Goal: Information Seeking & Learning: Learn about a topic

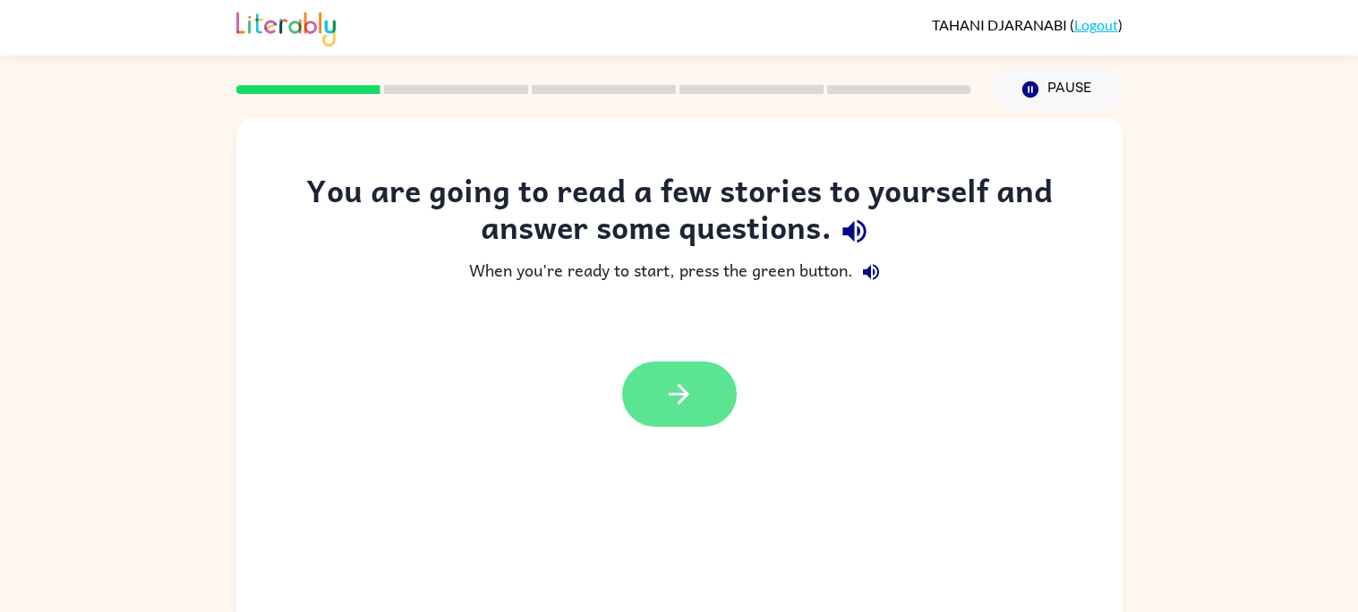
click at [667, 407] on icon "button" at bounding box center [679, 394] width 31 height 31
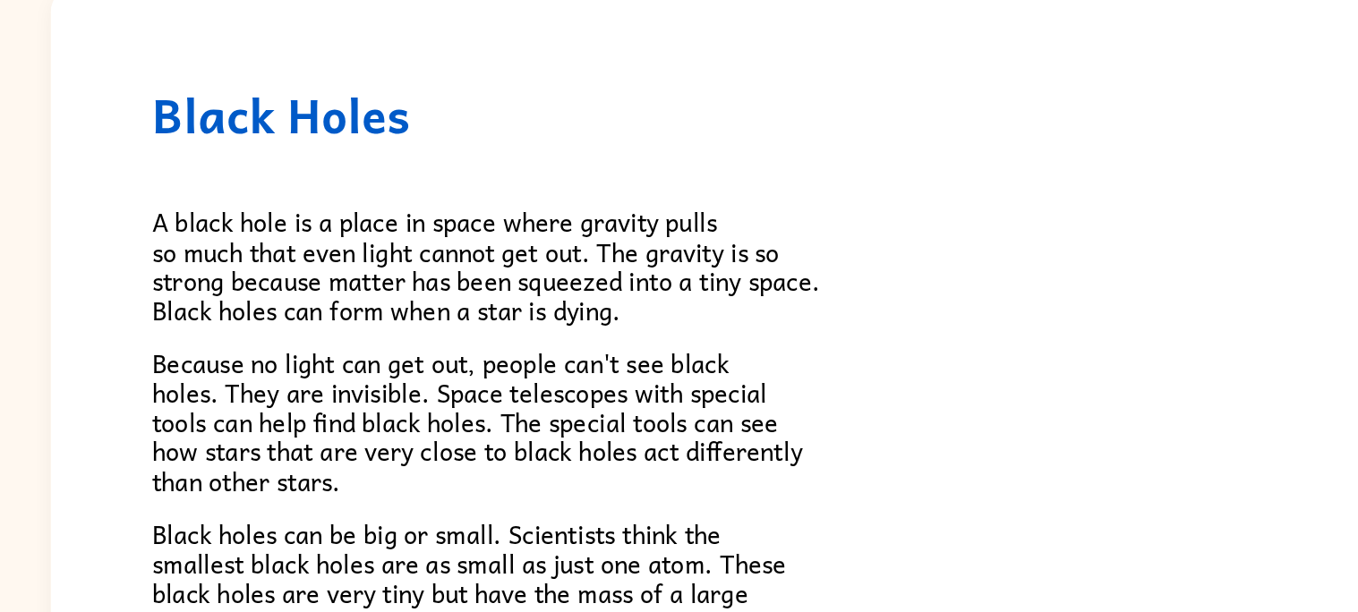
scroll to position [4, 0]
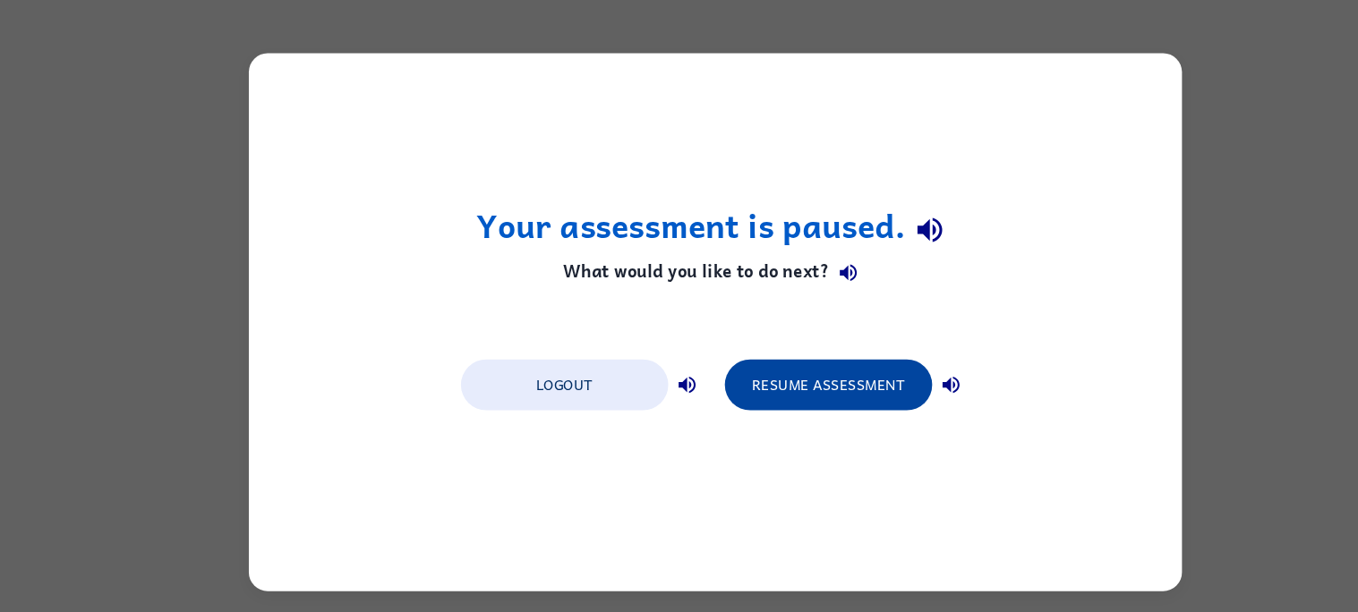
click at [849, 348] on button "Resume Assessment" at bounding box center [787, 366] width 197 height 48
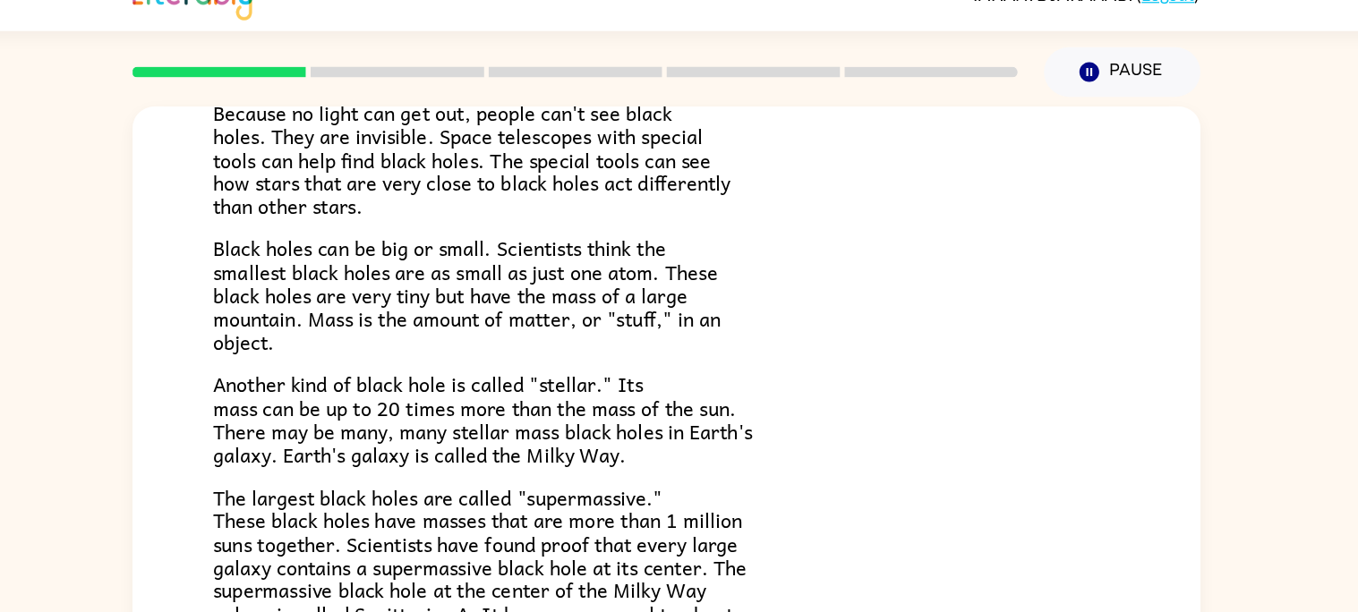
scroll to position [240, 0]
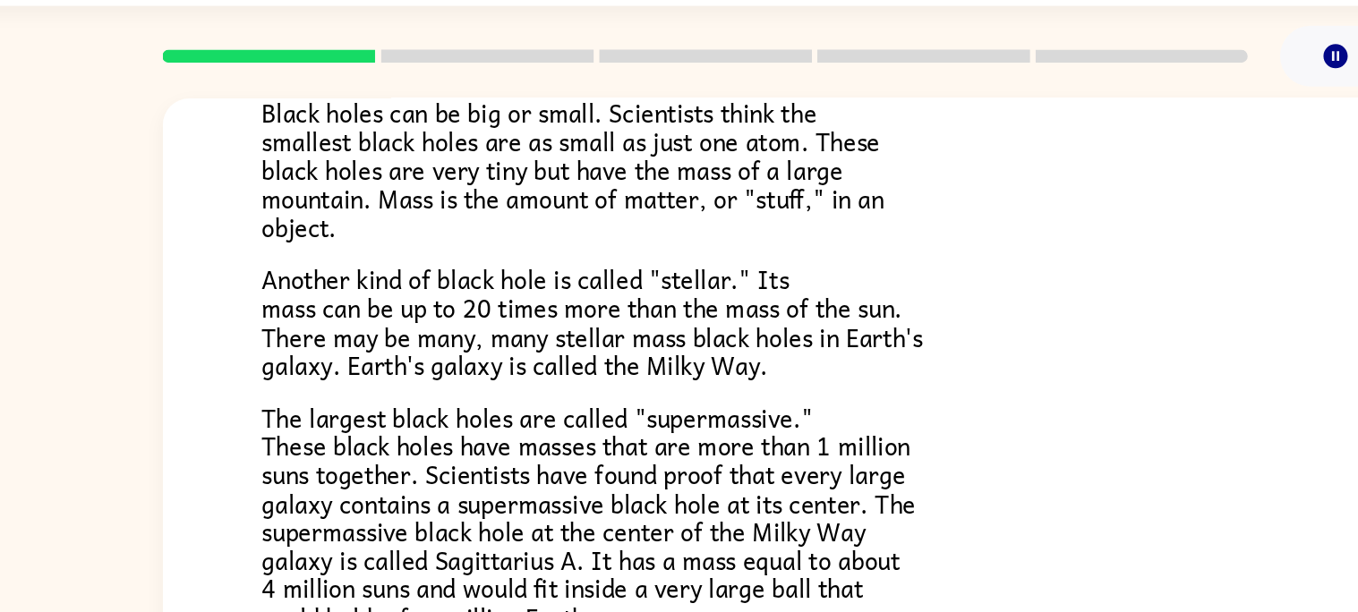
click at [894, 328] on p "The largest black holes are called "supermassive." These black holes have masse…" at bounding box center [680, 402] width 752 height 155
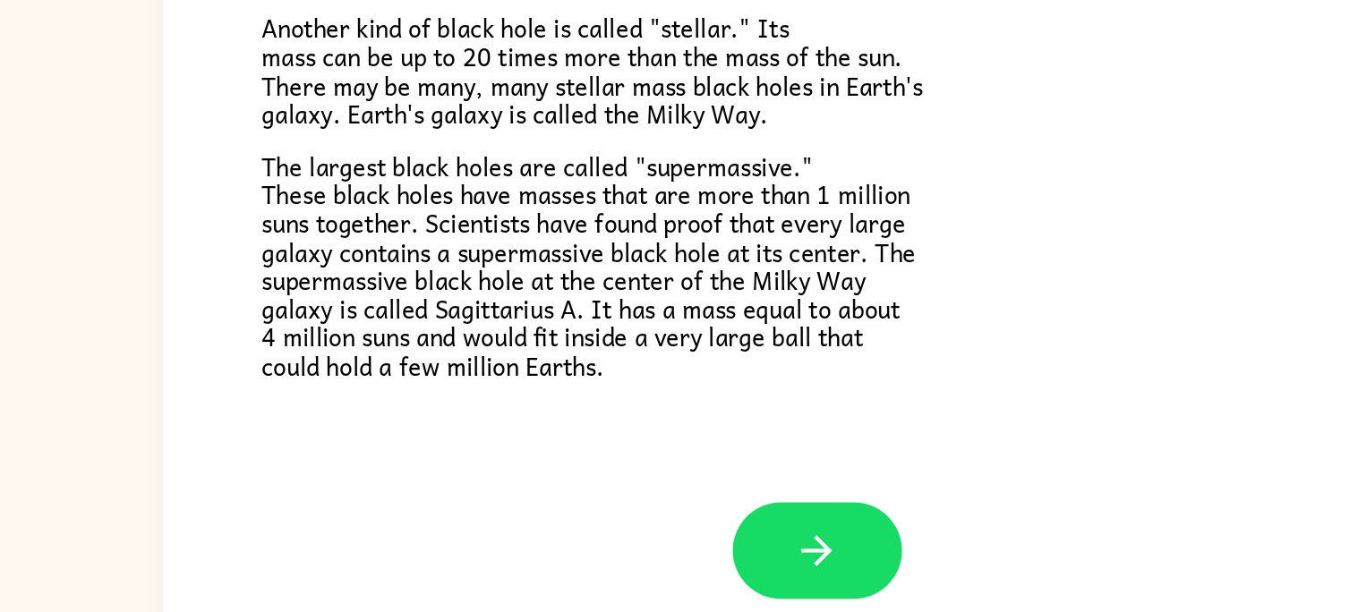
scroll to position [16, 0]
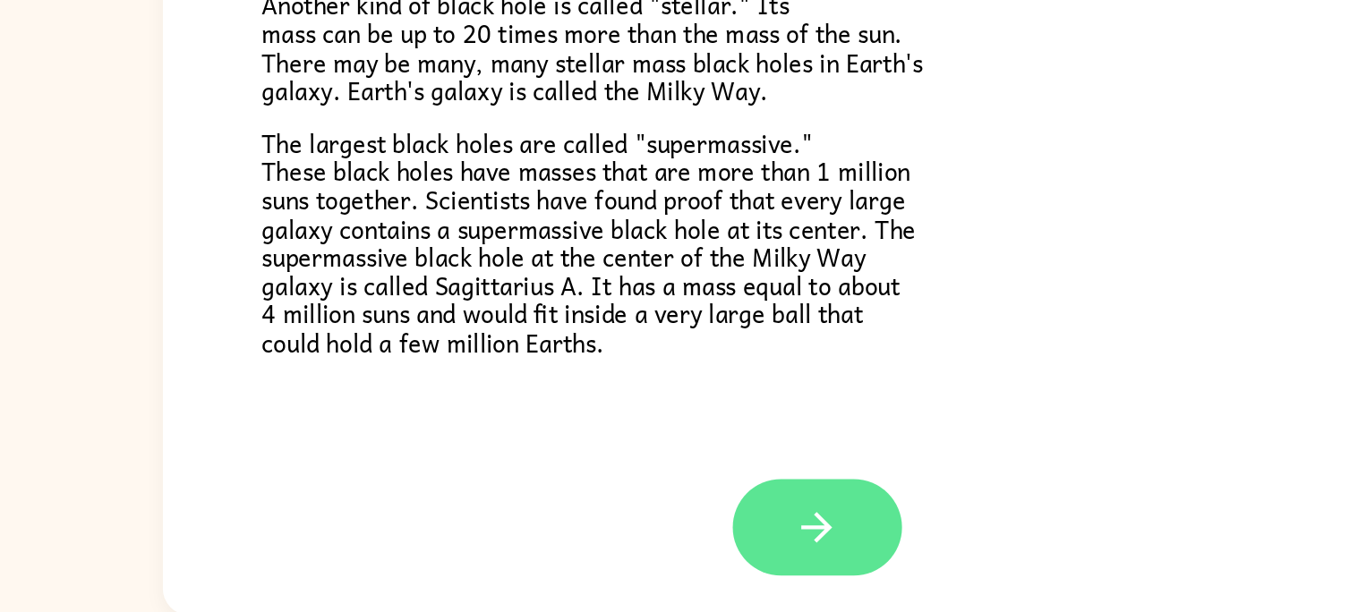
click at [694, 570] on button "button" at bounding box center [679, 553] width 115 height 65
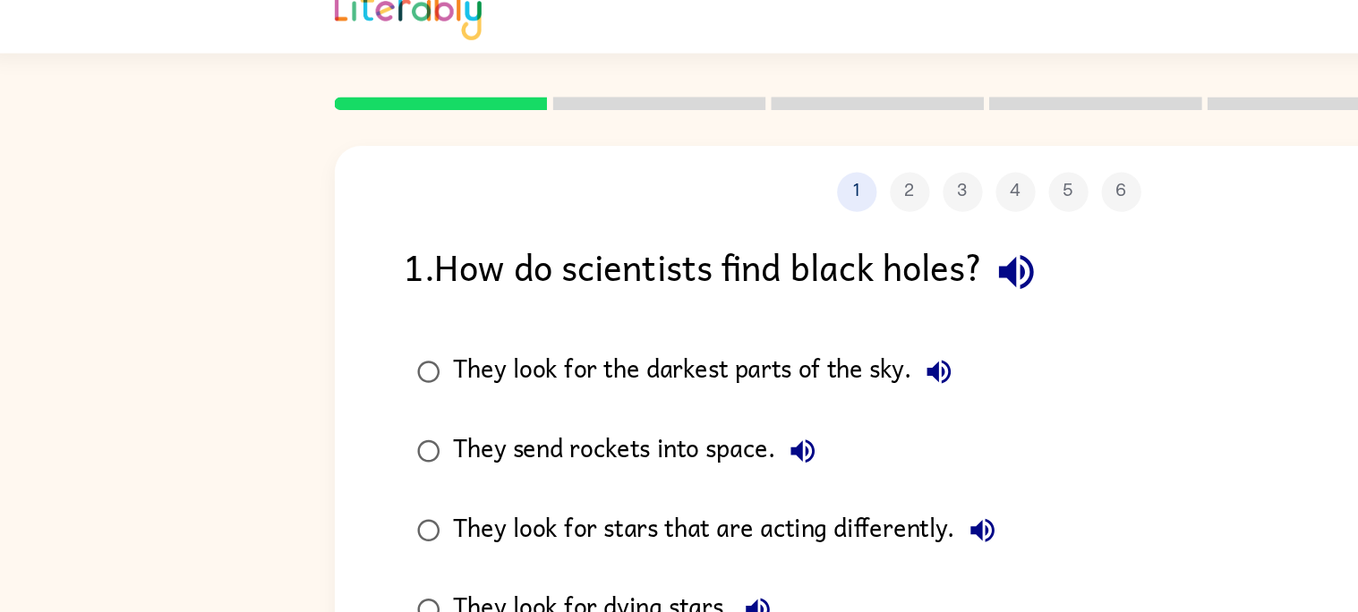
scroll to position [0, 0]
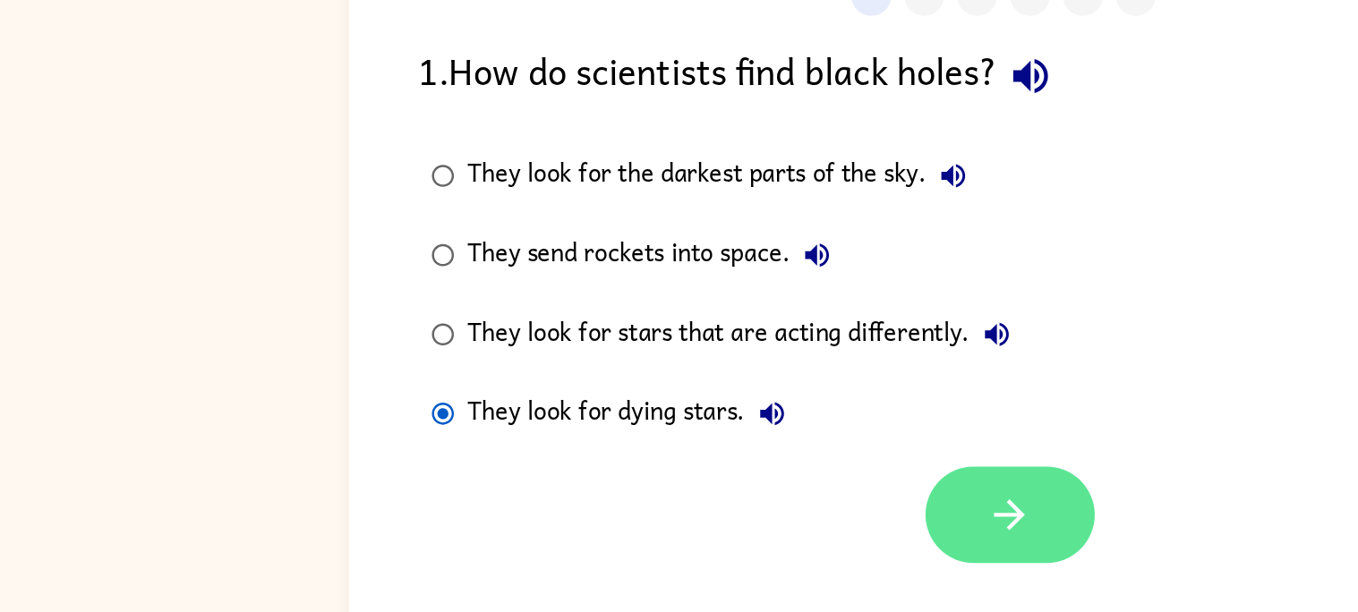
click at [717, 522] on button "button" at bounding box center [684, 500] width 115 height 65
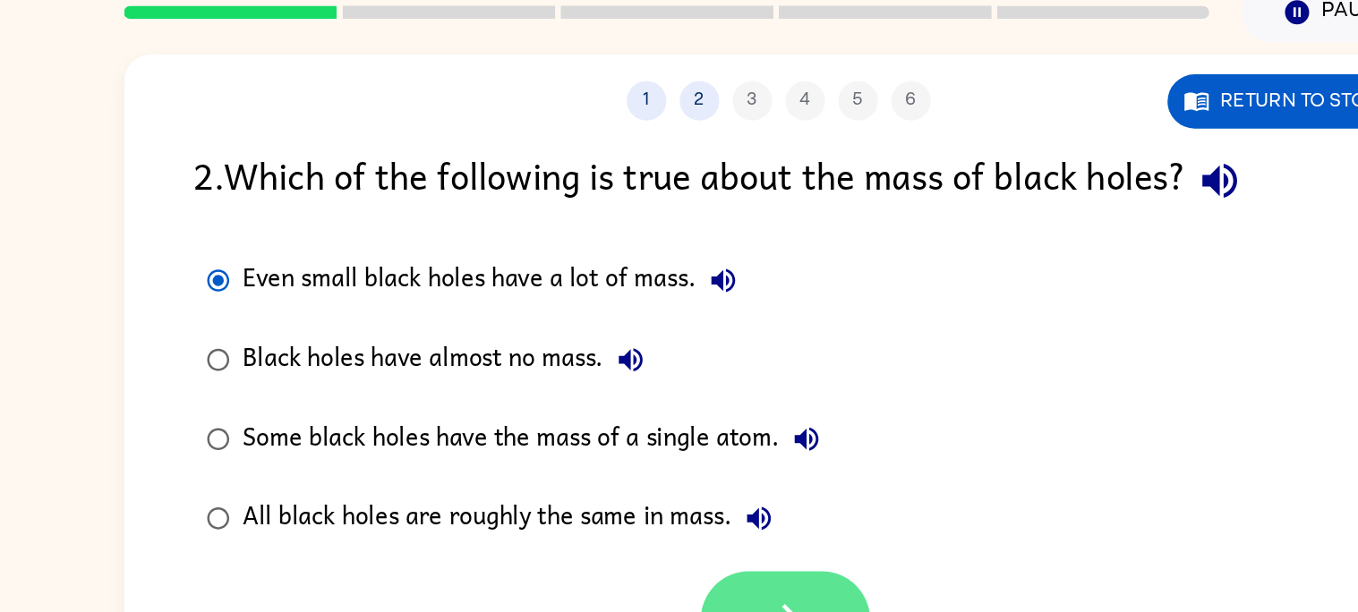
click at [687, 481] on button "button" at bounding box center [684, 500] width 115 height 65
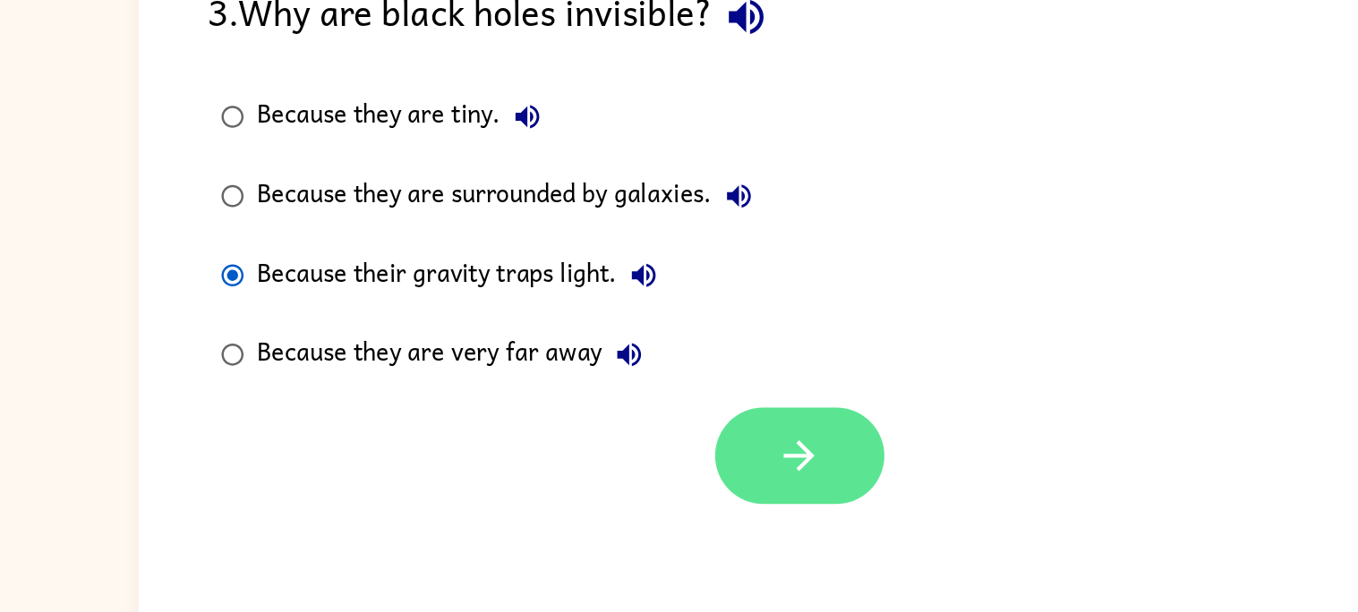
click at [700, 499] on button "button" at bounding box center [684, 500] width 115 height 65
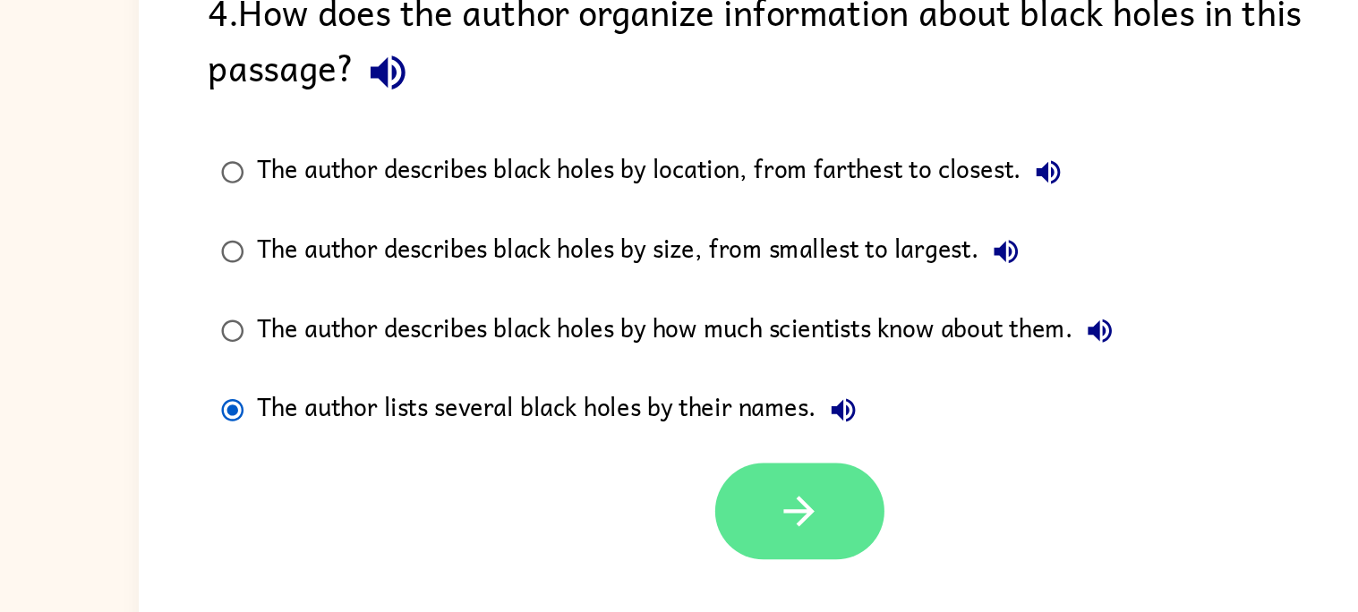
click at [691, 553] on icon "button" at bounding box center [683, 538] width 31 height 31
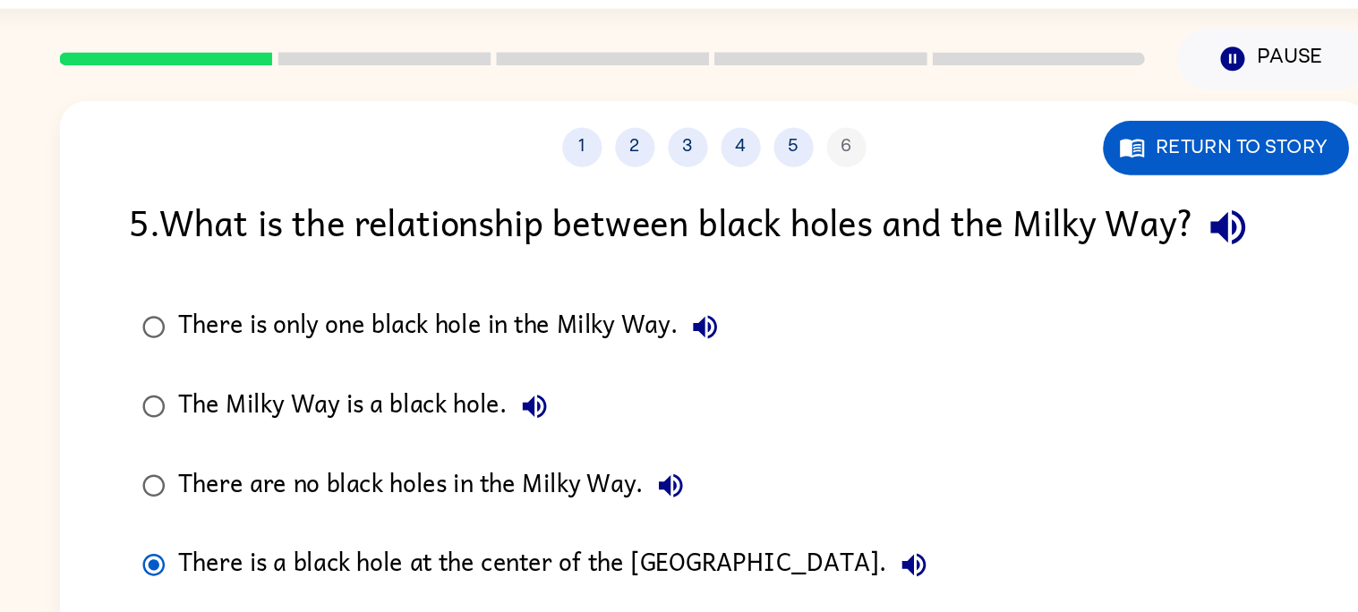
scroll to position [16, 0]
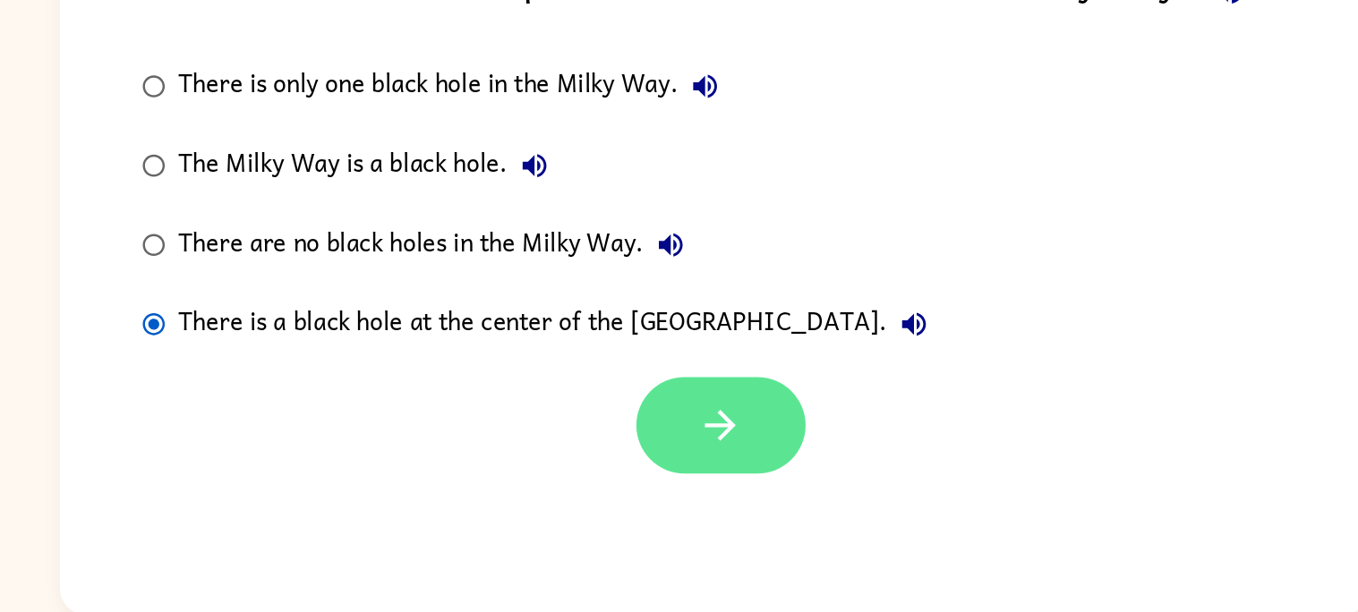
click at [707, 475] on button "button" at bounding box center [684, 484] width 115 height 65
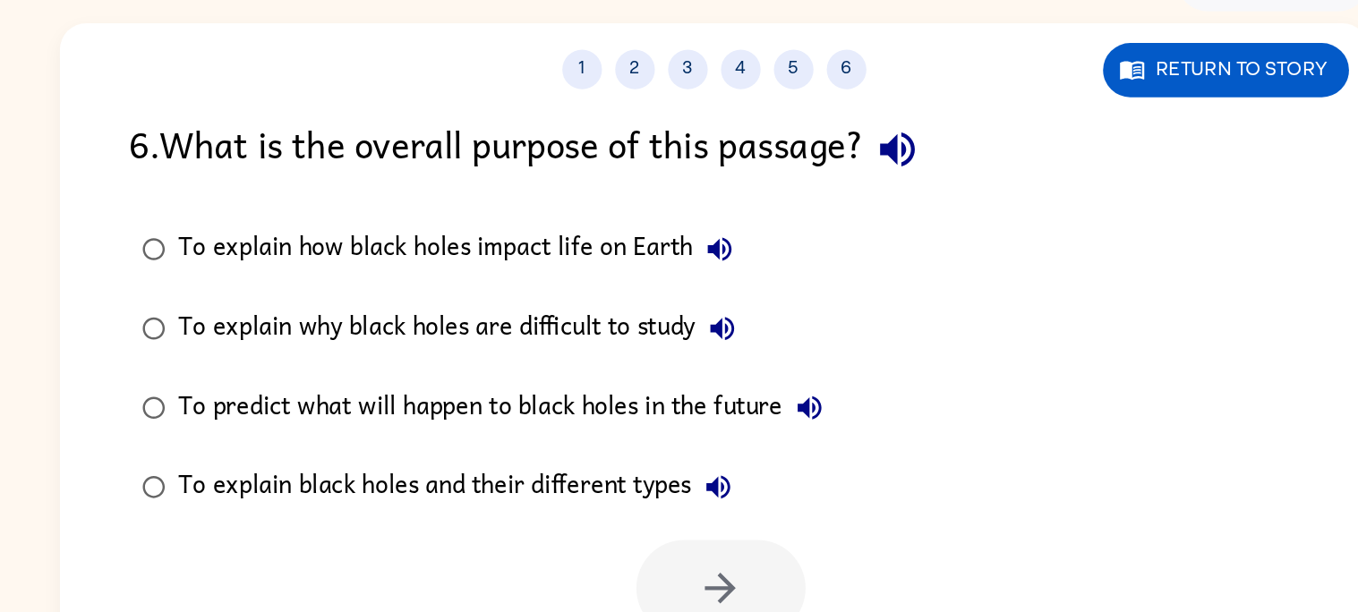
click at [1080, 420] on div "To explain how black holes impact life on Earth To explain why black holes are …" at bounding box center [703, 335] width 839 height 215
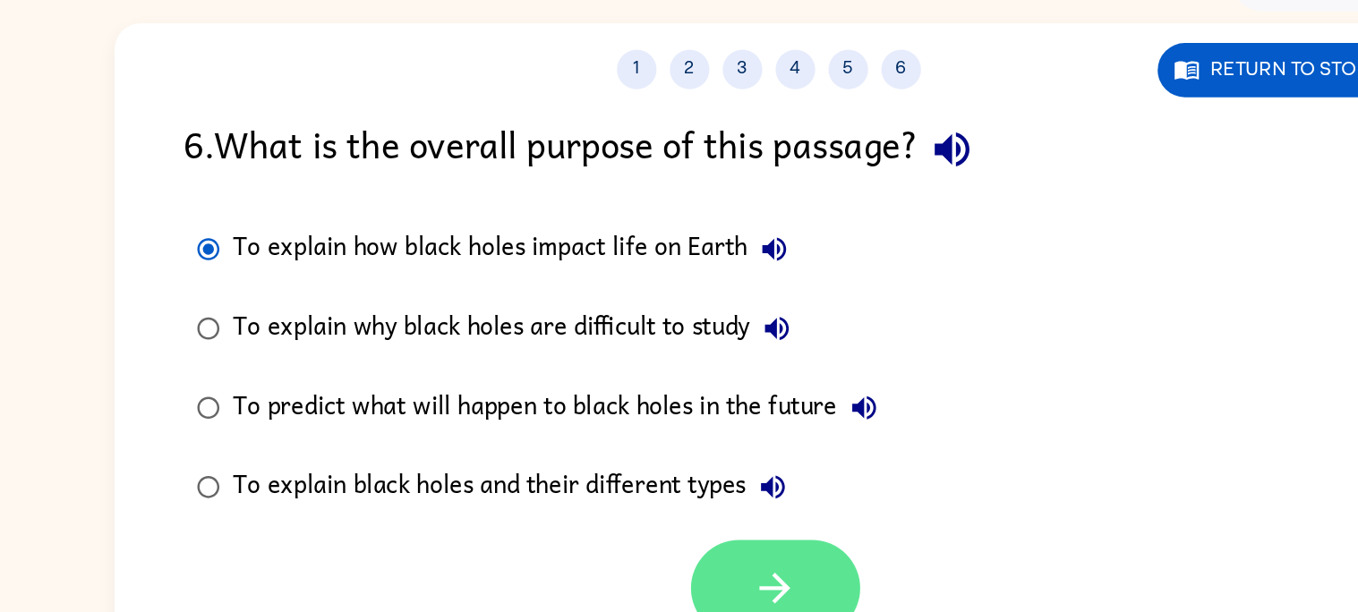
click at [711, 478] on button "button" at bounding box center [684, 484] width 115 height 65
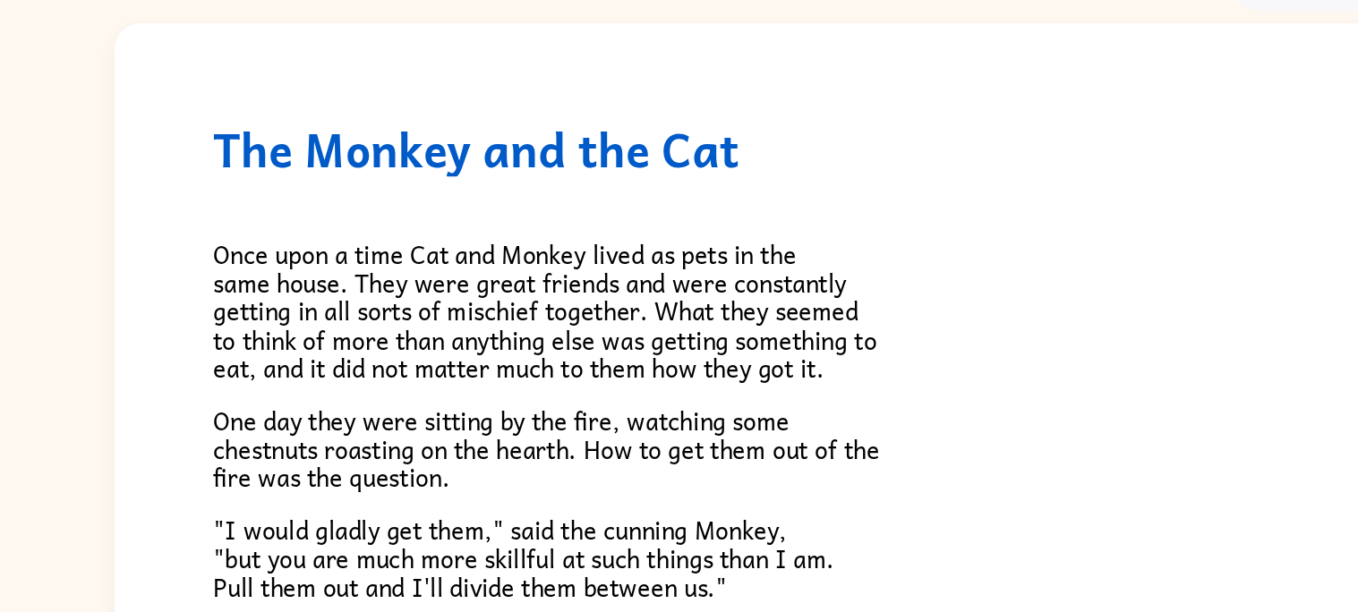
click at [1026, 317] on p "​​Once upon a time Cat and Monkey lived as pets in the same house. They were gr…" at bounding box center [680, 297] width 752 height 97
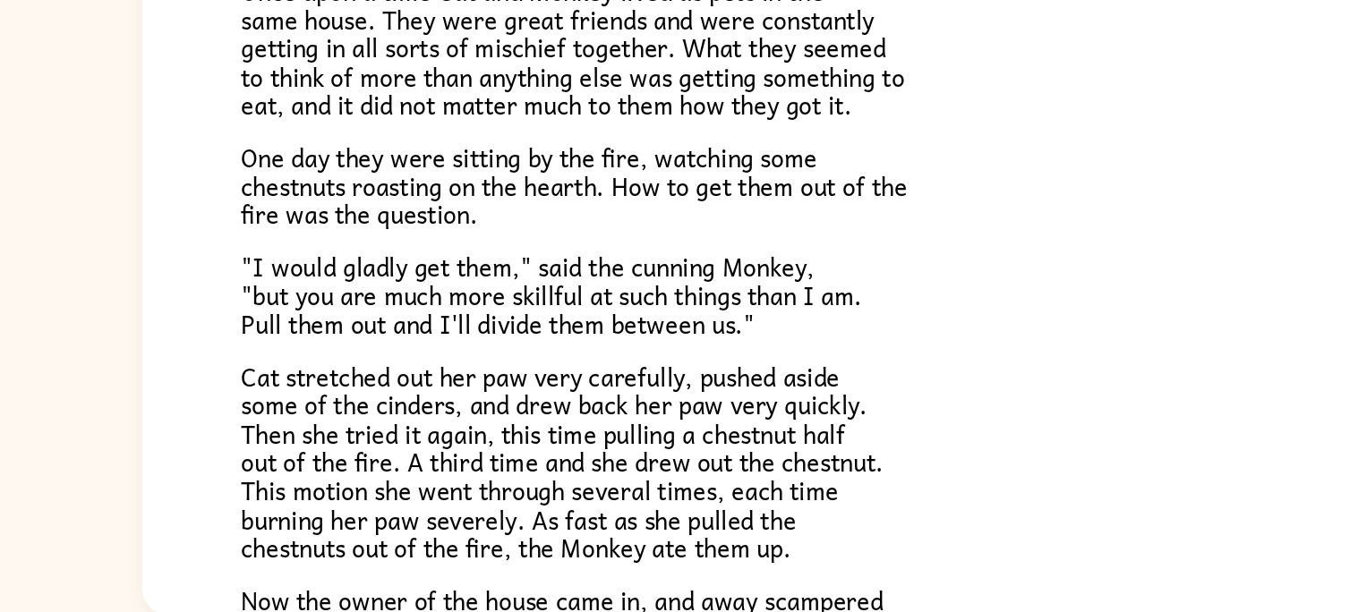
scroll to position [69, 0]
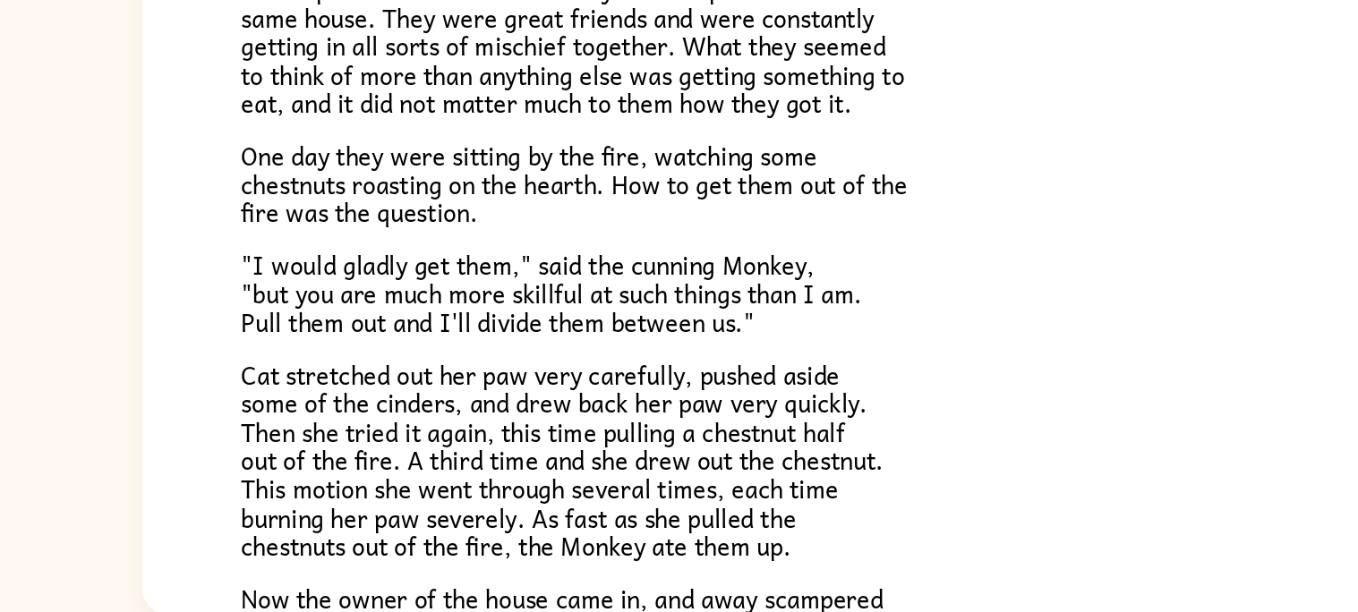
click at [1023, 473] on p "Cat stretched out her paw very carefully, pushed aside some of the cinders, and…" at bounding box center [680, 508] width 752 height 135
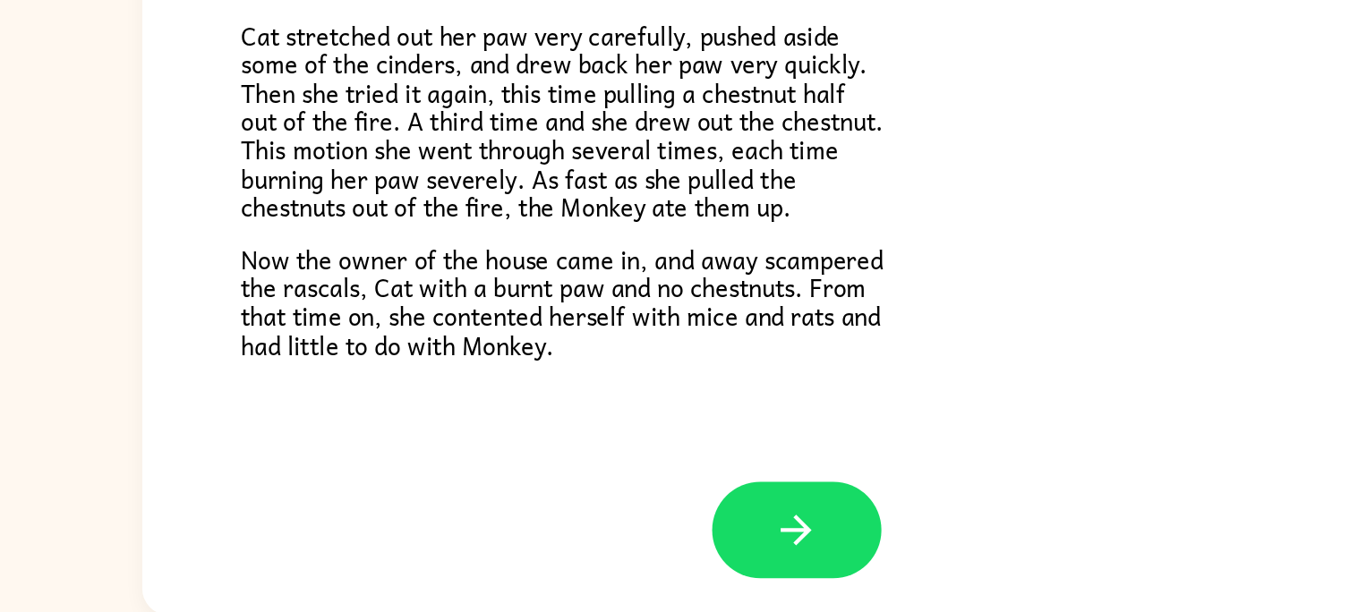
scroll to position [300, 0]
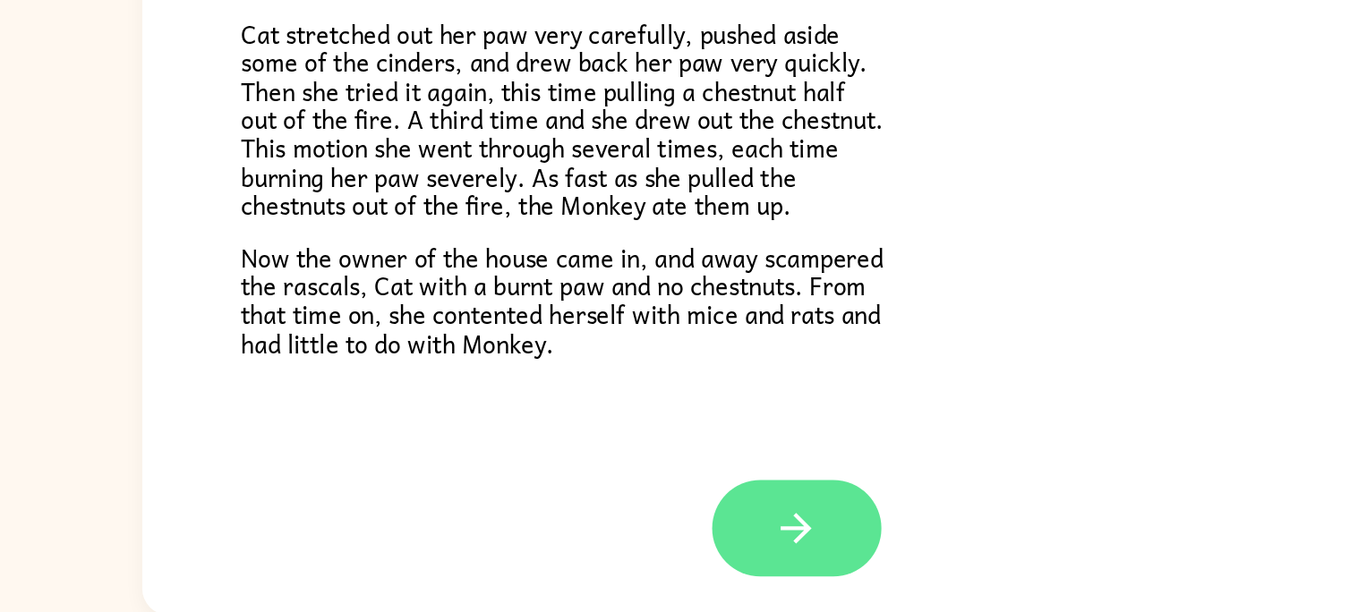
click at [682, 554] on icon "button" at bounding box center [679, 554] width 21 height 21
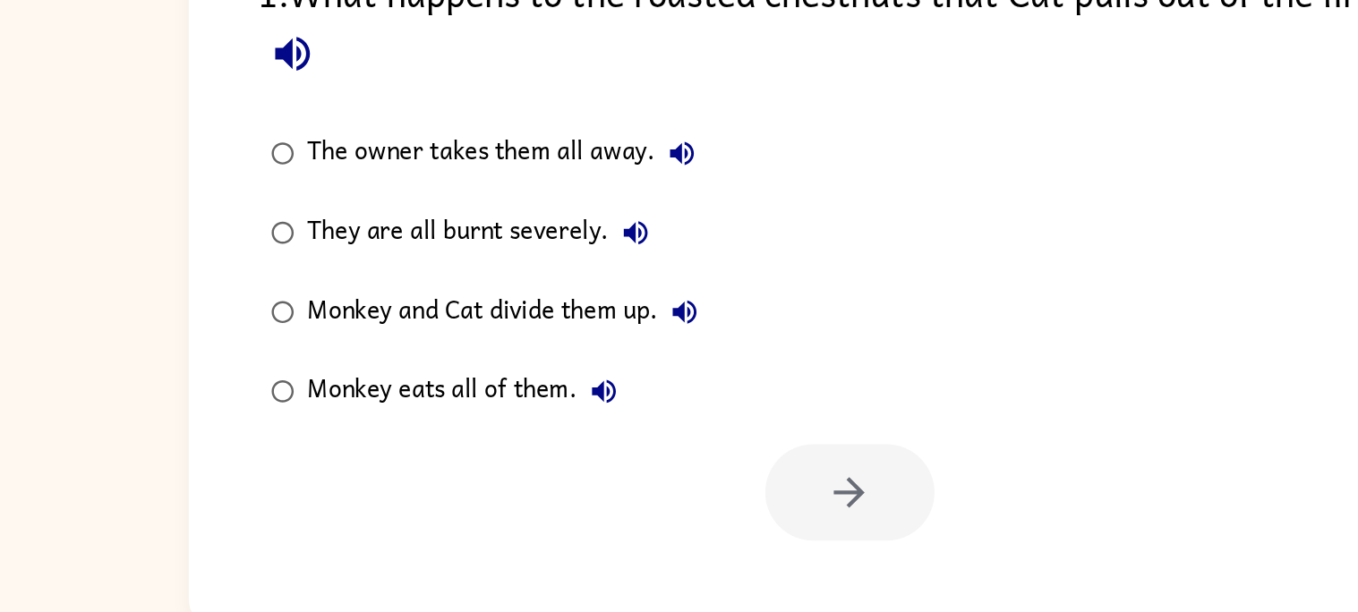
scroll to position [16, 0]
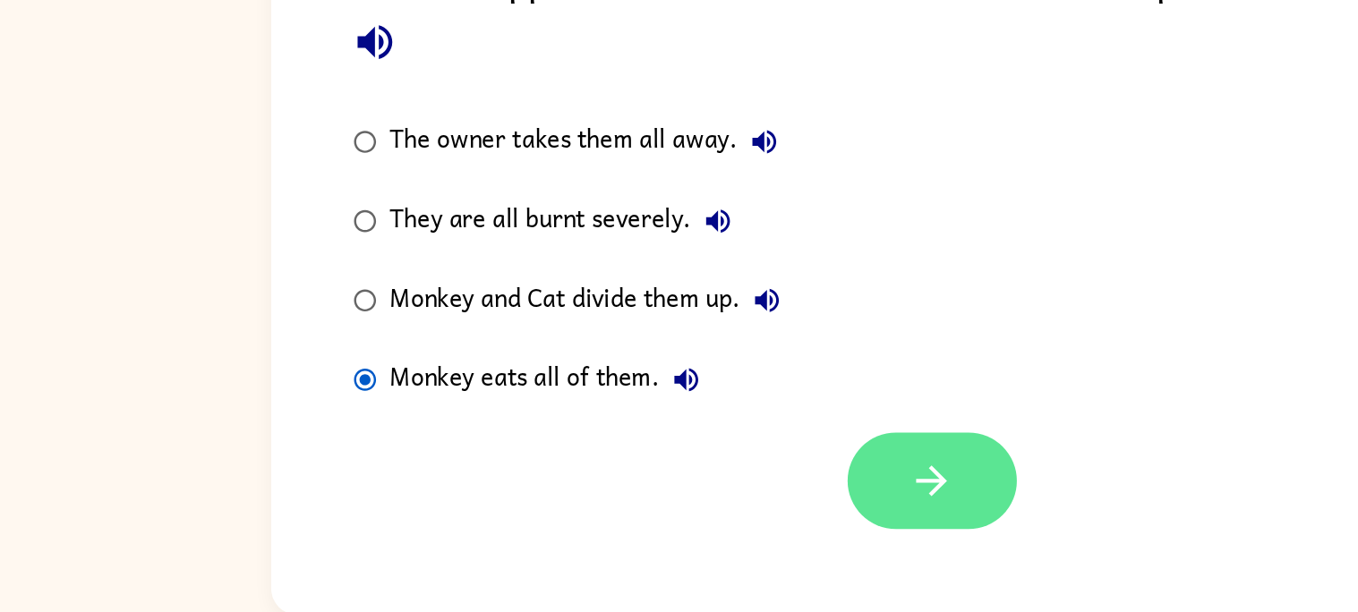
click at [709, 523] on button "button" at bounding box center [684, 522] width 115 height 65
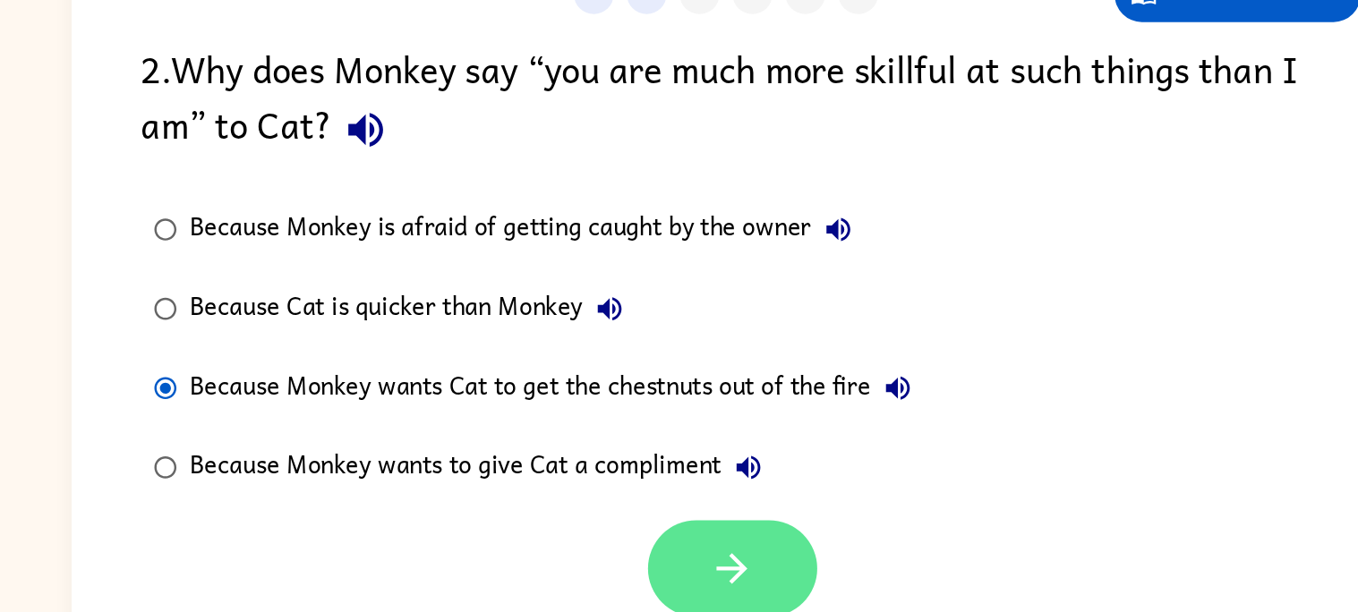
click at [721, 541] on button "button" at bounding box center [684, 522] width 115 height 65
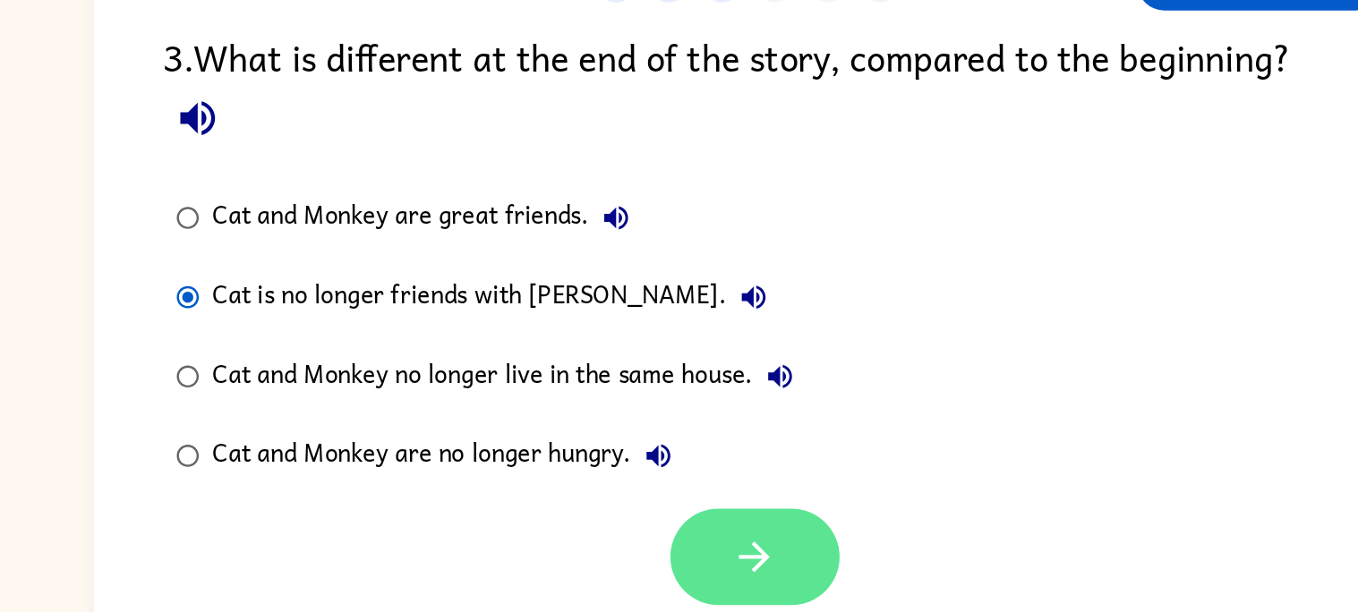
click at [659, 520] on button "button" at bounding box center [684, 522] width 115 height 65
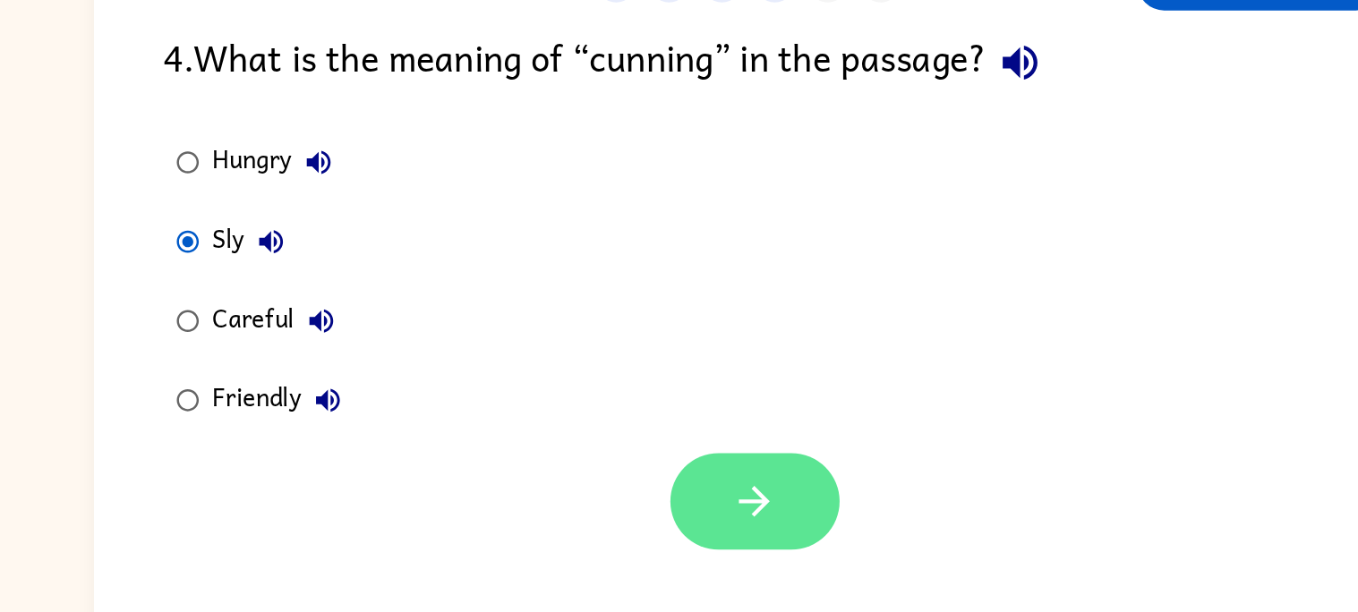
click at [675, 492] on icon "button" at bounding box center [683, 484] width 31 height 31
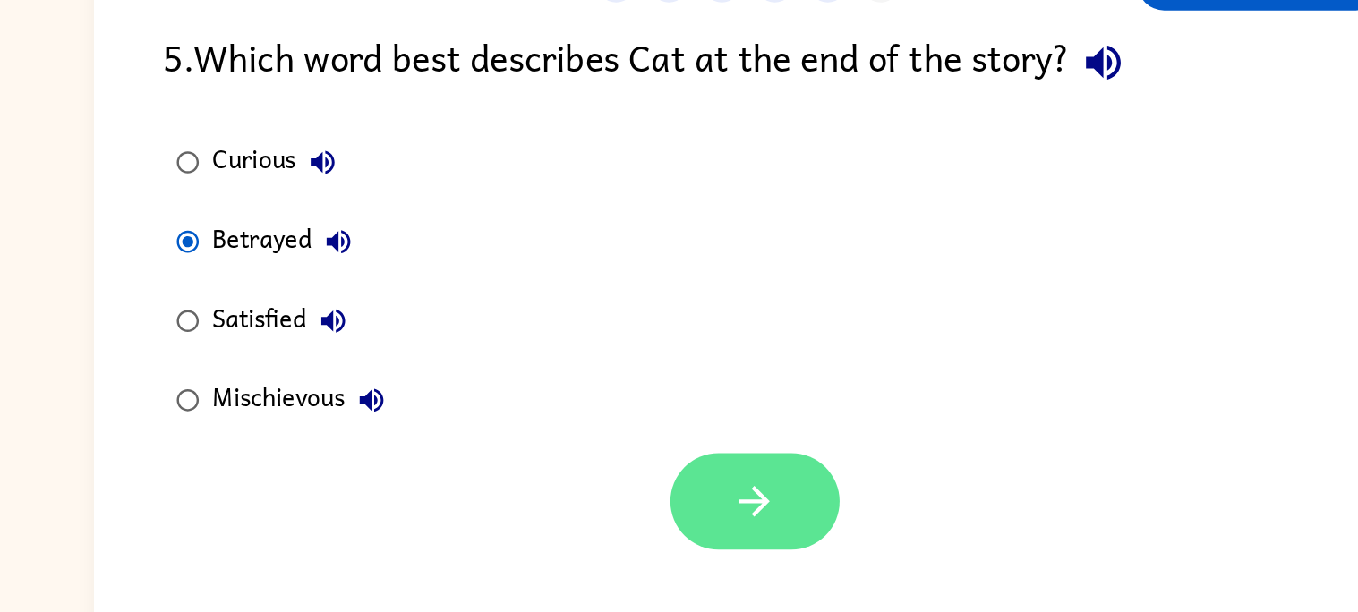
click at [642, 486] on button "button" at bounding box center [684, 484] width 115 height 65
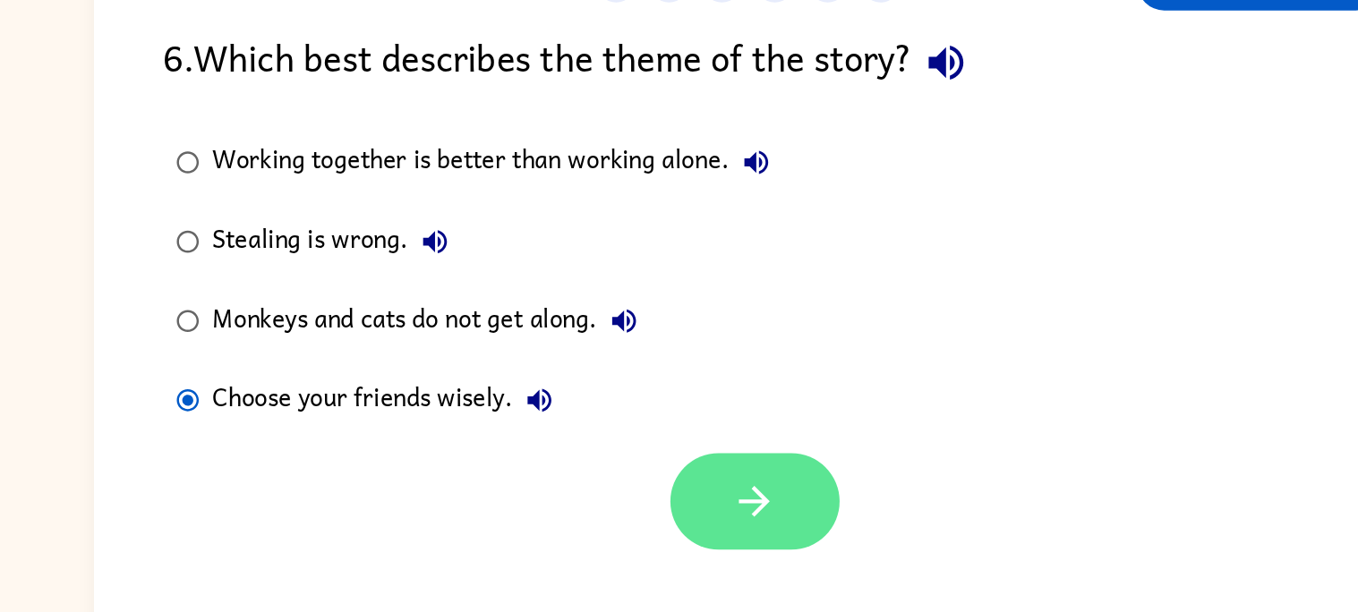
click at [685, 486] on icon "button" at bounding box center [683, 484] width 31 height 31
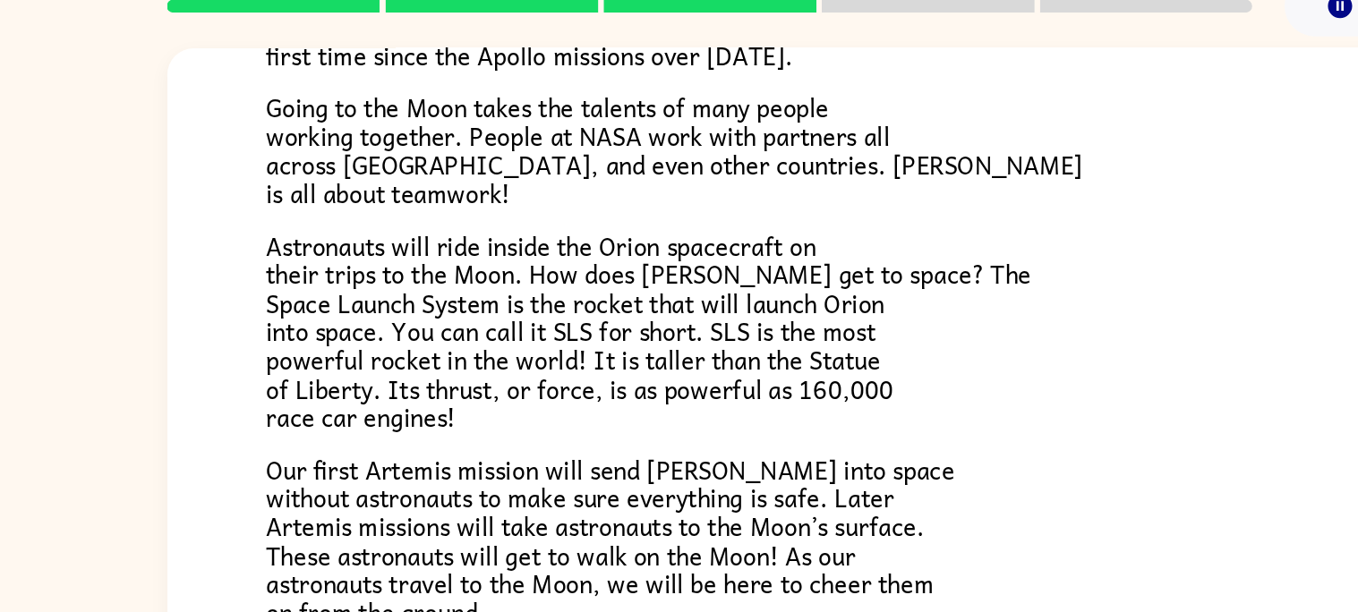
scroll to position [304, 0]
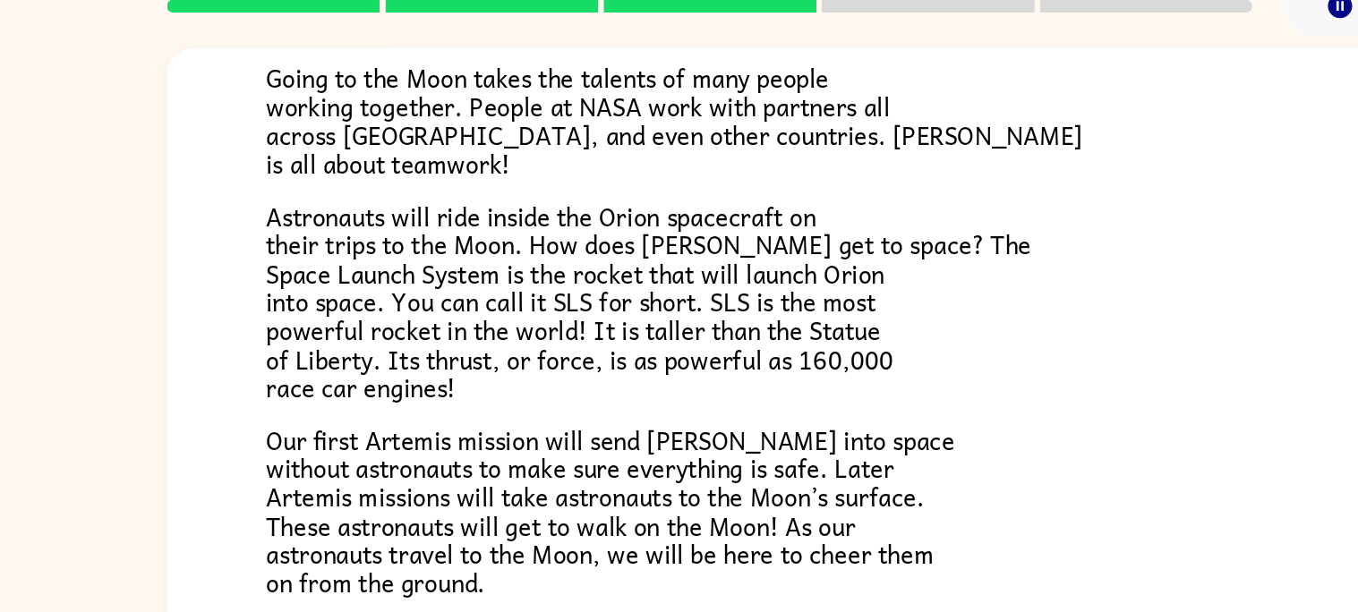
click at [1042, 381] on p "Our first Artemis mission will send [PERSON_NAME] into space without astronauts…" at bounding box center [680, 416] width 752 height 116
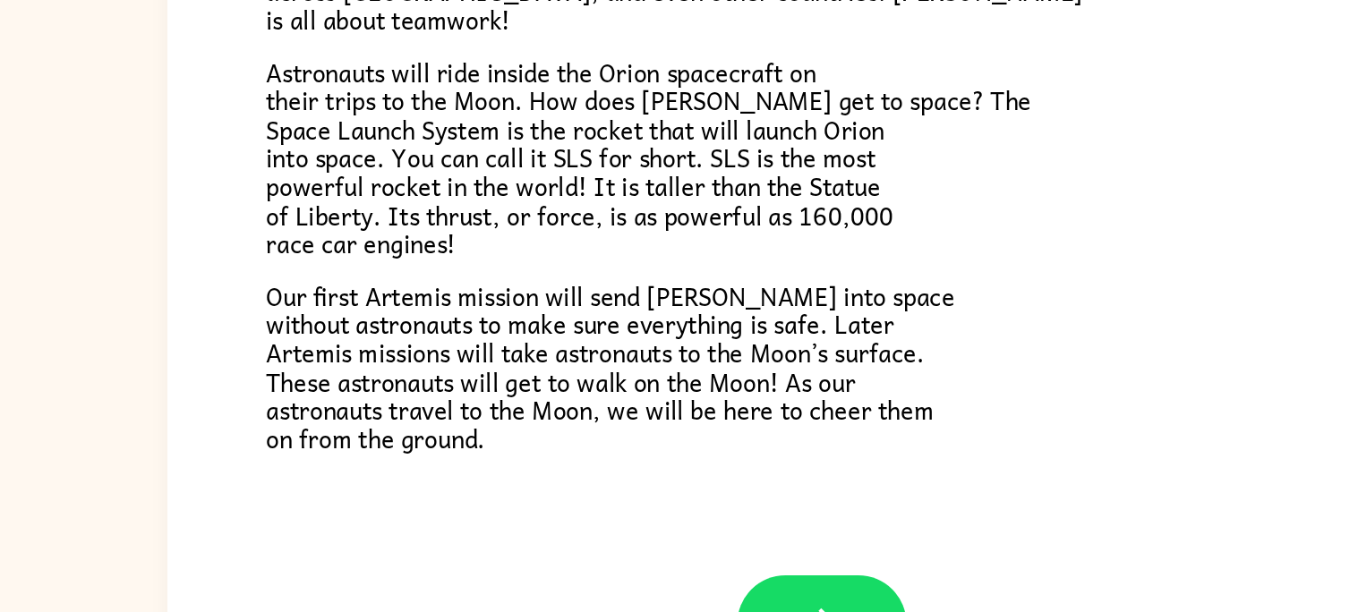
scroll to position [16, 0]
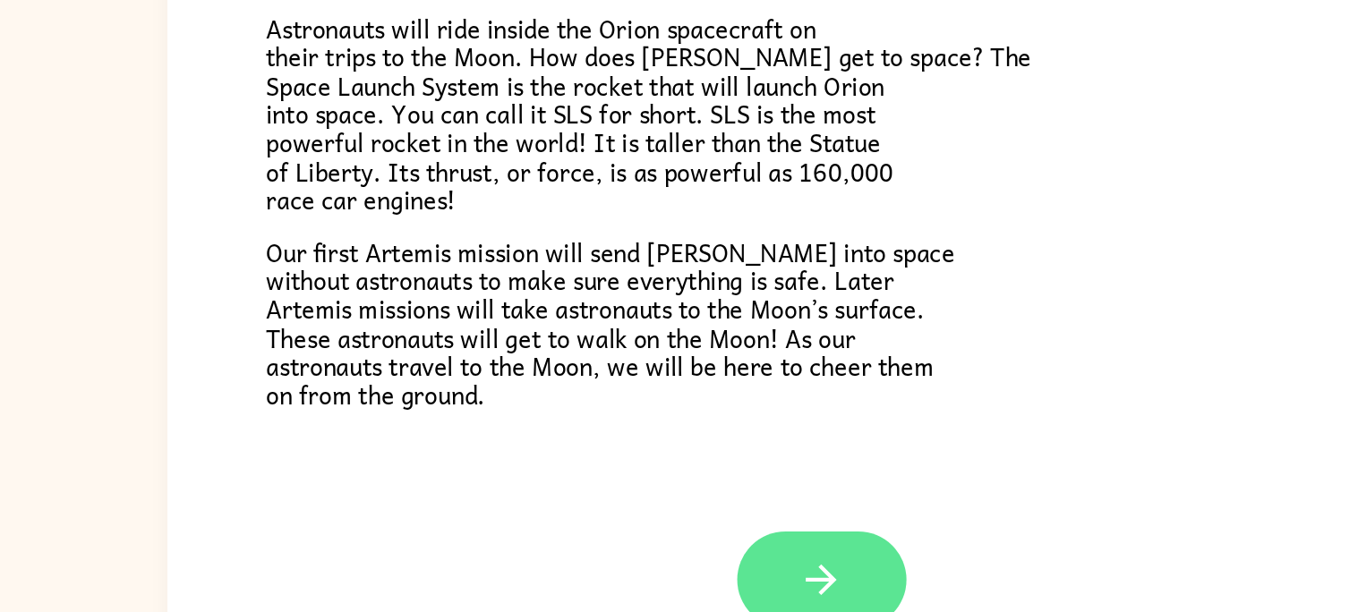
click at [684, 550] on icon "button" at bounding box center [679, 554] width 21 height 21
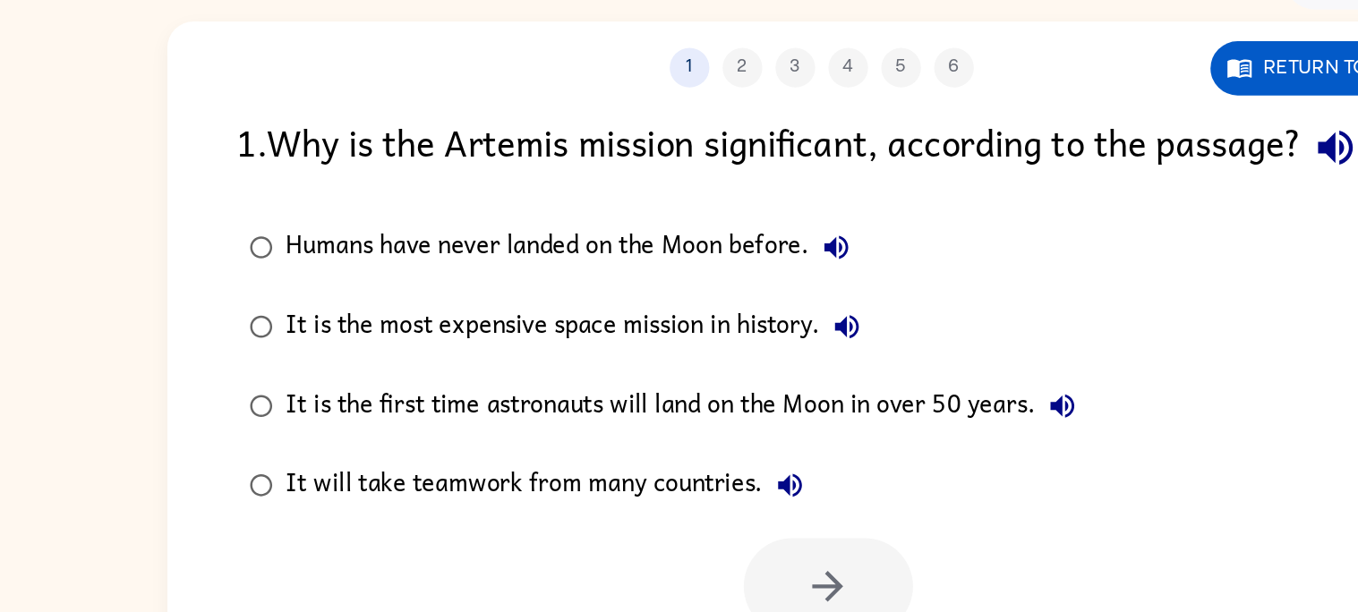
scroll to position [0, 0]
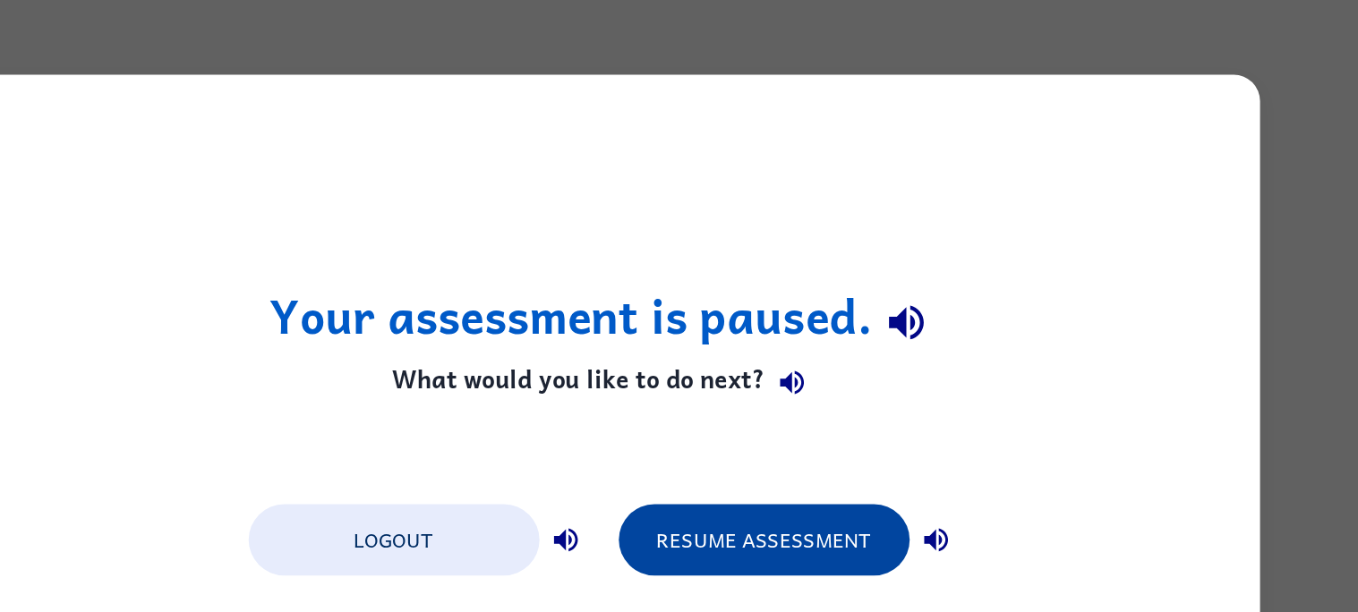
click at [817, 358] on button "Resume Assessment" at bounding box center [787, 366] width 197 height 48
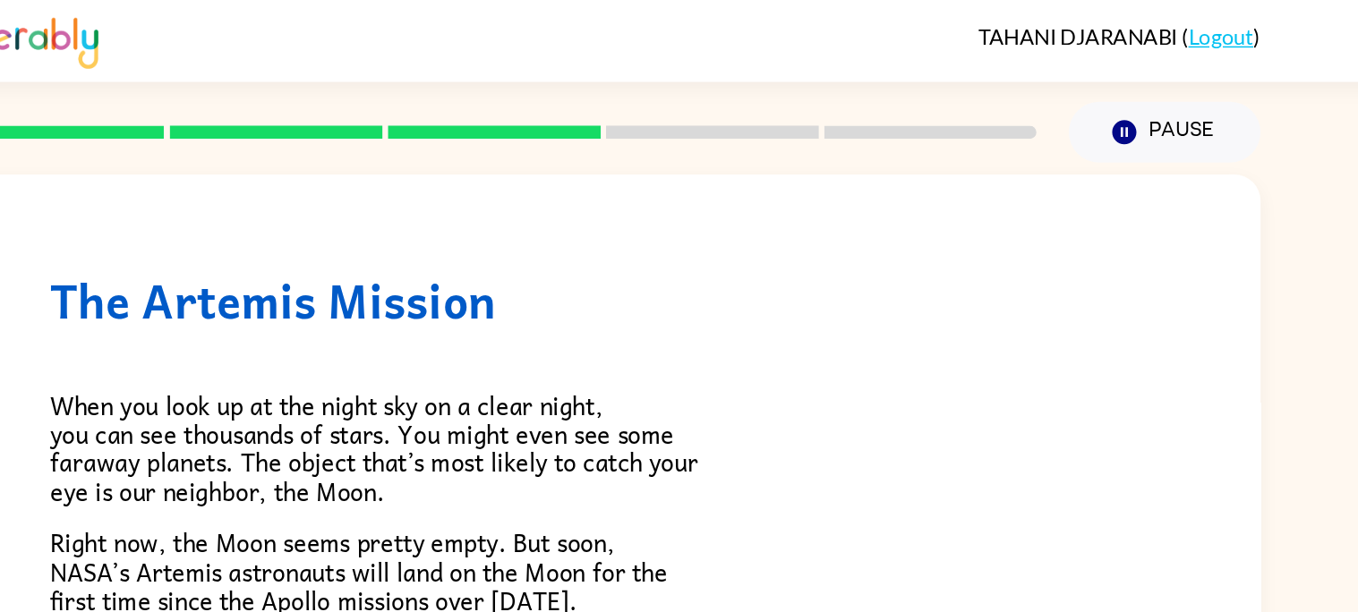
click at [1153, 238] on div "The Artemis Mission When you look up at the night sky on a clear night, you can…" at bounding box center [679, 369] width 1358 height 519
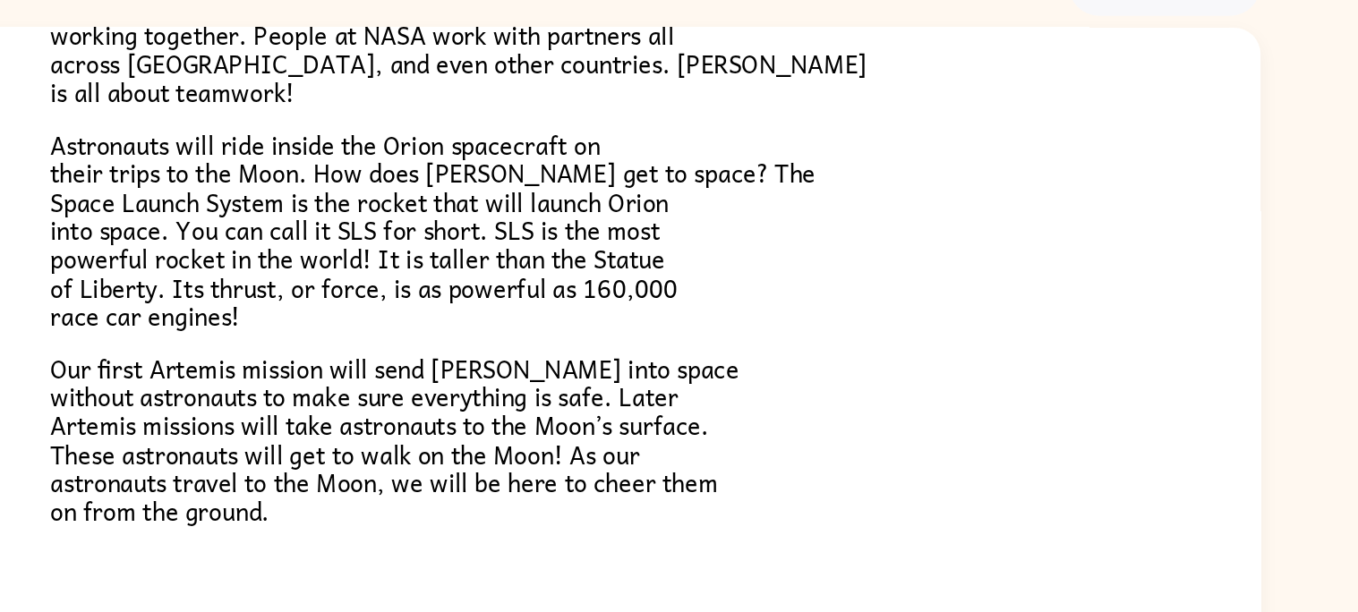
scroll to position [16, 0]
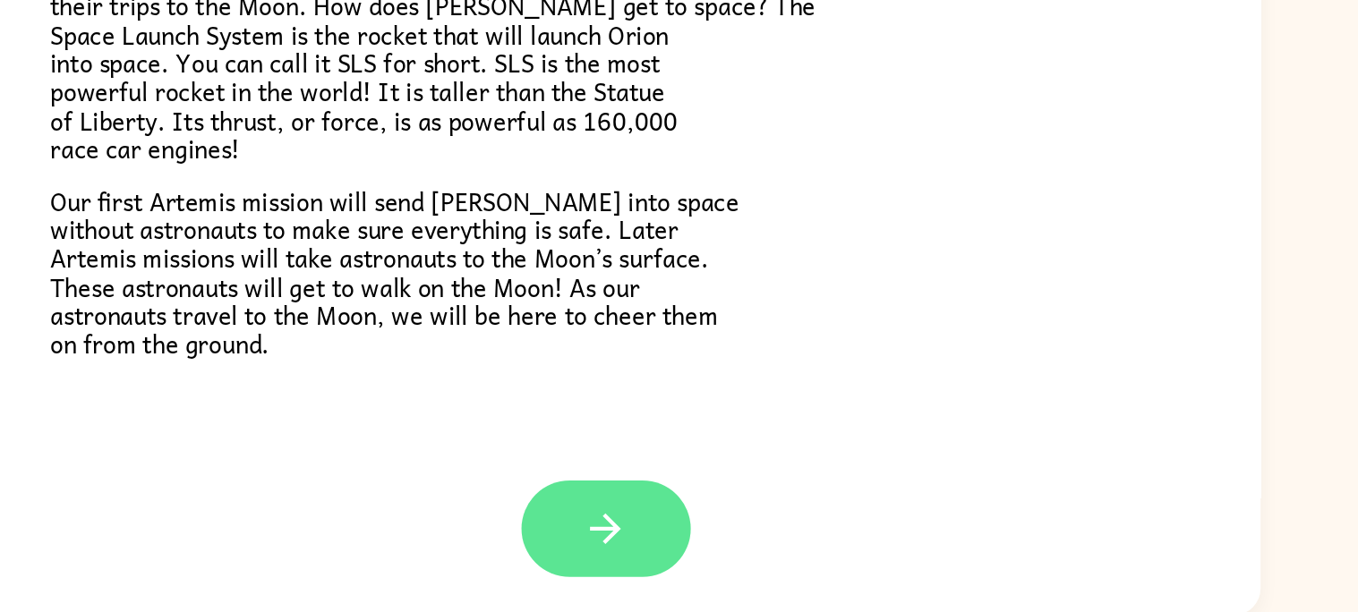
click at [698, 555] on button "button" at bounding box center [679, 554] width 115 height 65
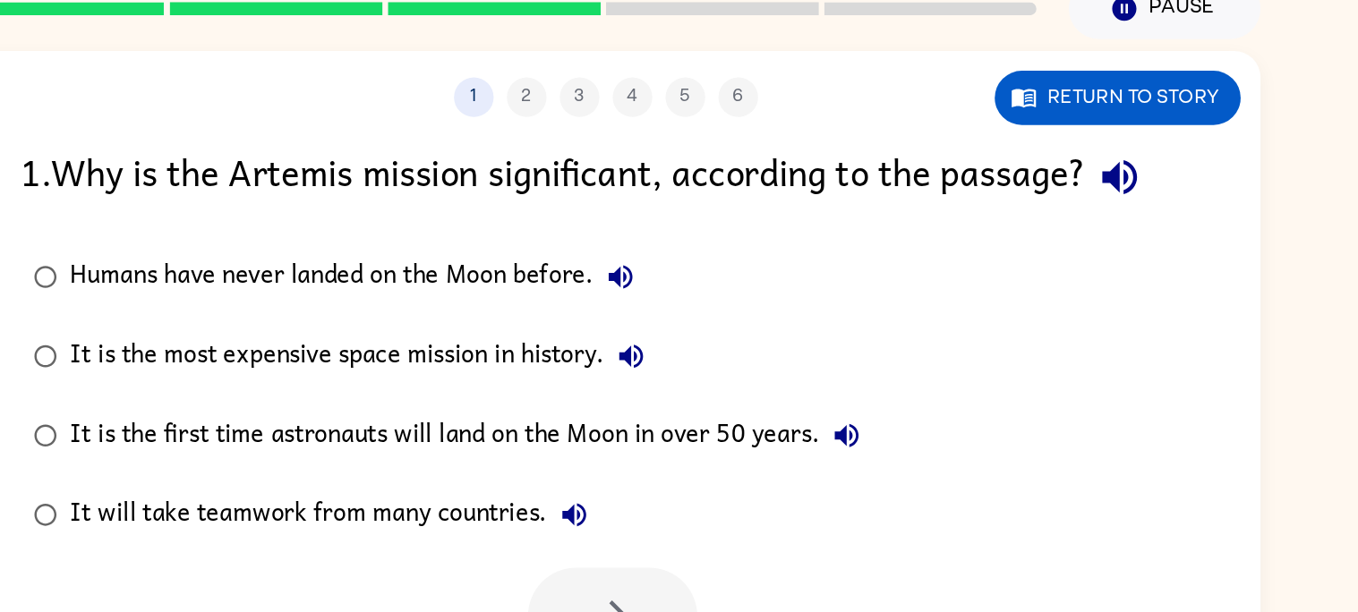
click at [708, 353] on div "It is the first time astronauts will land on the Moon in over 50 years." at bounding box center [589, 363] width 544 height 36
click at [680, 474] on icon "button" at bounding box center [683, 484] width 31 height 31
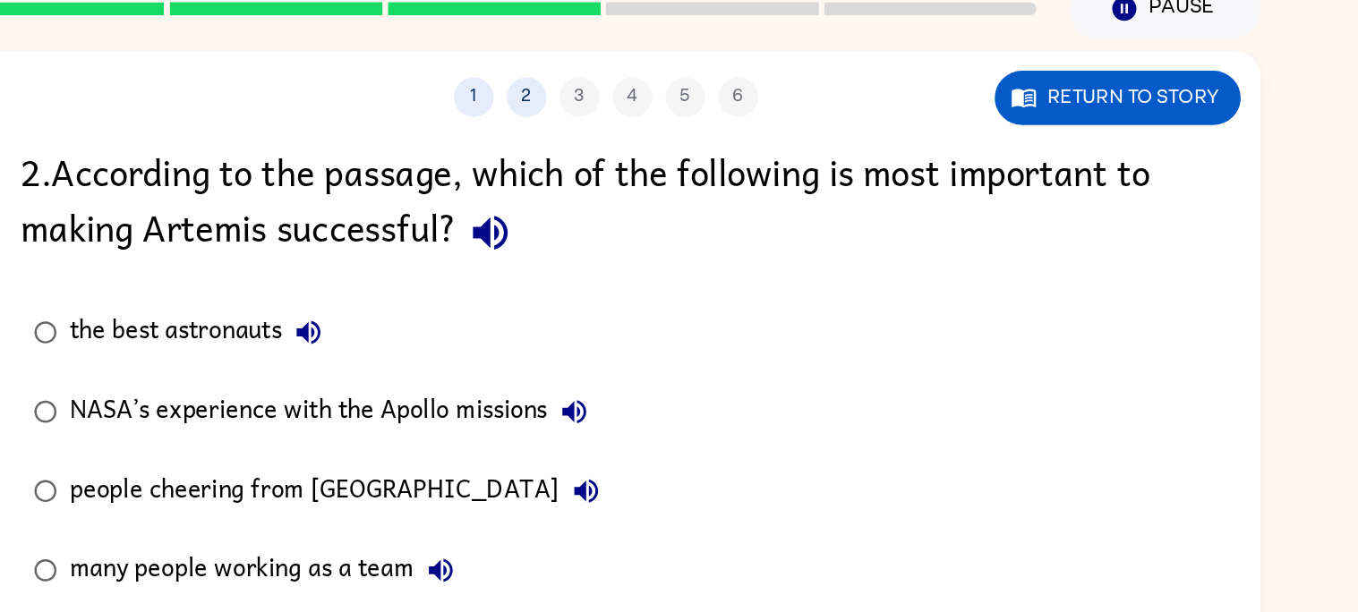
click at [500, 460] on div "many people working as a team" at bounding box center [451, 454] width 269 height 36
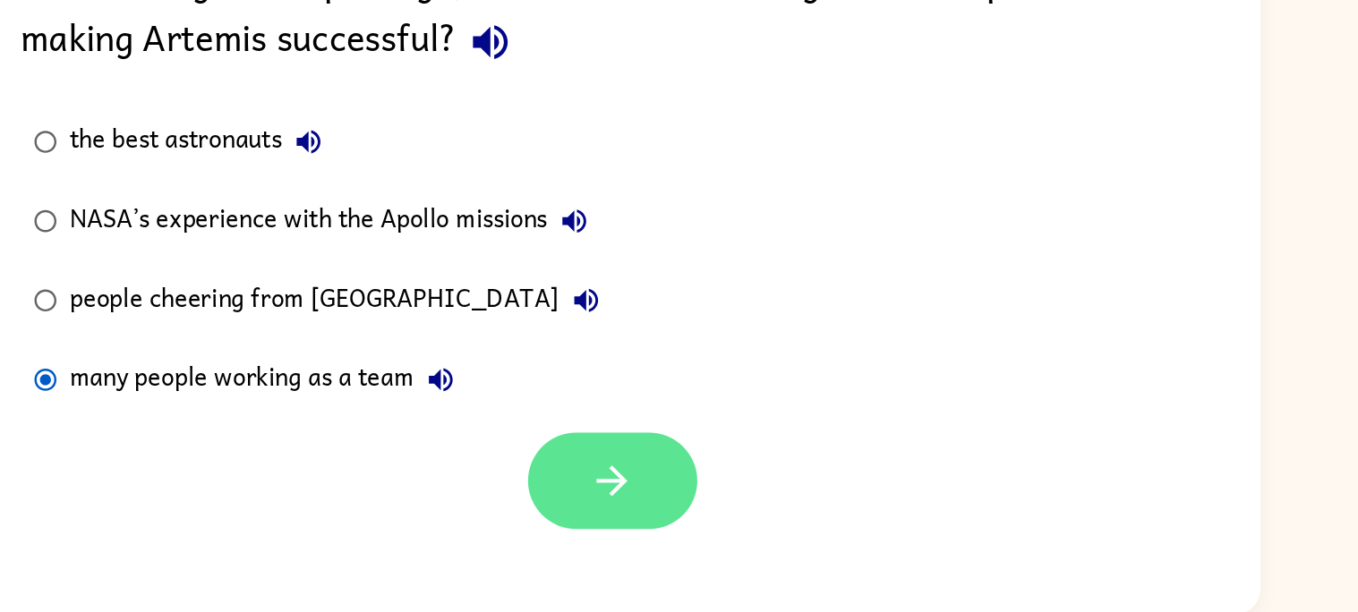
click at [702, 516] on button "button" at bounding box center [684, 522] width 115 height 65
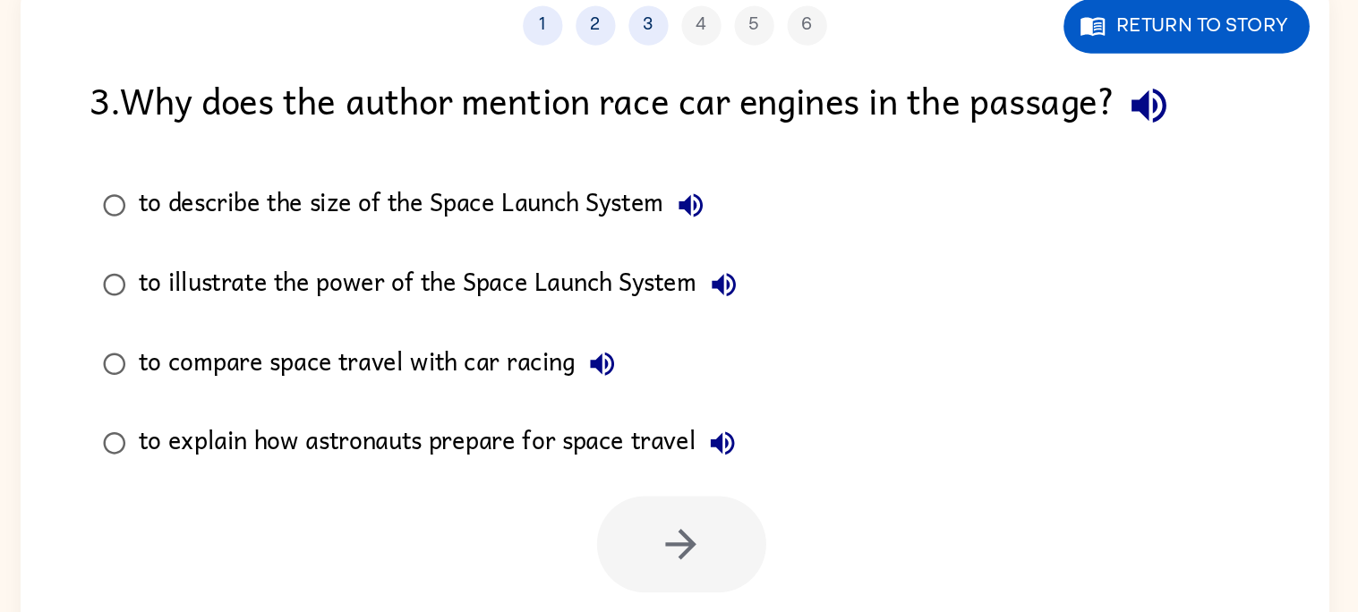
click at [637, 255] on div "to describe the size of the Space Launch System" at bounding box center [512, 255] width 391 height 36
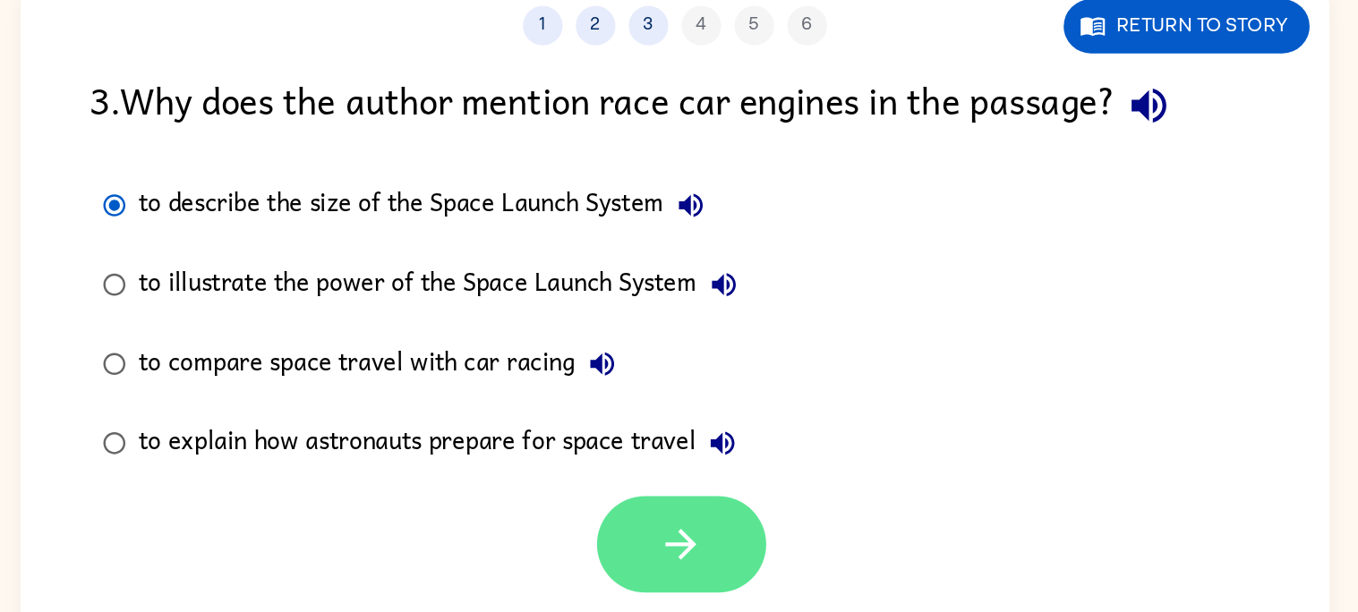
click at [717, 484] on button "button" at bounding box center [684, 484] width 115 height 65
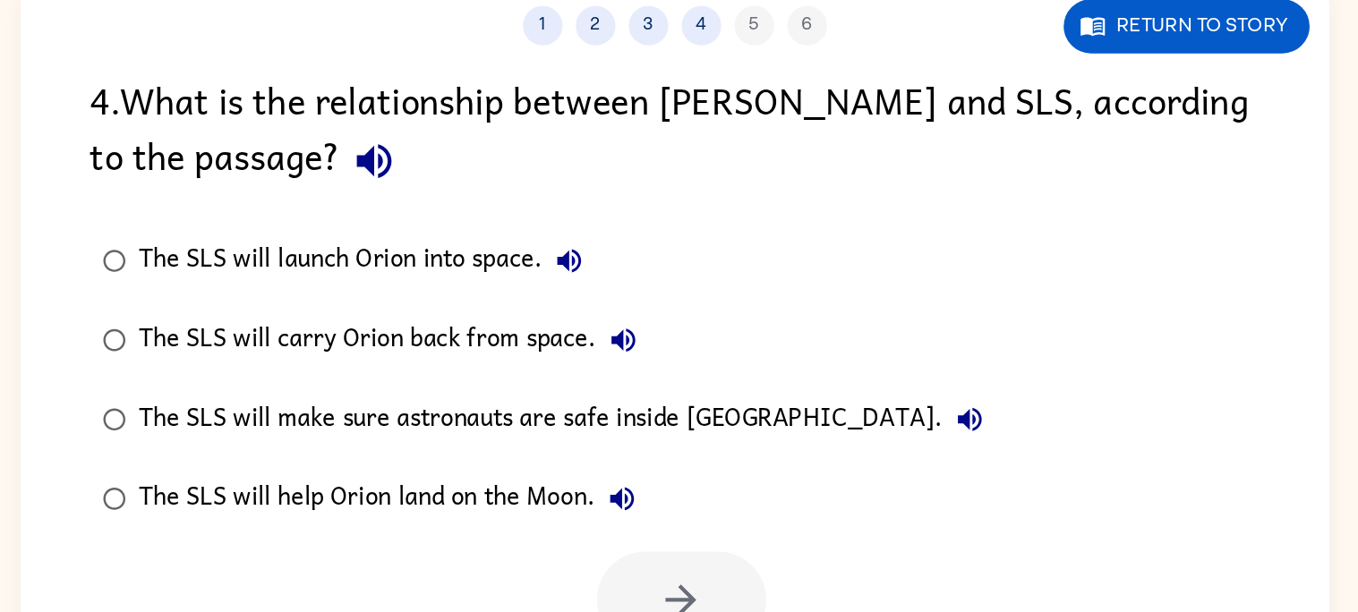
click at [673, 132] on div "1 2 3 4 5 6" at bounding box center [679, 133] width 886 height 27
click at [659, 127] on button "3" at bounding box center [661, 133] width 27 height 27
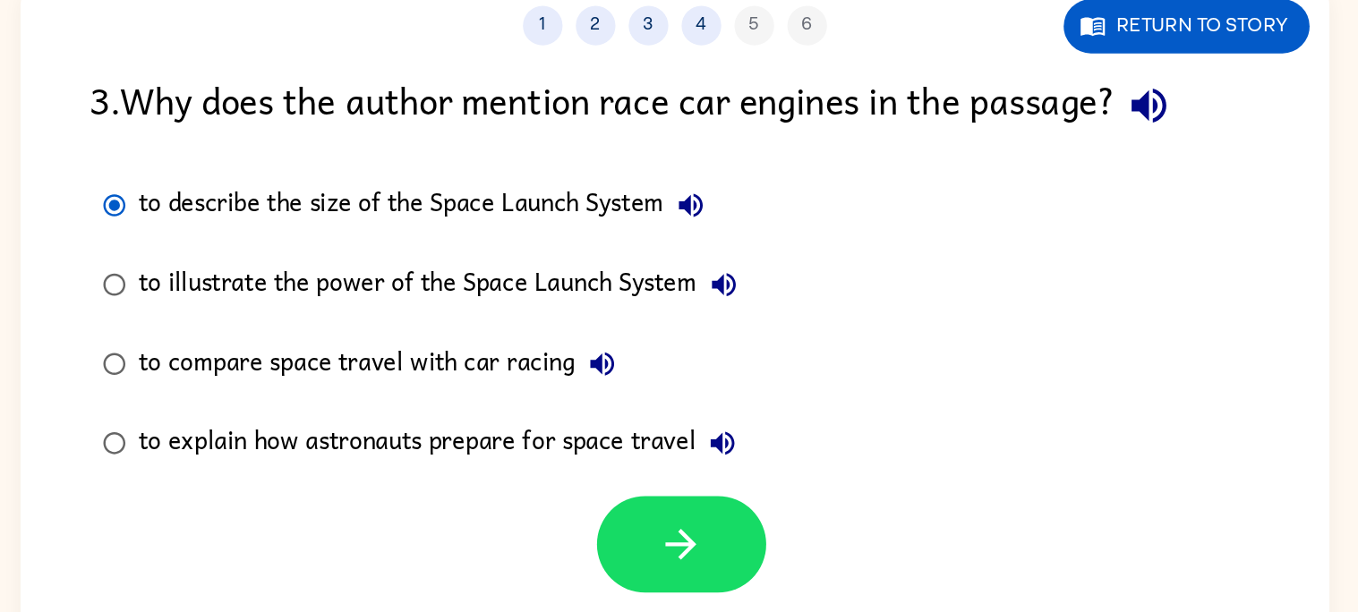
click at [673, 144] on div "1 2 3 4 5 6" at bounding box center [679, 133] width 886 height 27
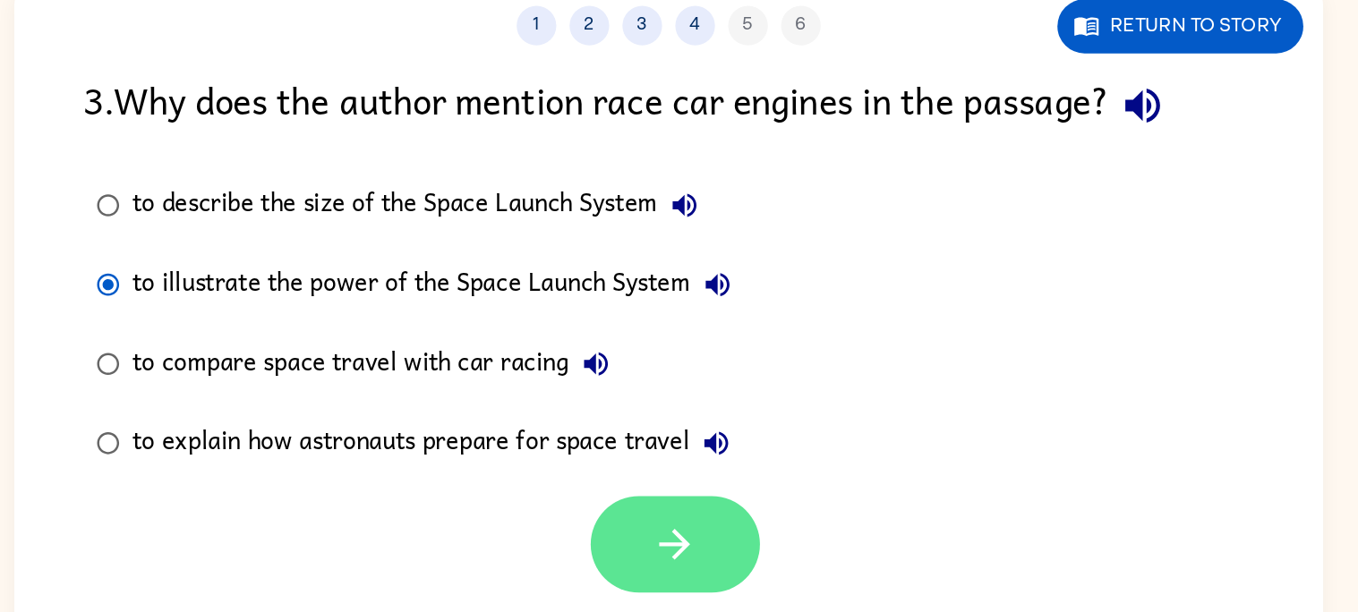
click at [682, 501] on button "button" at bounding box center [684, 484] width 115 height 65
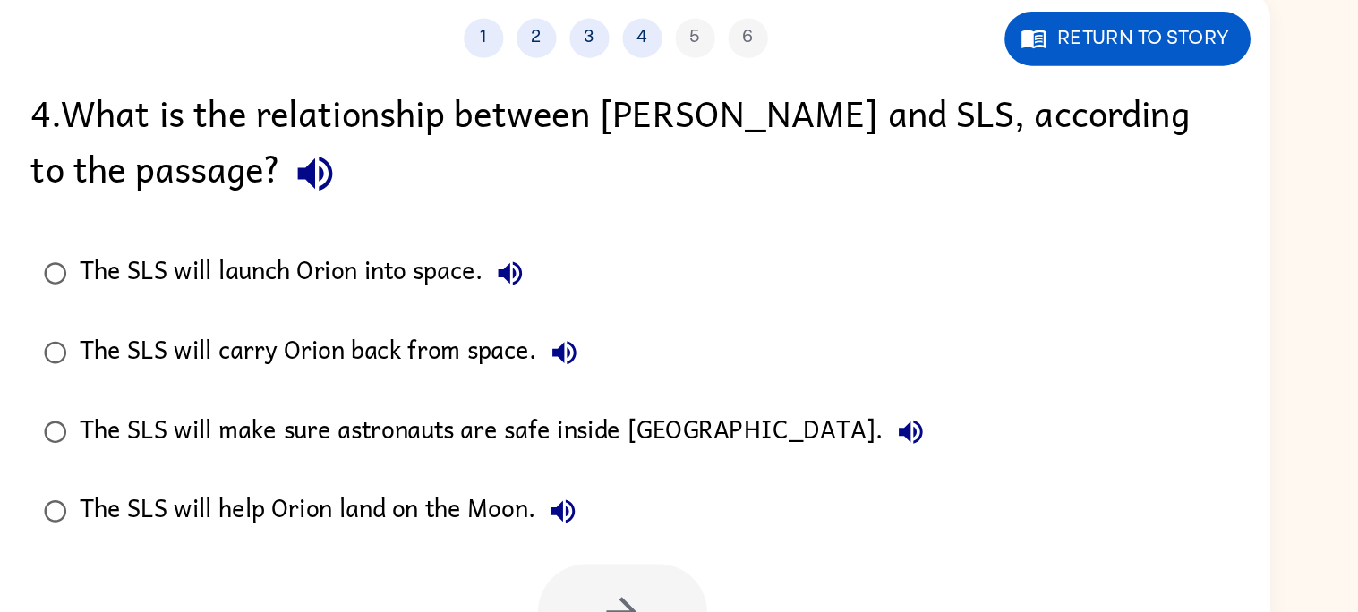
click at [497, 303] on div "The SLS will launch Orion into space." at bounding box center [471, 293] width 309 height 36
click at [699, 501] on button "button" at bounding box center [684, 522] width 115 height 65
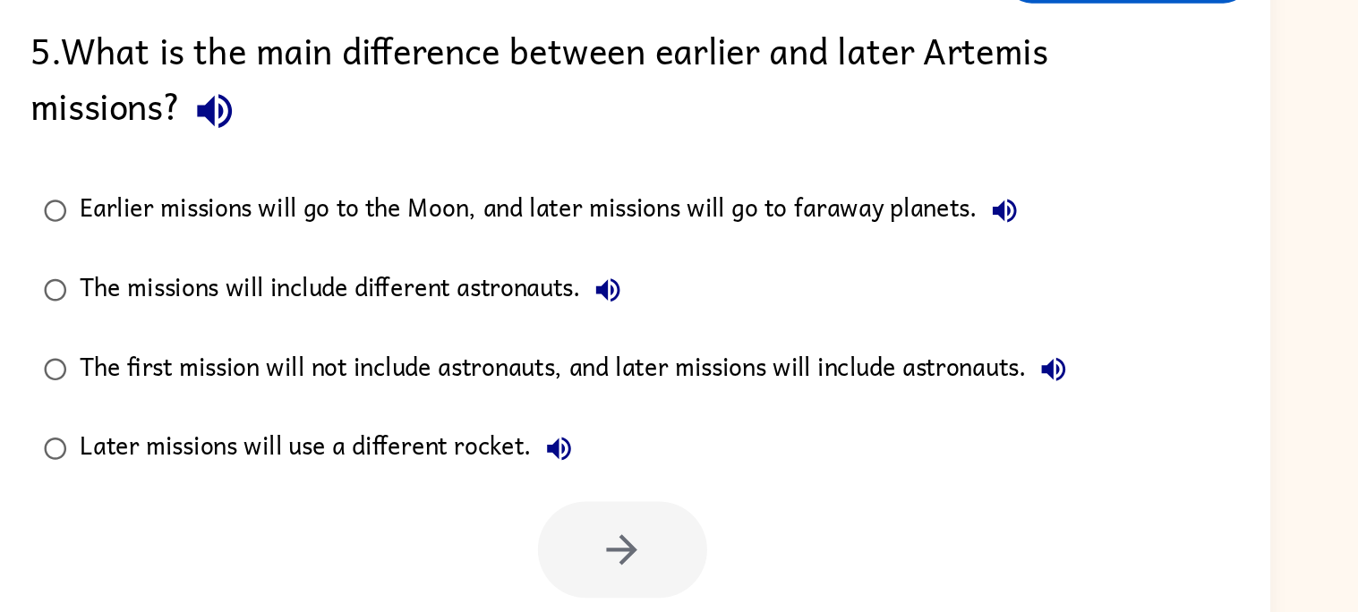
click at [946, 294] on icon "button" at bounding box center [943, 293] width 16 height 16
click at [681, 353] on icon "button" at bounding box center [674, 346] width 21 height 21
click at [980, 406] on icon "button" at bounding box center [976, 400] width 16 height 16
click at [1182, 244] on div "1 2 3 4 5 6 Return to story 5 . What is the main difference between earlier and…" at bounding box center [679, 353] width 1358 height 519
click at [647, 457] on icon "button" at bounding box center [640, 453] width 21 height 21
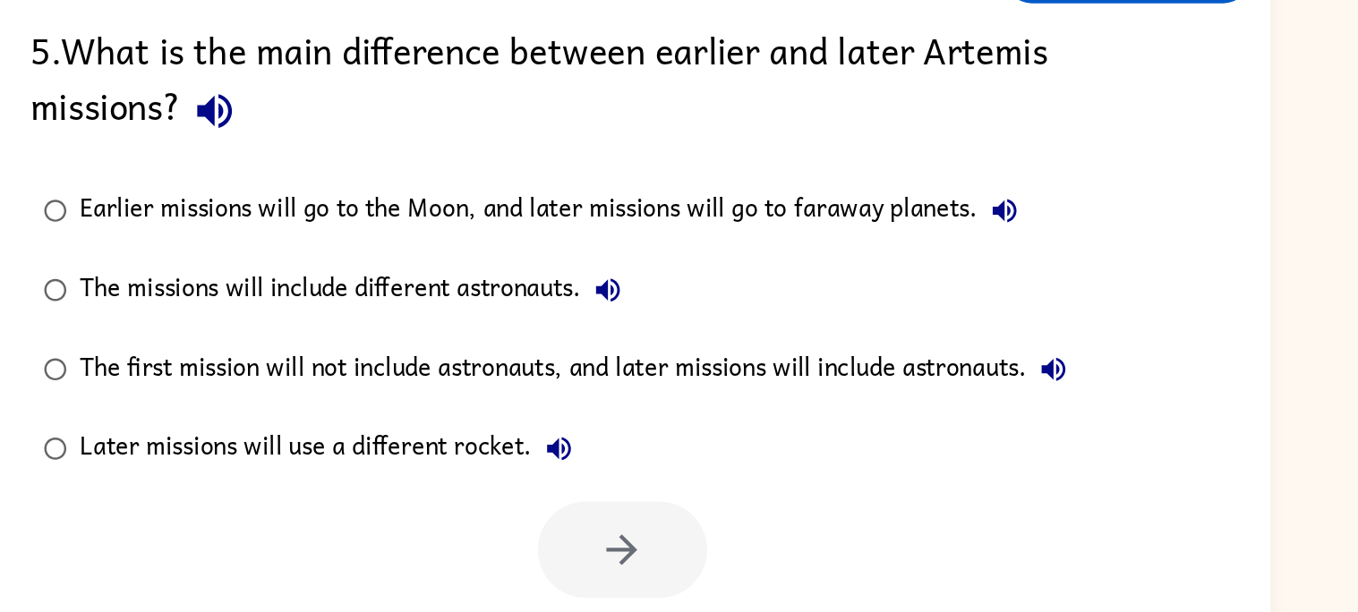
click at [946, 293] on icon "button" at bounding box center [943, 293] width 16 height 16
click at [792, 295] on div "Earlier missions will go to the Moon, and later missions will go to faraway pla…" at bounding box center [639, 293] width 644 height 36
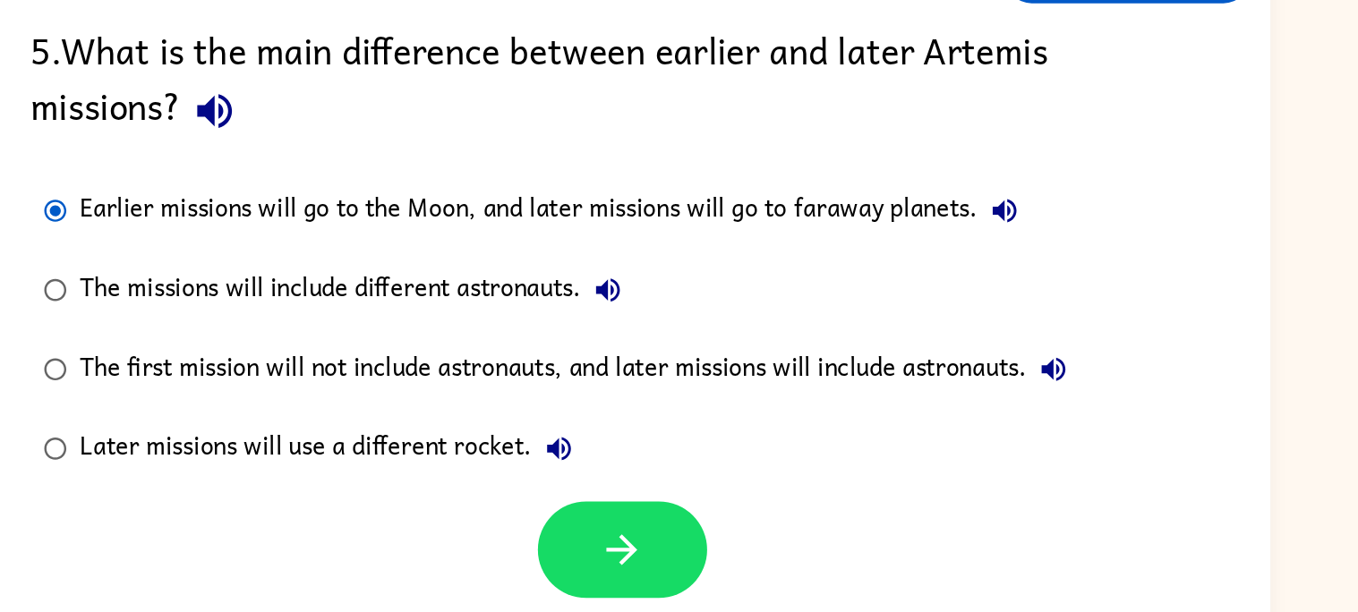
click at [733, 303] on div "Earlier missions will go to the Moon, and later missions will go to faraway pla…" at bounding box center [639, 293] width 644 height 36
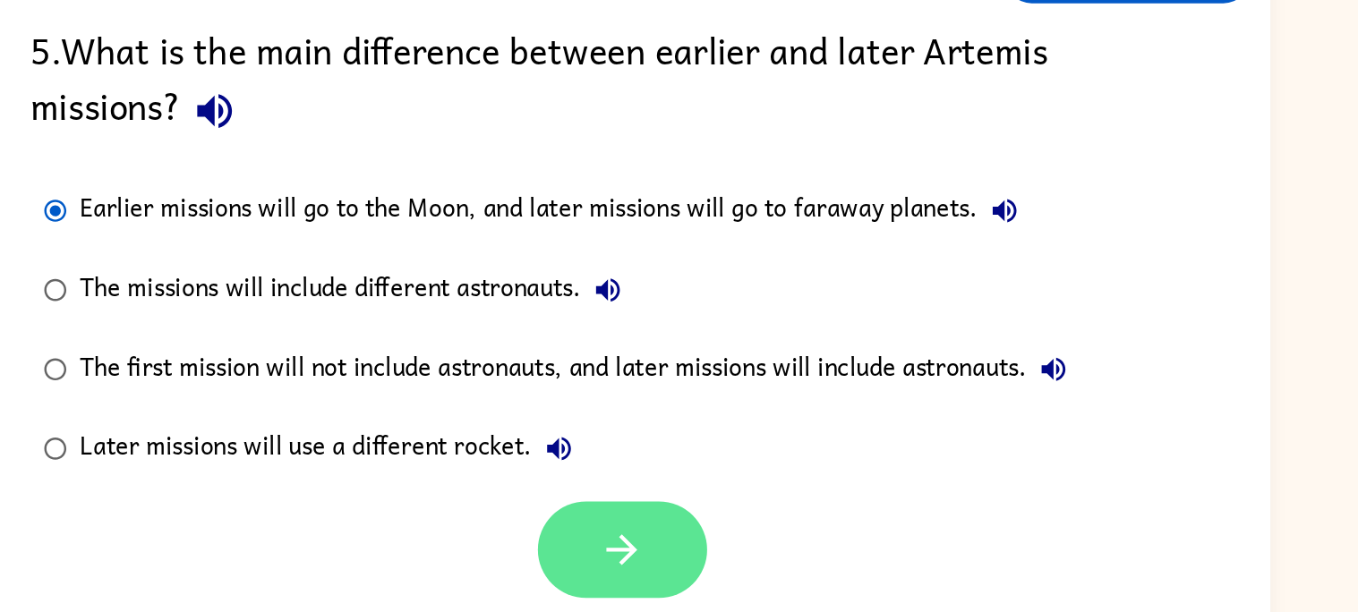
click at [673, 529] on icon "button" at bounding box center [683, 522] width 31 height 31
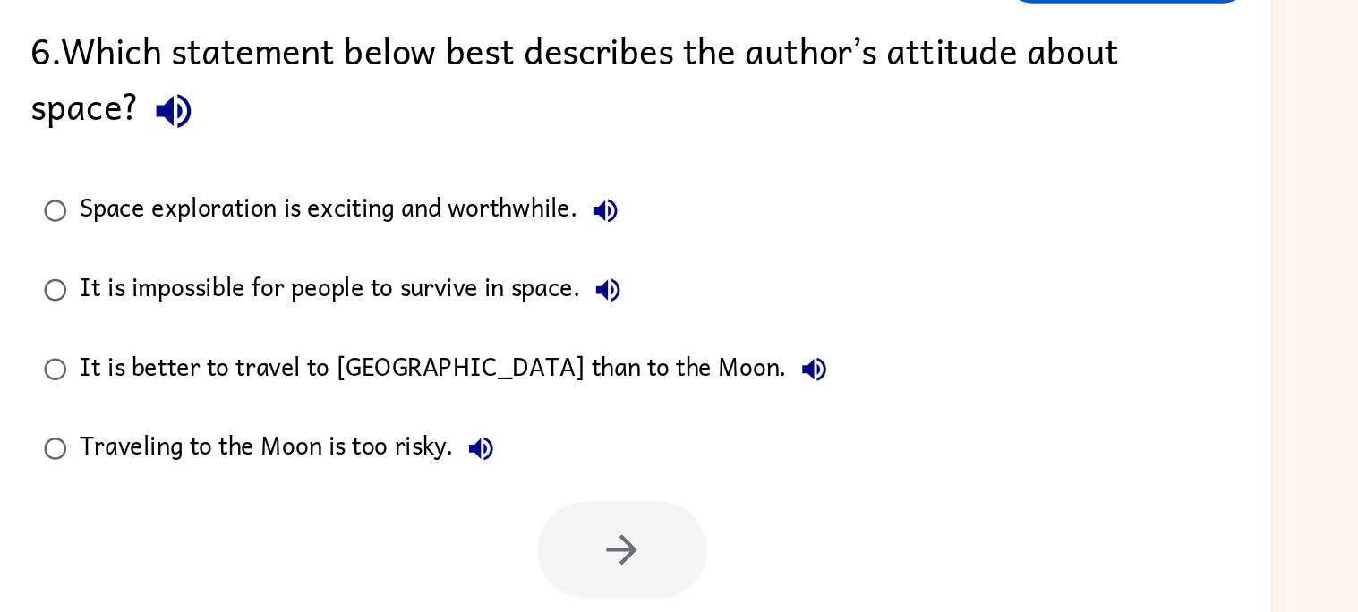
click at [369, 231] on icon "button" at bounding box center [379, 225] width 31 height 31
click at [664, 293] on icon "button" at bounding box center [672, 293] width 16 height 16
click at [673, 347] on icon "button" at bounding box center [674, 346] width 21 height 21
click at [806, 399] on icon "button" at bounding box center [814, 400] width 16 height 16
click at [581, 451] on icon "button" at bounding box center [588, 454] width 16 height 16
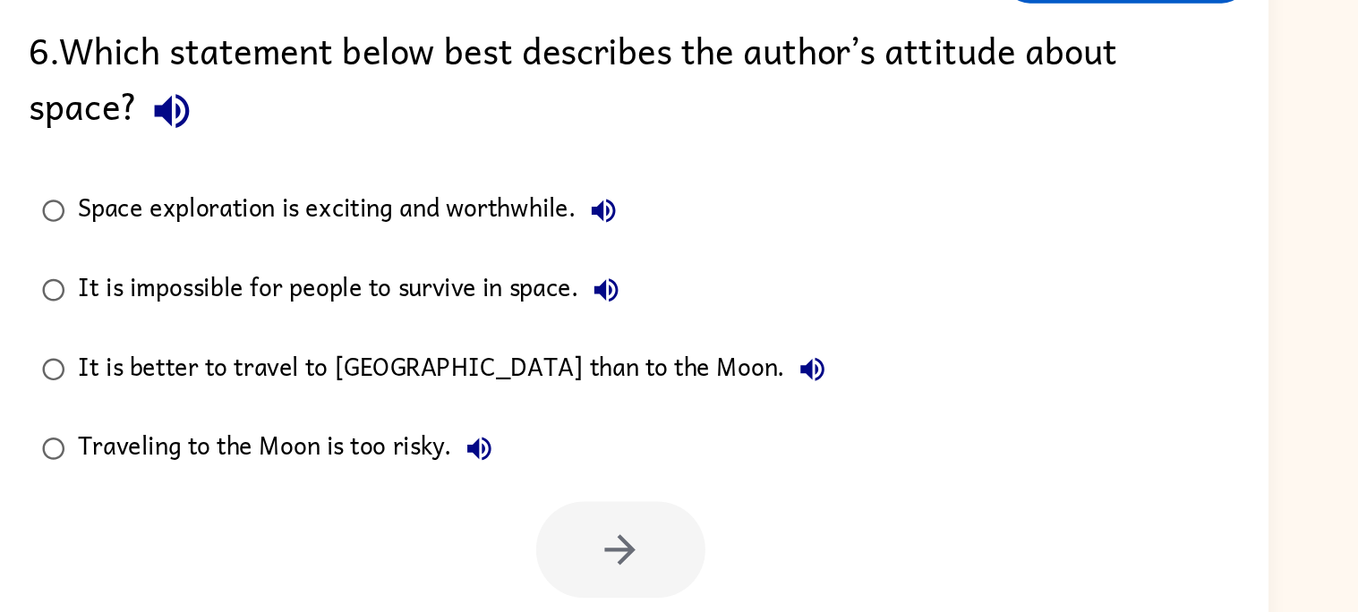
click at [678, 295] on icon "button" at bounding box center [672, 293] width 16 height 16
click at [532, 279] on div "Space exploration is exciting and worthwhile." at bounding box center [503, 293] width 373 height 36
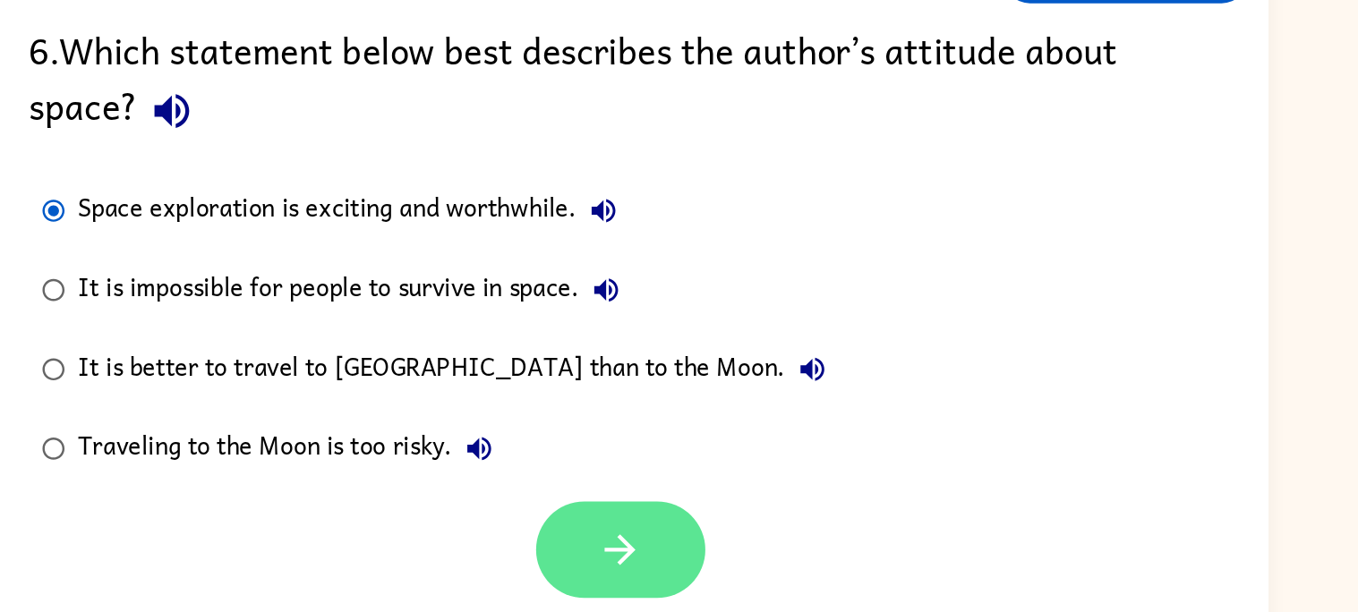
click at [698, 531] on icon "button" at bounding box center [683, 522] width 31 height 31
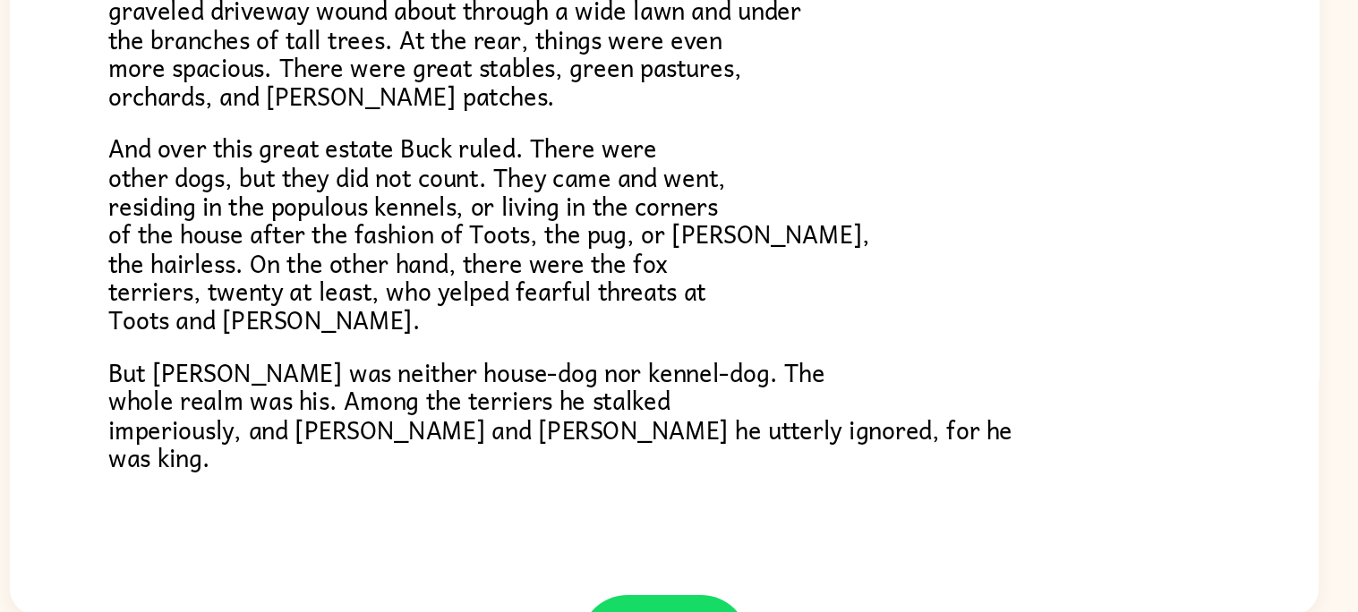
scroll to position [342, 0]
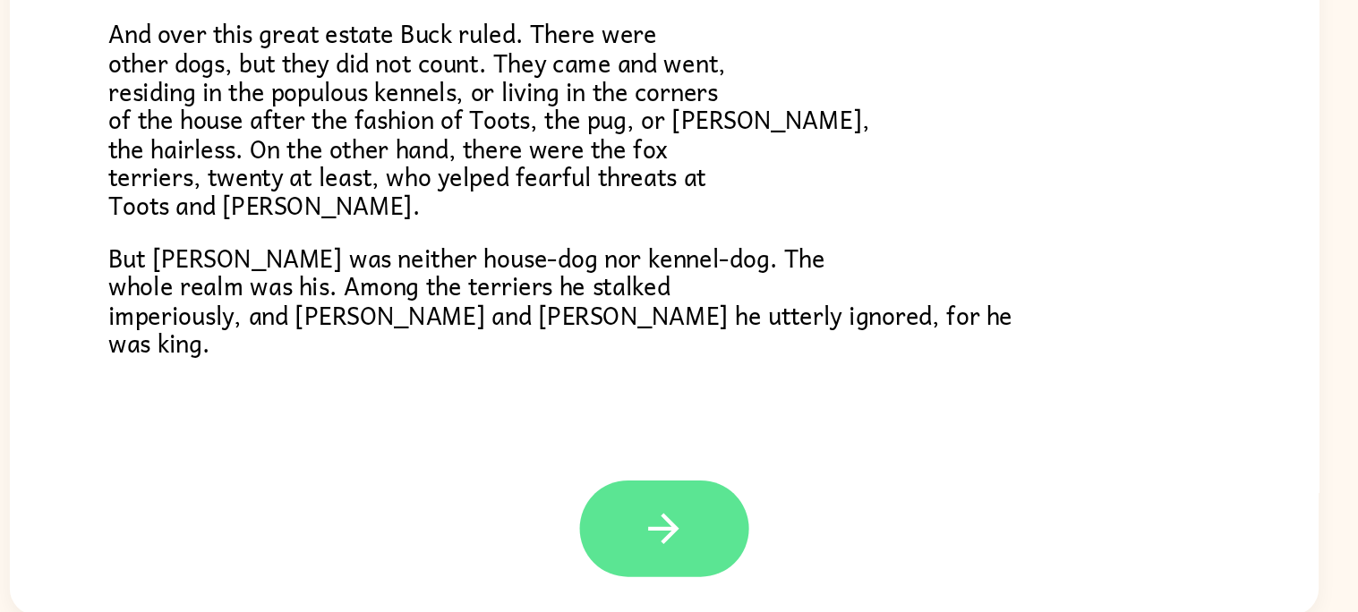
click at [711, 547] on button "button" at bounding box center [679, 554] width 115 height 65
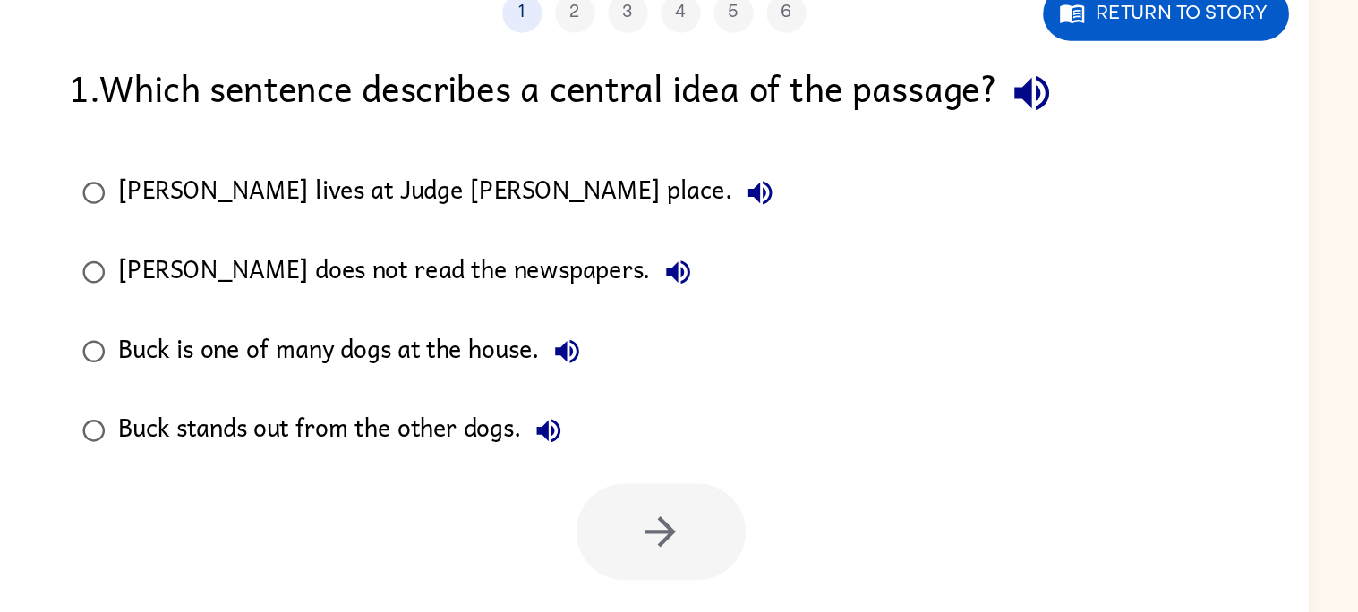
click at [330, 416] on div "Buck stands out from the other dogs." at bounding box center [471, 416] width 309 height 36
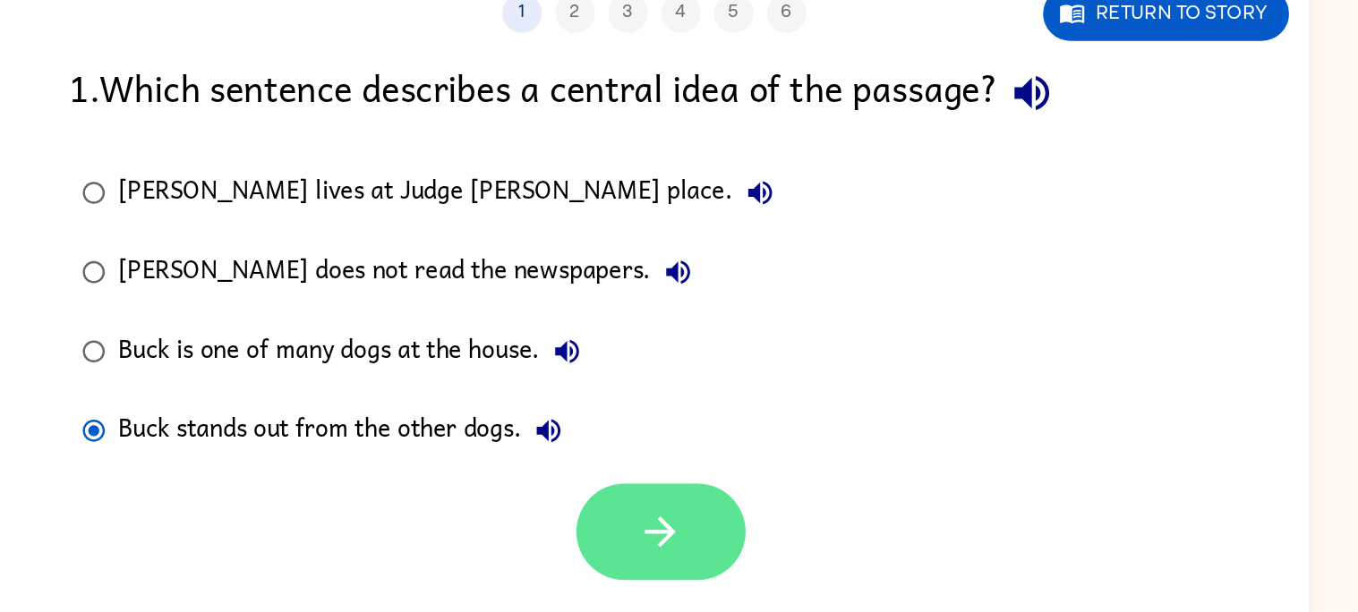
click at [681, 495] on icon "button" at bounding box center [683, 484] width 31 height 31
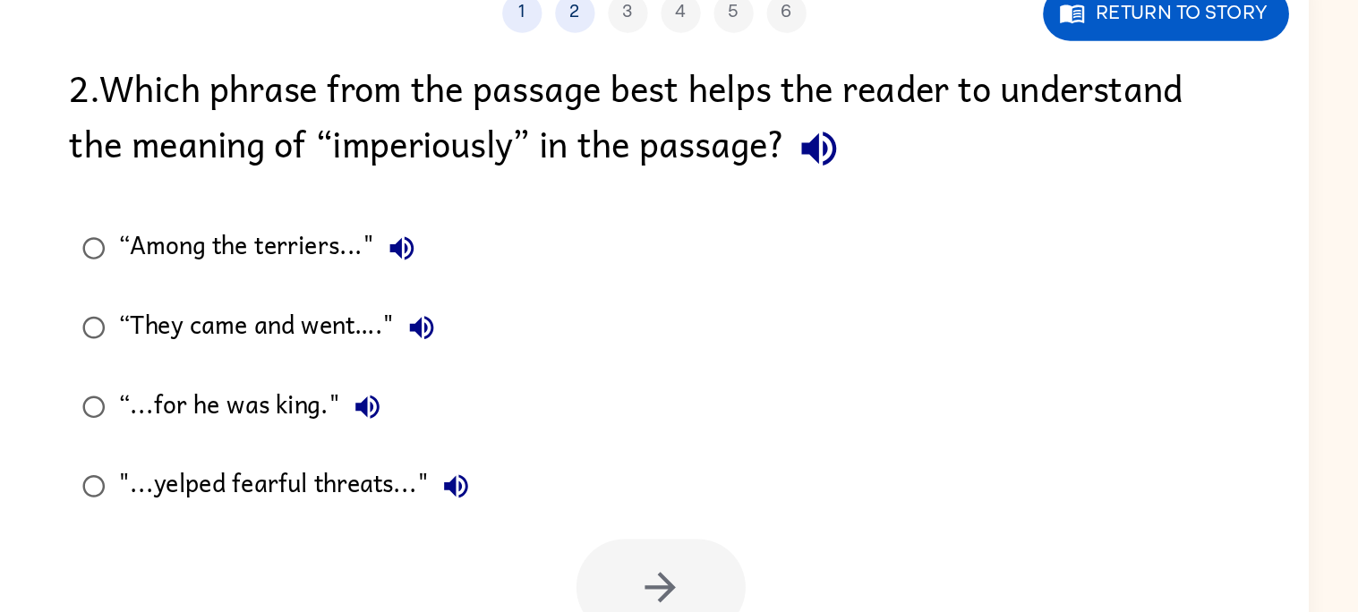
click at [774, 232] on button "button" at bounding box center [791, 225] width 46 height 46
click at [804, 233] on icon "button" at bounding box center [790, 225] width 31 height 31
click at [508, 293] on icon "button" at bounding box center [508, 292] width 21 height 21
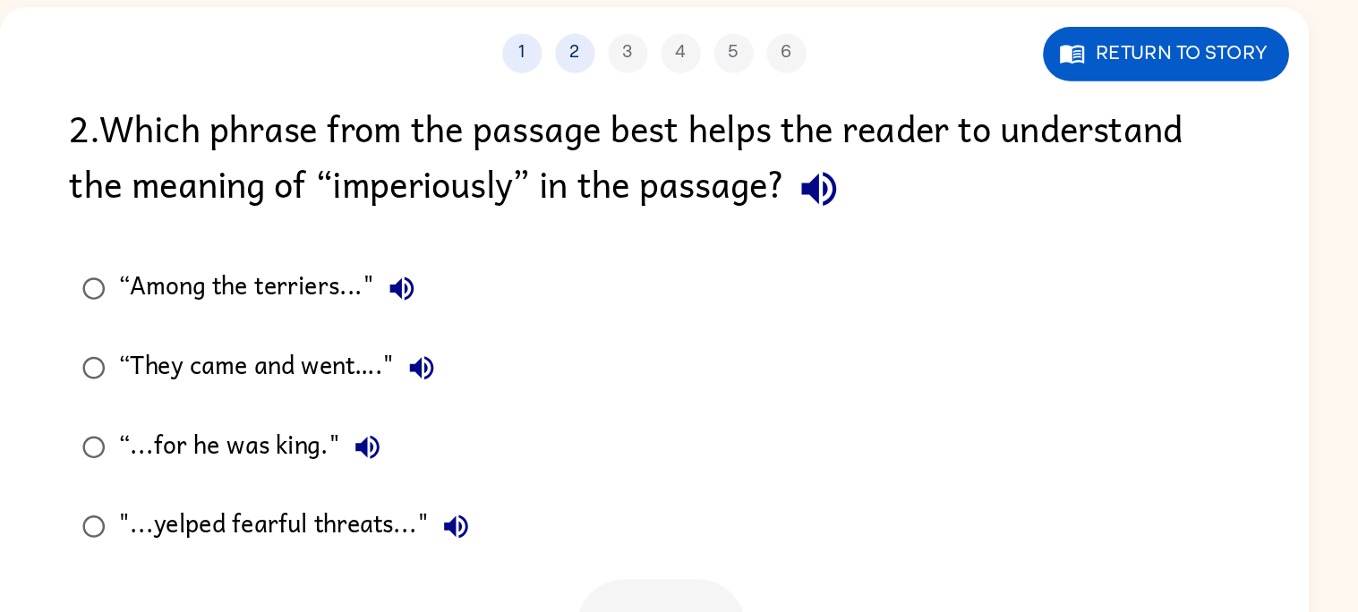
click at [528, 361] on icon "button" at bounding box center [522, 363] width 16 height 16
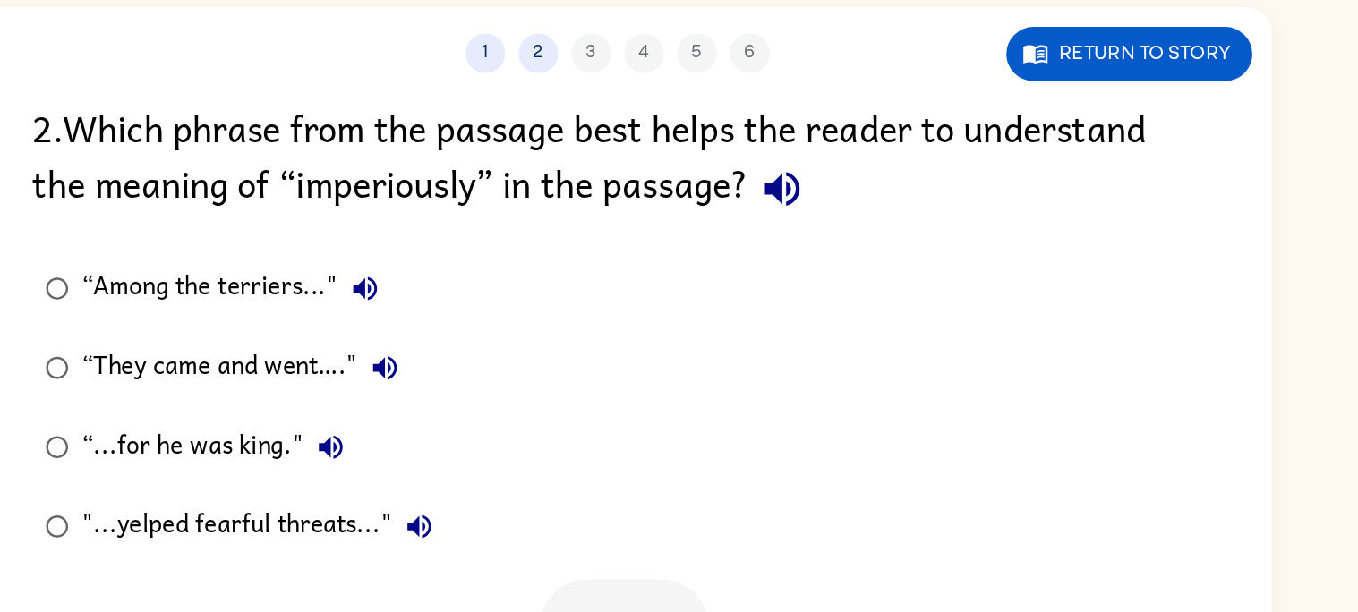
click at [480, 422] on icon "button" at bounding box center [485, 416] width 21 height 21
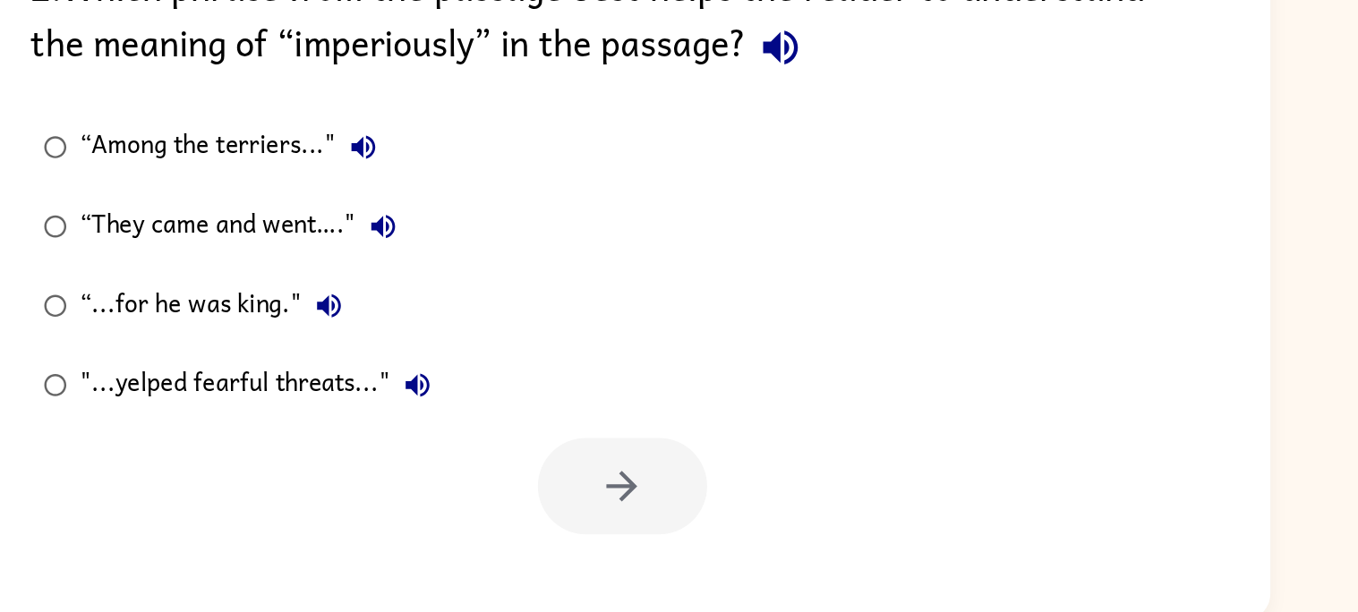
scroll to position [16, 0]
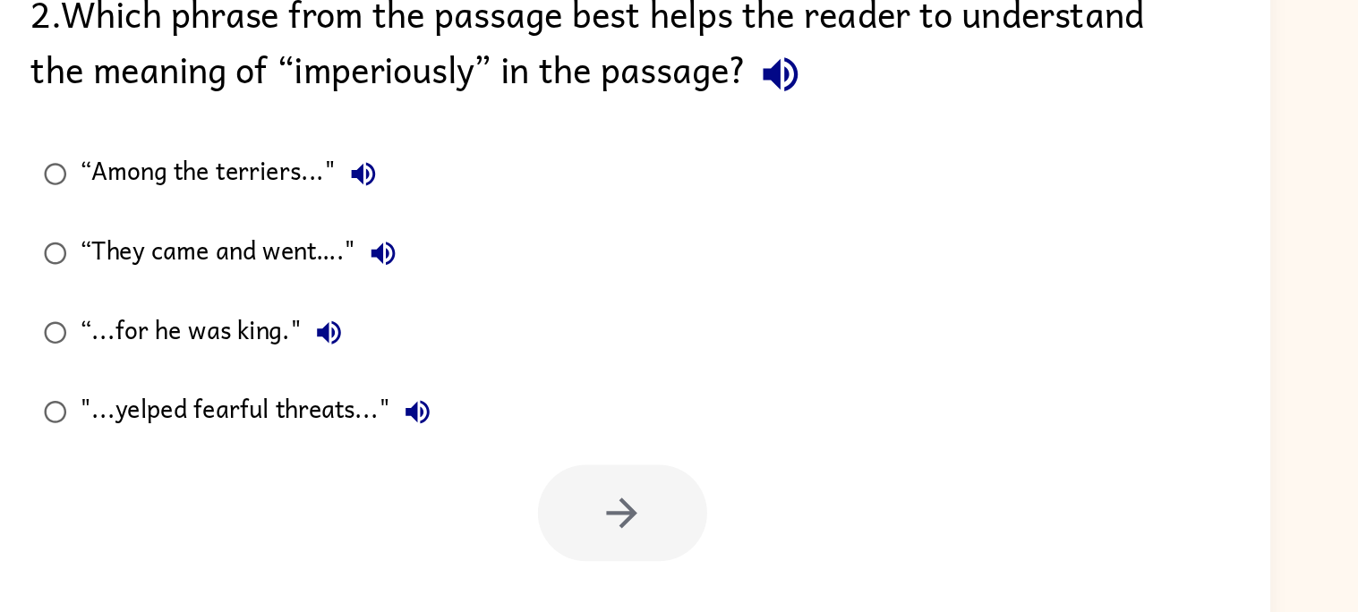
click at [547, 471] on div ""...yelped fearful threats..."" at bounding box center [440, 454] width 246 height 36
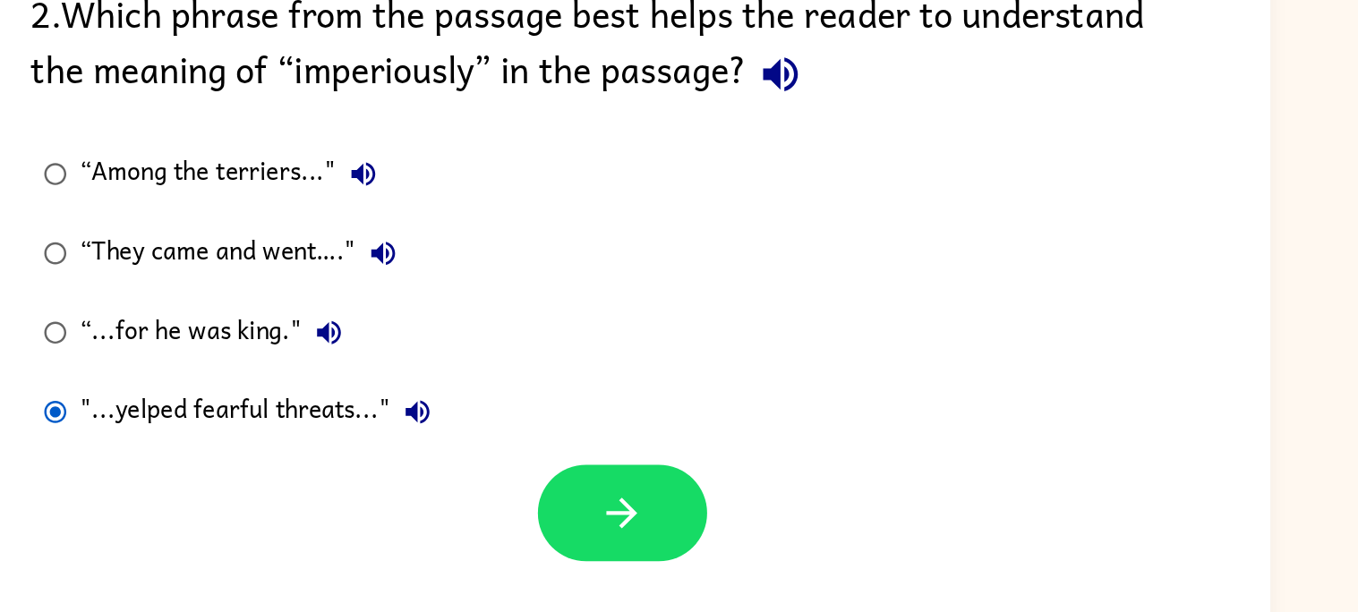
click at [547, 454] on icon "button" at bounding box center [545, 453] width 21 height 21
click at [390, 399] on div "“...for he was king."" at bounding box center [410, 400] width 186 height 36
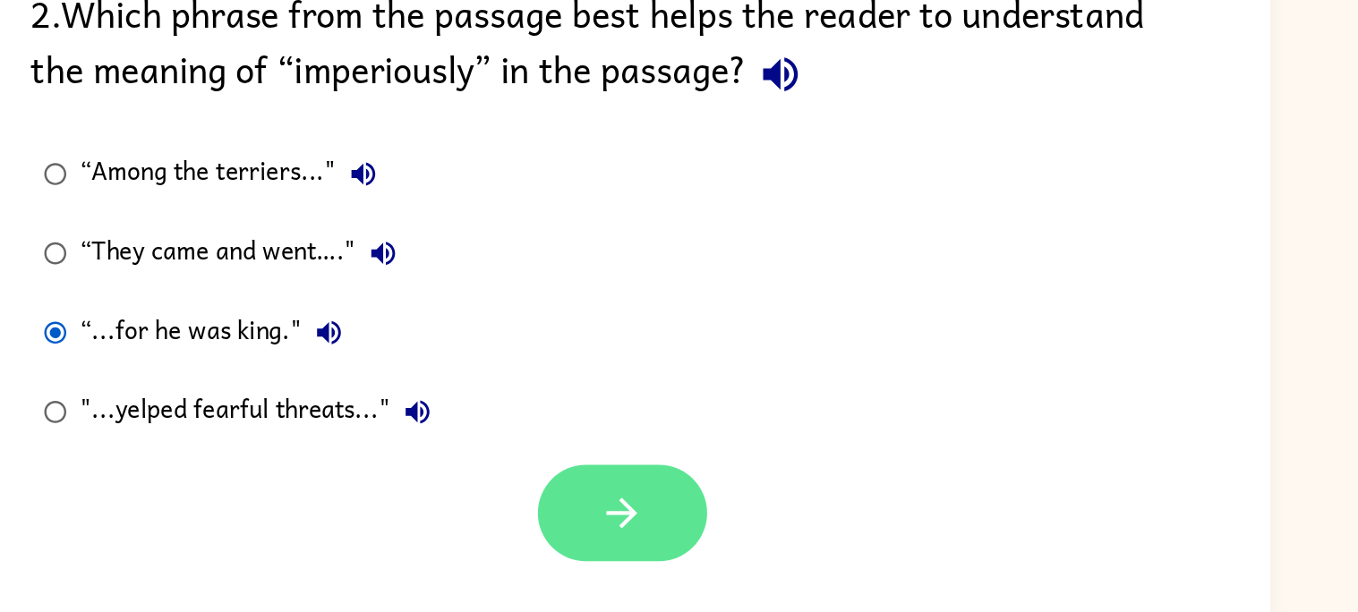
click at [678, 533] on icon "button" at bounding box center [683, 522] width 31 height 31
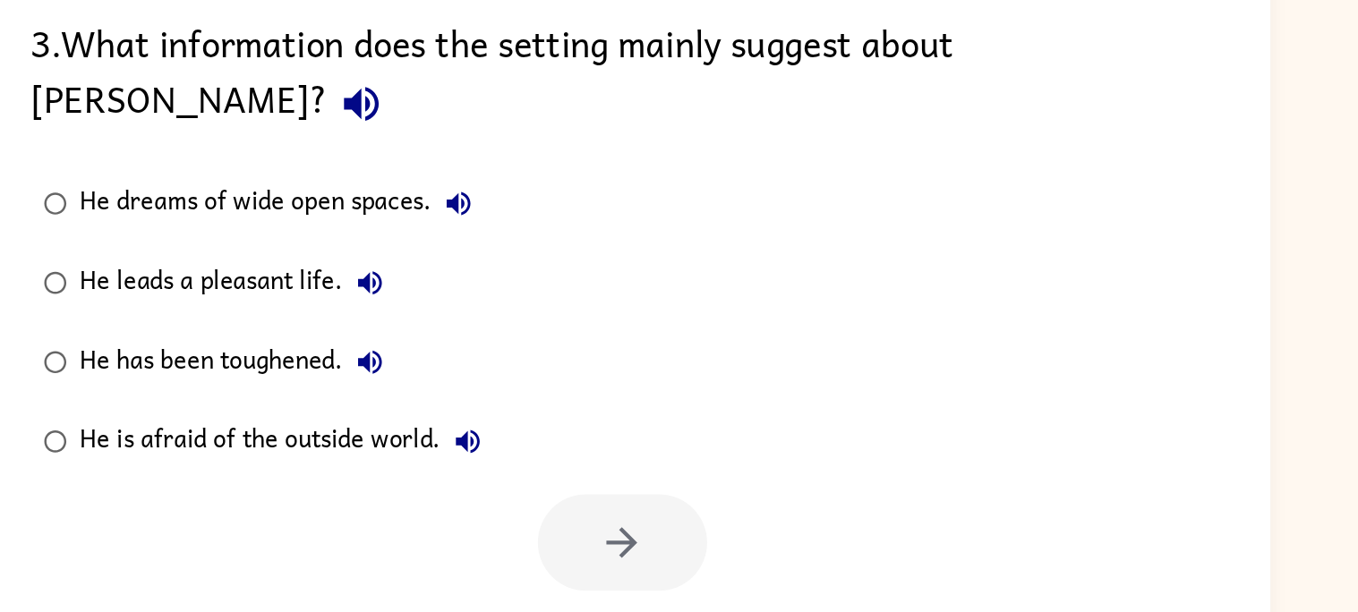
click at [523, 210] on icon "button" at bounding box center [507, 225] width 31 height 31
click at [415, 382] on div "He has been toughened." at bounding box center [424, 400] width 214 height 36
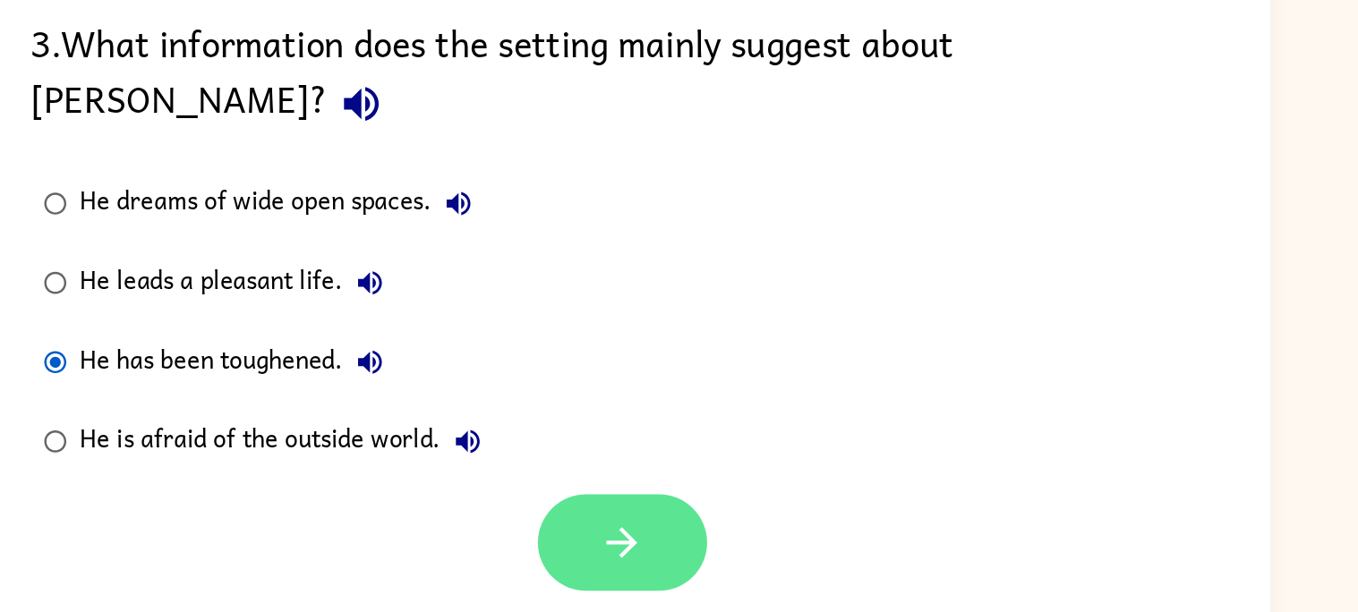
click at [697, 507] on icon "button" at bounding box center [683, 522] width 31 height 31
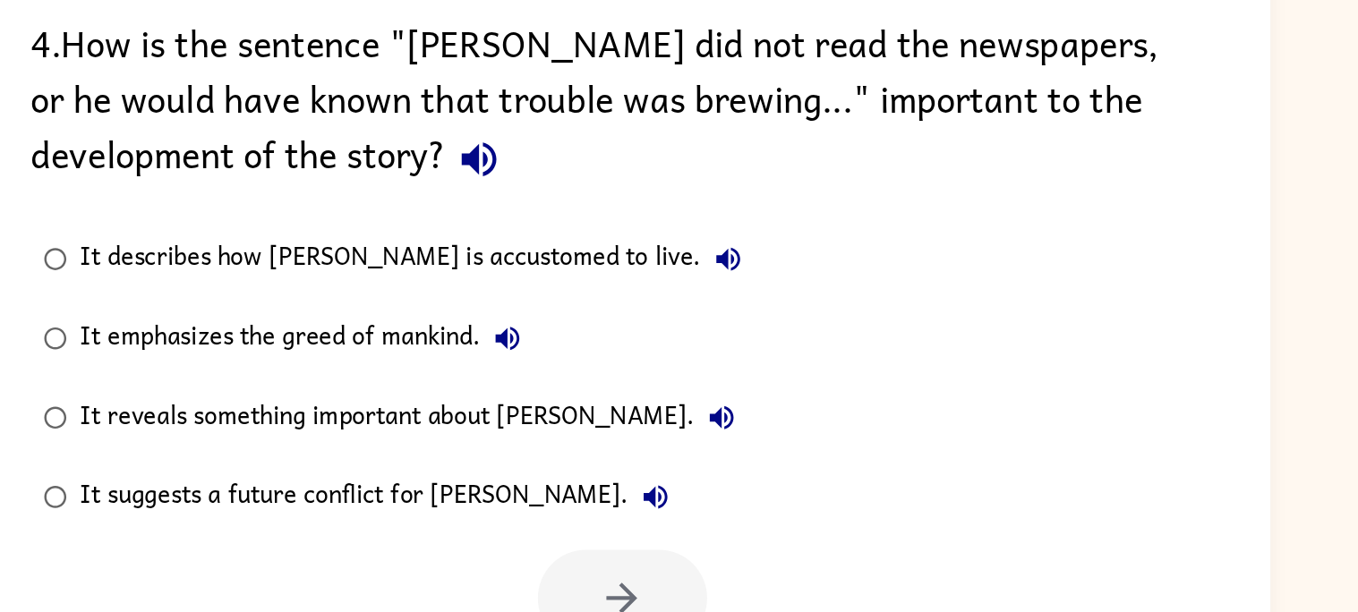
click at [575, 265] on icon "button" at bounding box center [586, 263] width 23 height 23
click at [748, 338] on icon "button" at bounding box center [756, 330] width 16 height 16
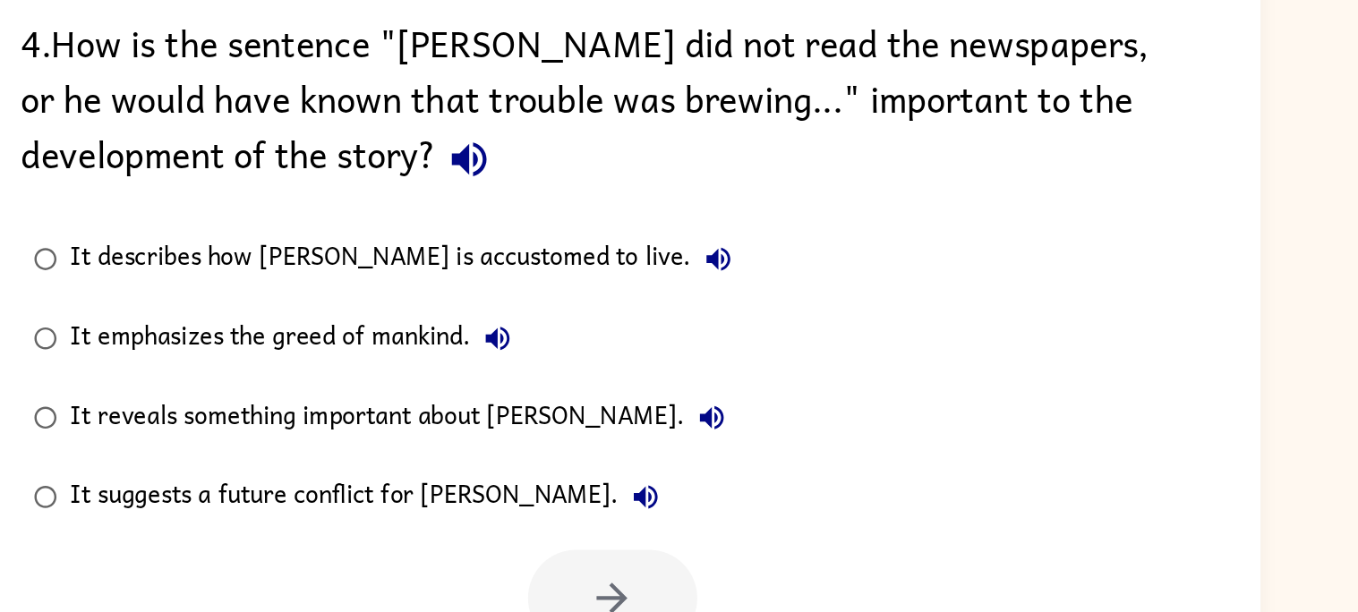
click at [604, 398] on button "It emphasizes the greed of mankind." at bounding box center [606, 384] width 36 height 36
click at [733, 445] on button "It reveals something important about [PERSON_NAME]." at bounding box center [751, 438] width 36 height 36
click at [696, 493] on icon "button" at bounding box center [706, 491] width 21 height 21
click at [520, 444] on div "It reveals something important about [PERSON_NAME]." at bounding box center [543, 438] width 452 height 36
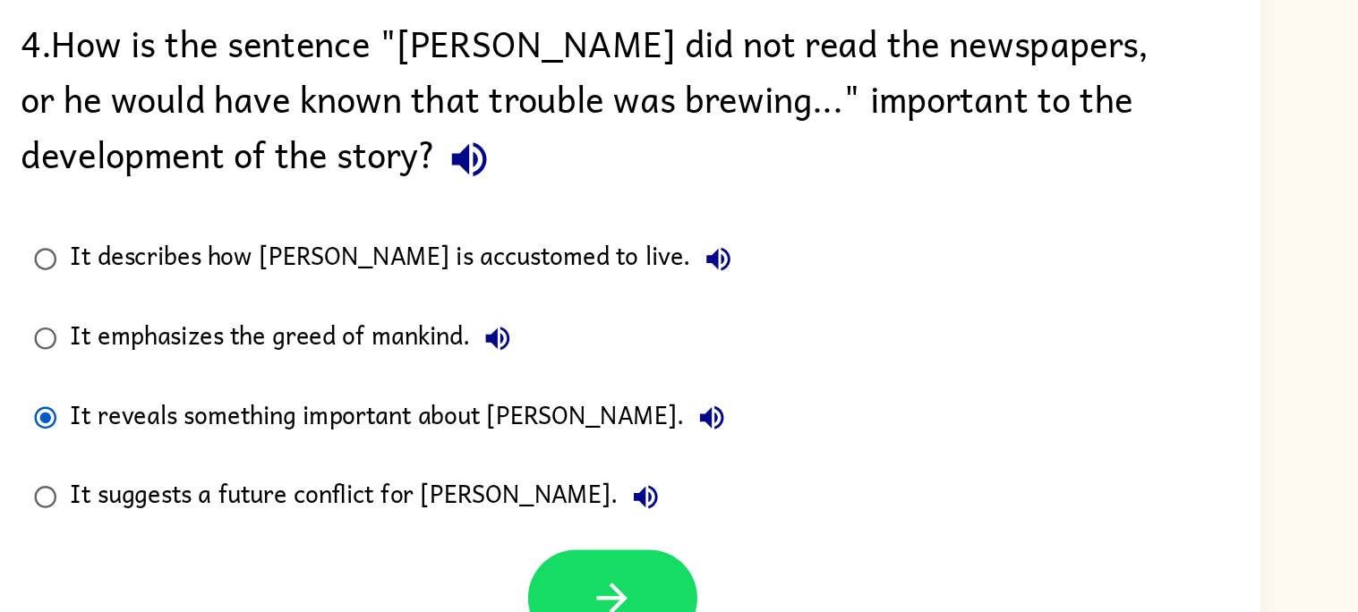
click at [520, 508] on div "It suggests a future conflict for [PERSON_NAME]." at bounding box center [520, 492] width 407 height 36
click at [554, 435] on div "It reveals something important about [PERSON_NAME]." at bounding box center [543, 438] width 452 height 36
click at [544, 483] on div "It suggests a future conflict for [PERSON_NAME]." at bounding box center [520, 492] width 407 height 36
click at [487, 444] on div "It reveals something important about [PERSON_NAME]." at bounding box center [543, 438] width 452 height 36
click at [680, 546] on icon "button" at bounding box center [683, 559] width 31 height 31
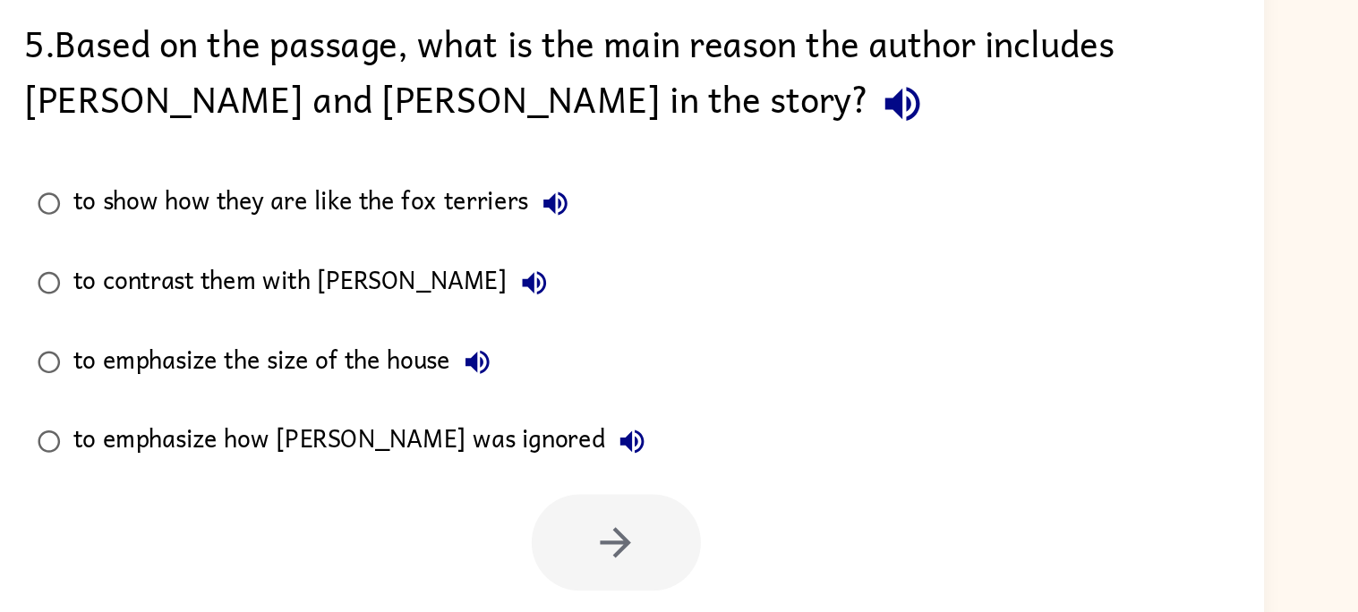
click at [862, 229] on icon "button" at bounding box center [877, 225] width 31 height 31
click at [634, 302] on icon "button" at bounding box center [642, 292] width 21 height 21
click at [611, 330] on button "to contrast them with [PERSON_NAME]" at bounding box center [629, 347] width 36 height 36
click at [621, 347] on icon "button" at bounding box center [629, 346] width 16 height 16
click at [546, 363] on div "to contrast them with [PERSON_NAME]" at bounding box center [482, 347] width 330 height 36
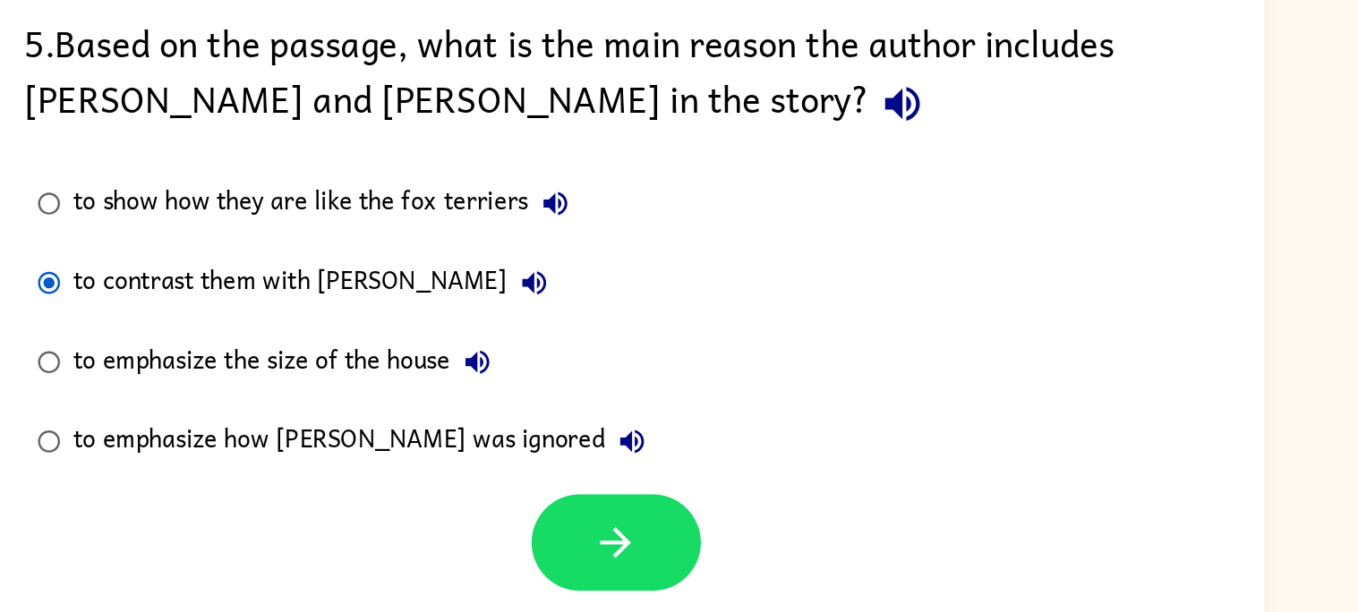
click at [611, 334] on button "to contrast them with [PERSON_NAME]" at bounding box center [629, 347] width 36 height 36
click at [588, 398] on icon "button" at bounding box center [590, 400] width 16 height 16
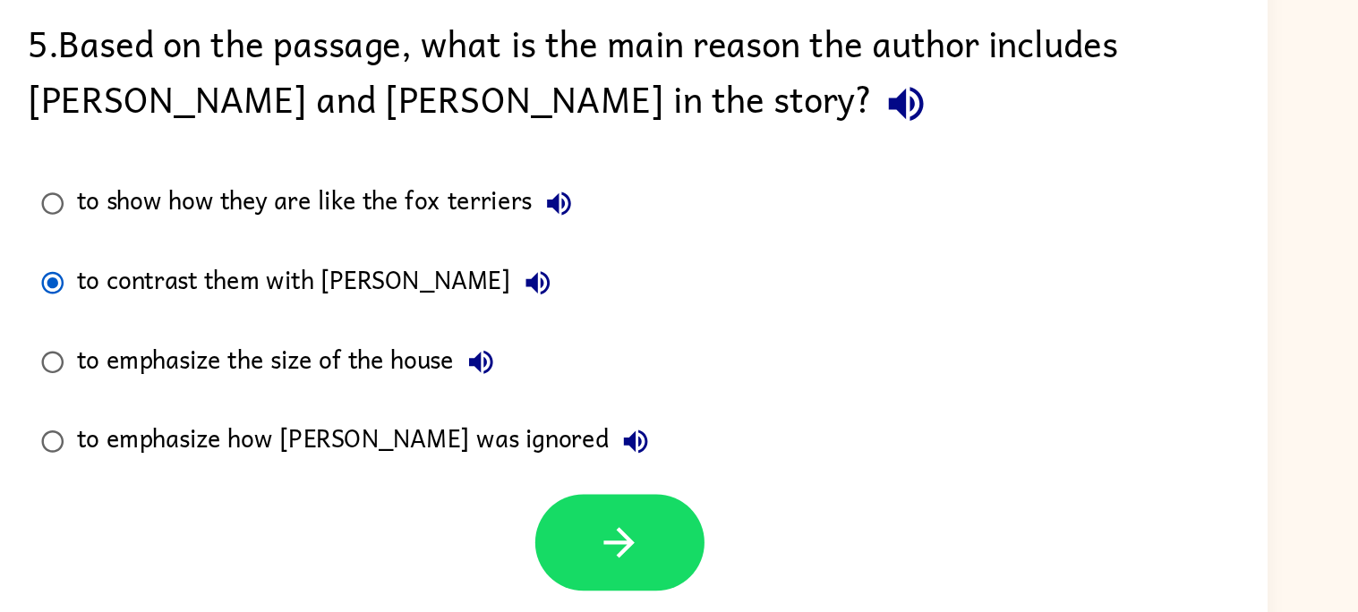
click at [687, 448] on icon "button" at bounding box center [695, 454] width 16 height 16
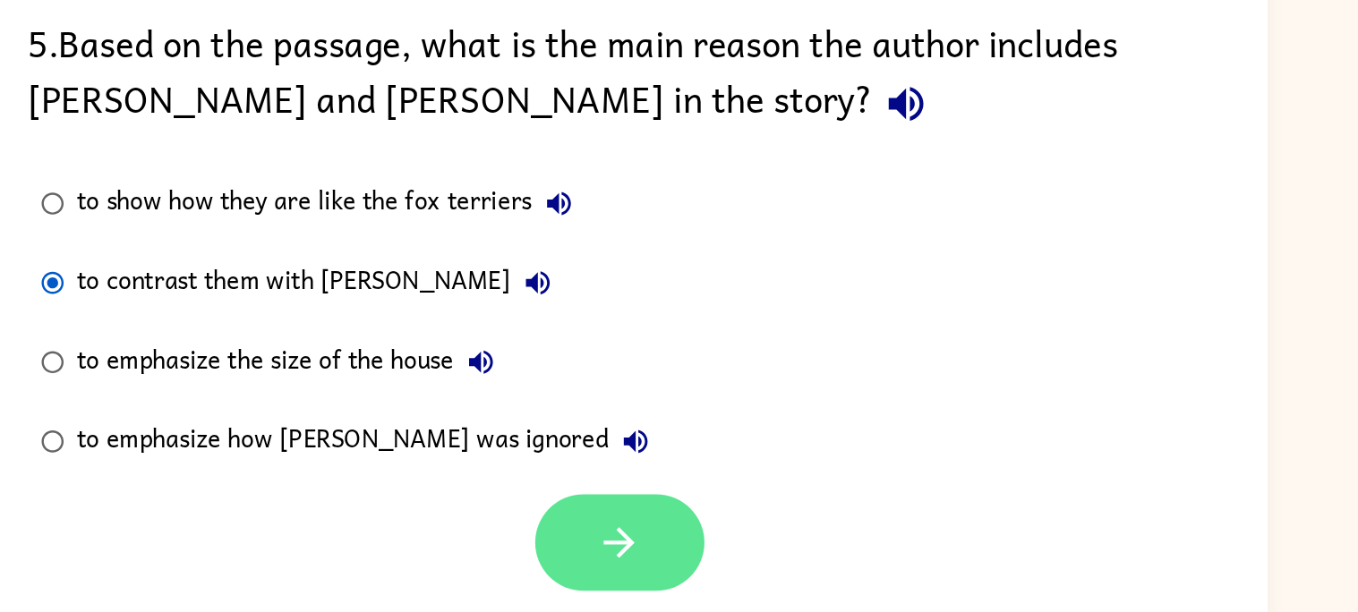
click at [726, 534] on button "button" at bounding box center [684, 522] width 115 height 65
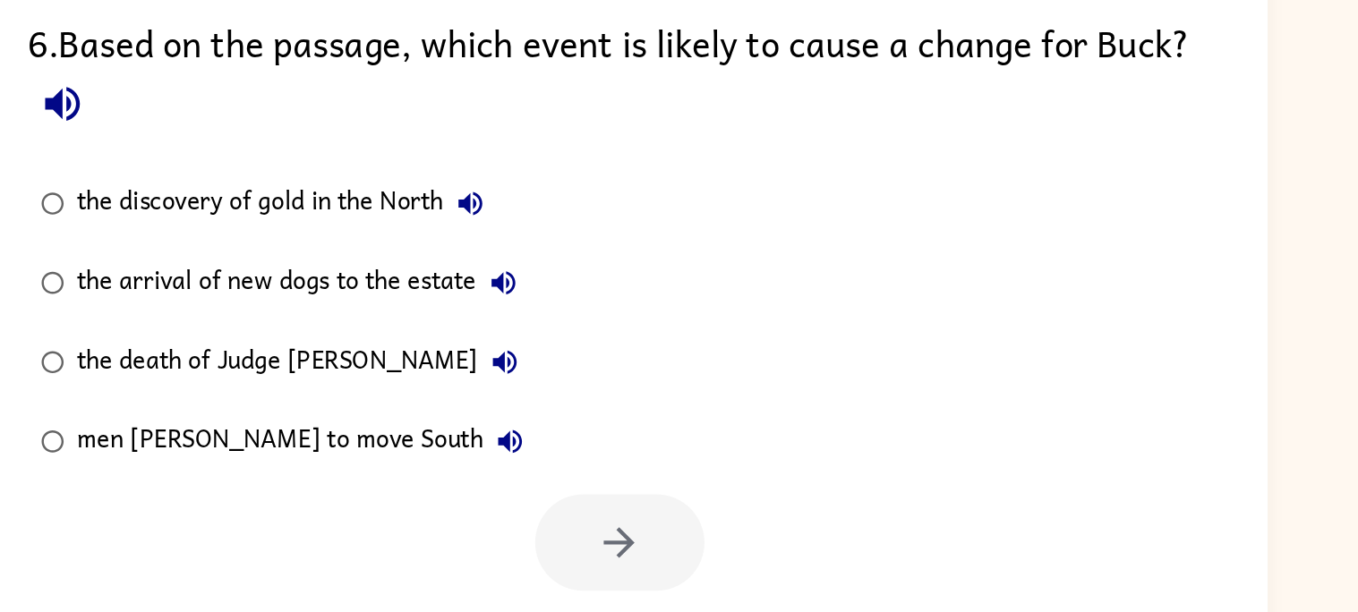
click at [322, 230] on icon "button" at bounding box center [306, 225] width 31 height 31
click at [588, 295] on icon "button" at bounding box center [583, 293] width 16 height 16
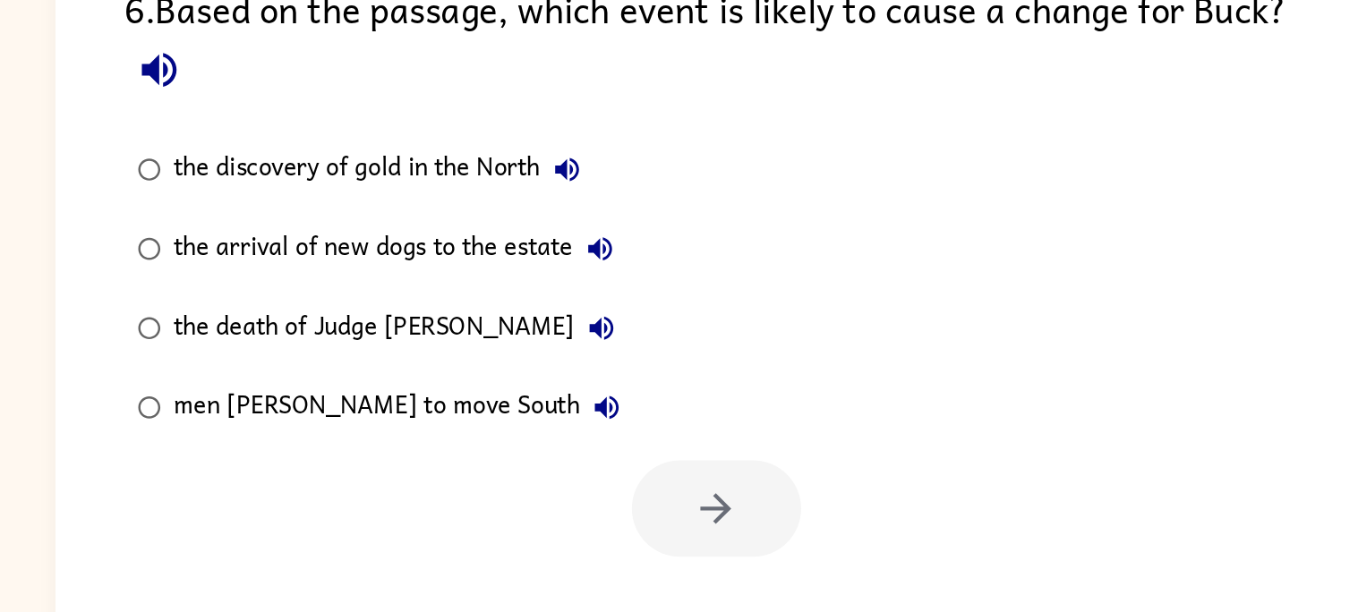
click at [617, 349] on button "the arrival of new dogs to the estate" at bounding box center [605, 347] width 36 height 36
click at [588, 403] on button "the death of Judge [PERSON_NAME]" at bounding box center [606, 400] width 36 height 36
click at [592, 470] on button "men [PERSON_NAME] to move South" at bounding box center [610, 454] width 36 height 36
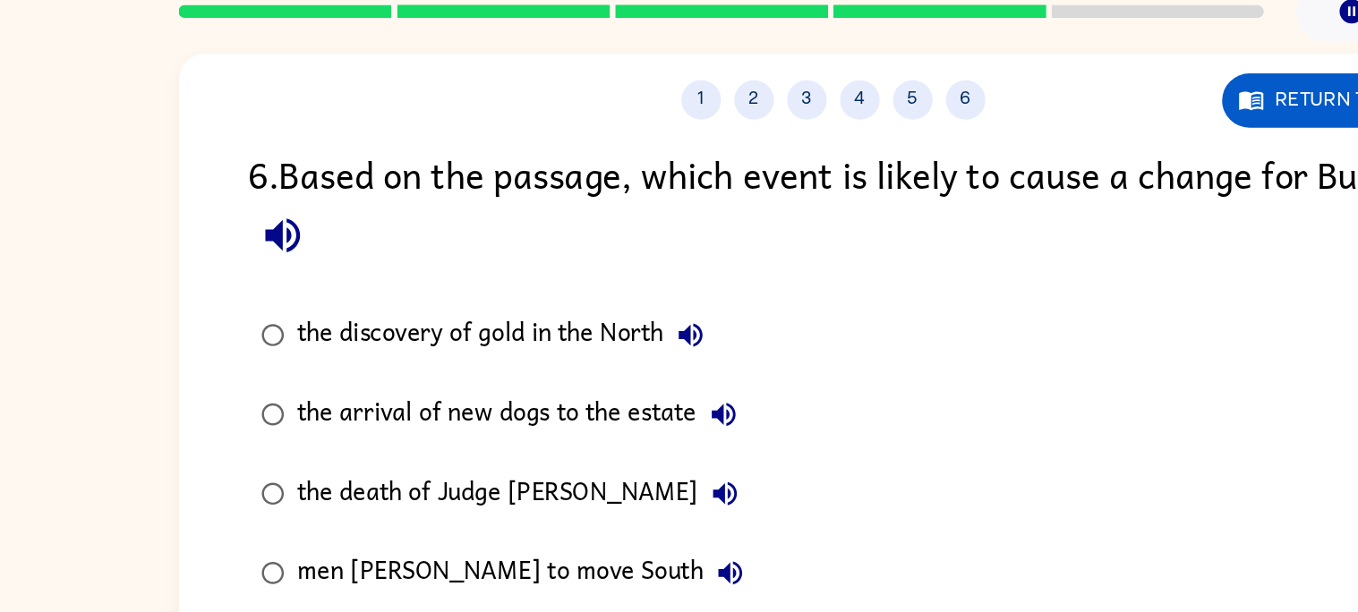
click at [322, 235] on icon "button" at bounding box center [306, 225] width 31 height 31
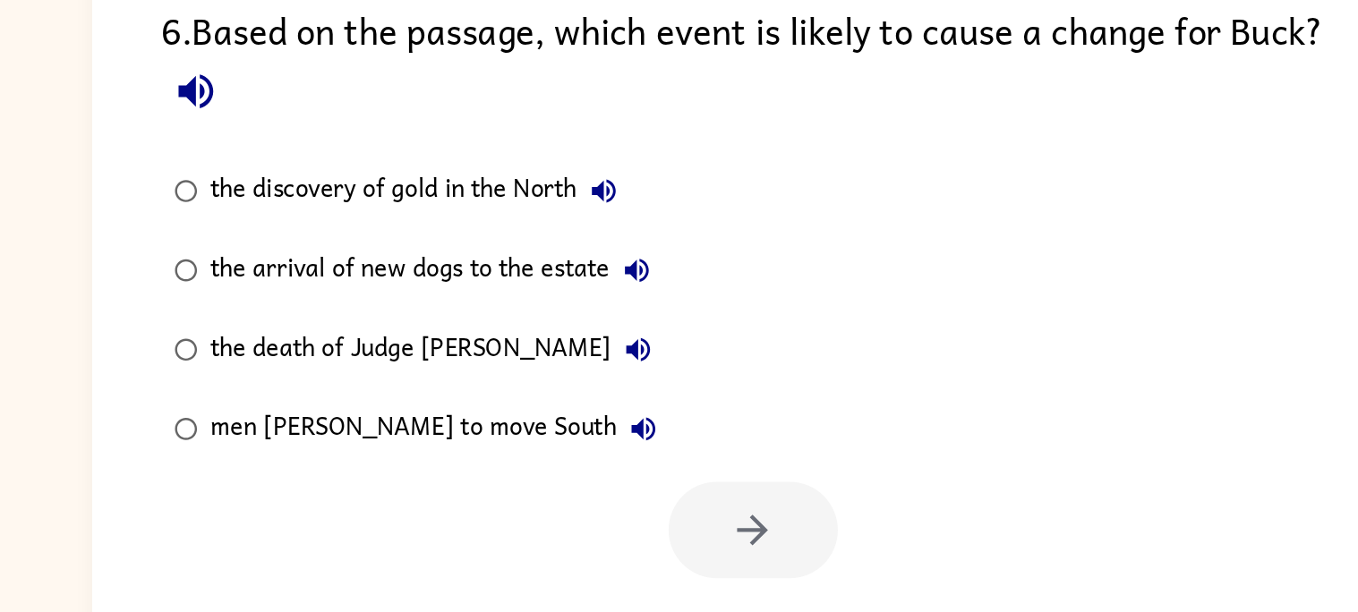
click at [459, 461] on div "men [PERSON_NAME] to move South" at bounding box center [472, 454] width 311 height 36
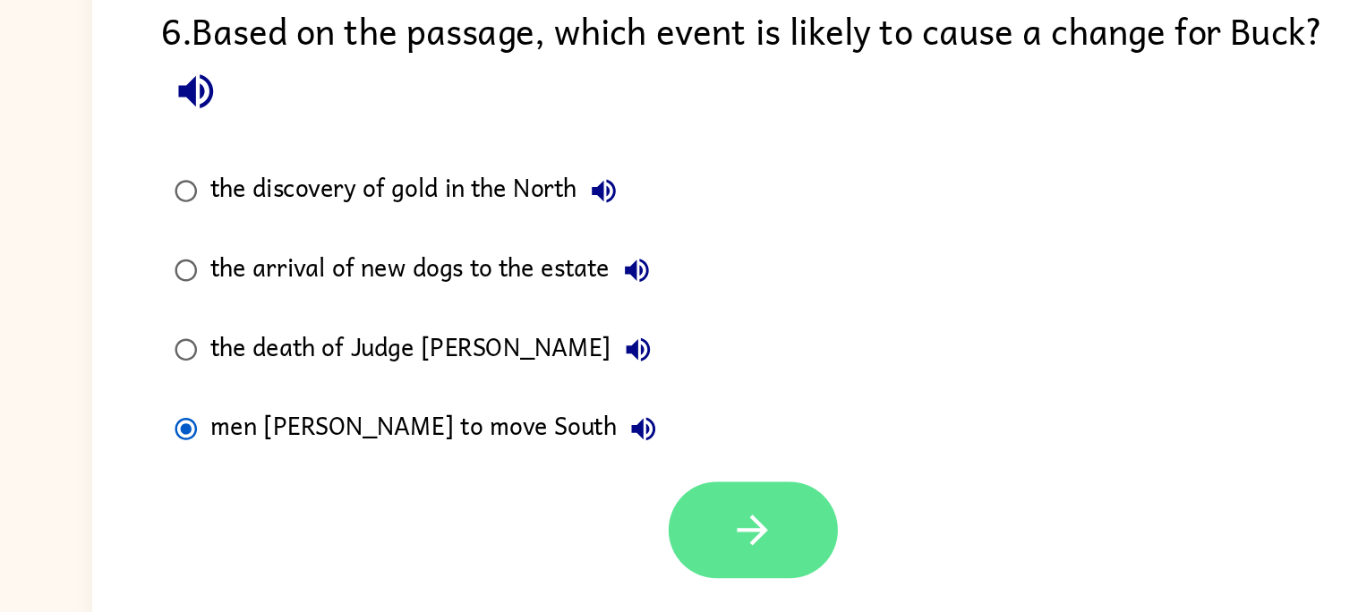
click at [722, 515] on button "button" at bounding box center [684, 522] width 115 height 65
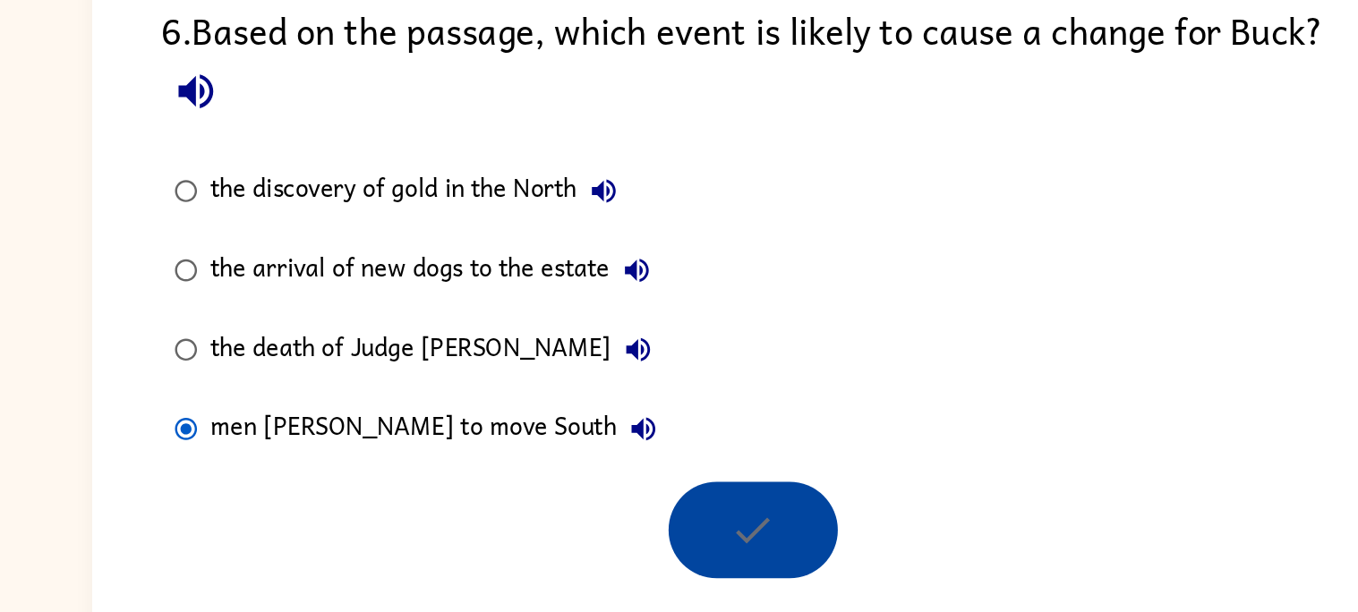
scroll to position [0, 0]
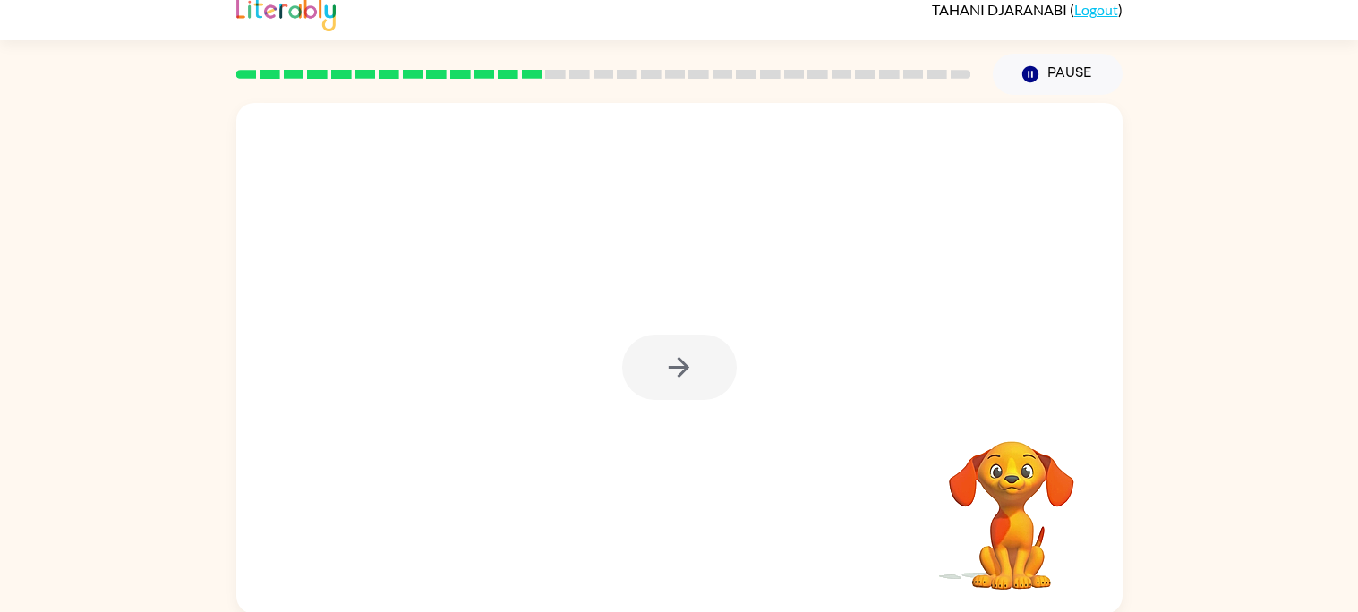
scroll to position [16, 0]
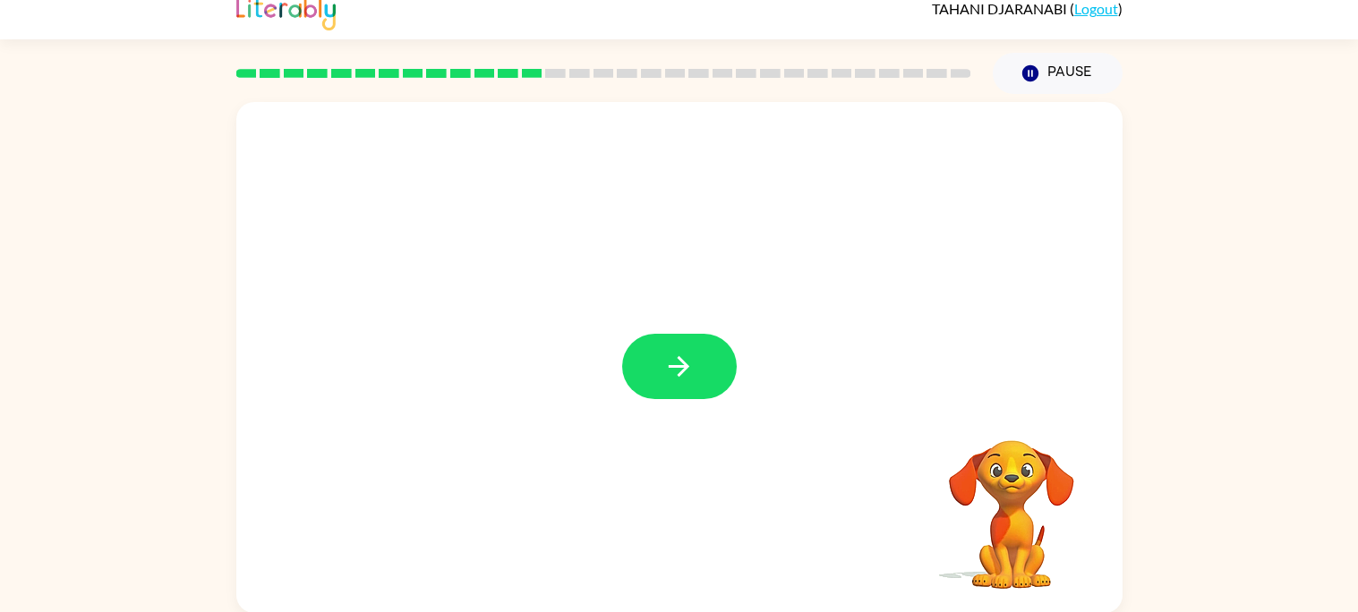
click at [972, 196] on div at bounding box center [679, 357] width 886 height 511
click at [687, 378] on icon "button" at bounding box center [679, 366] width 31 height 31
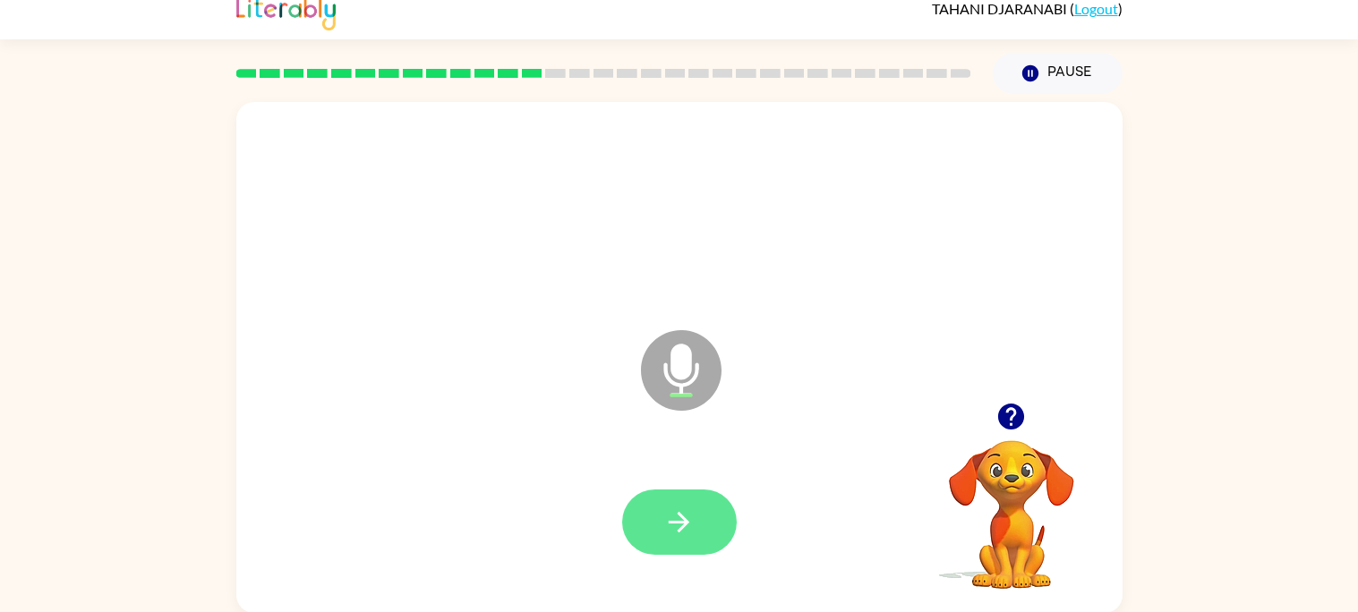
click at [684, 500] on button "button" at bounding box center [679, 522] width 115 height 65
click at [711, 524] on button "button" at bounding box center [679, 522] width 115 height 65
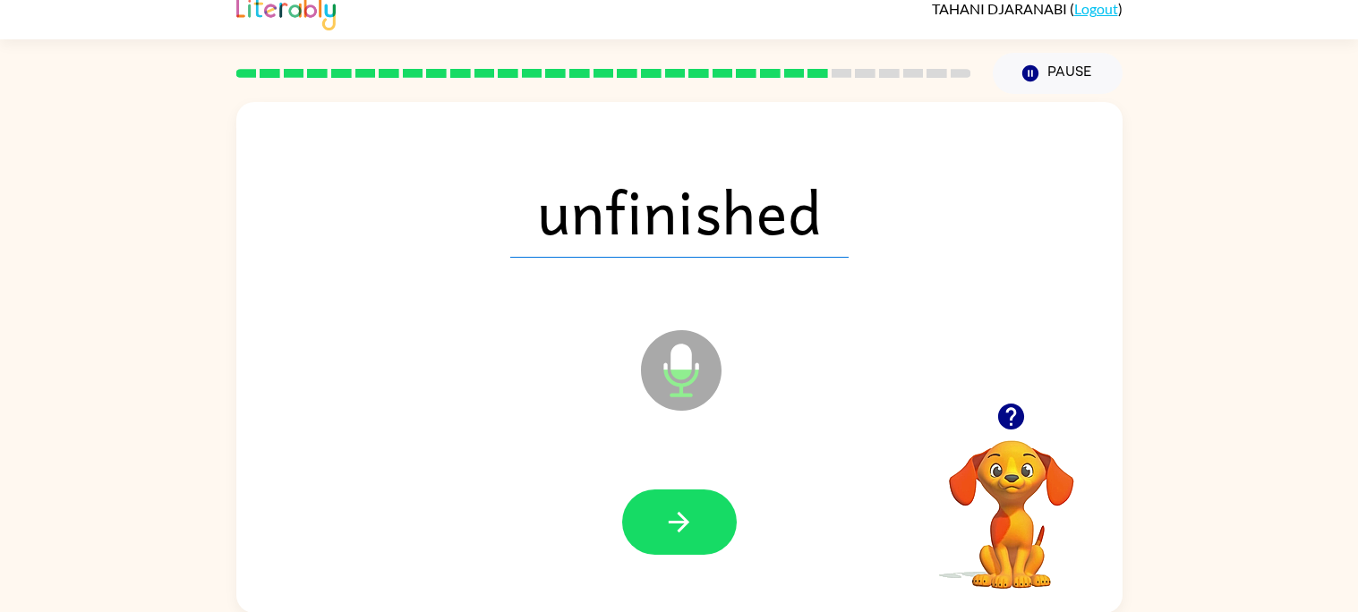
click at [372, 310] on div "Microphone The Microphone is here when it is your turn to talk" at bounding box center [636, 326] width 765 height 64
click at [789, 560] on div at bounding box center [679, 523] width 851 height 147
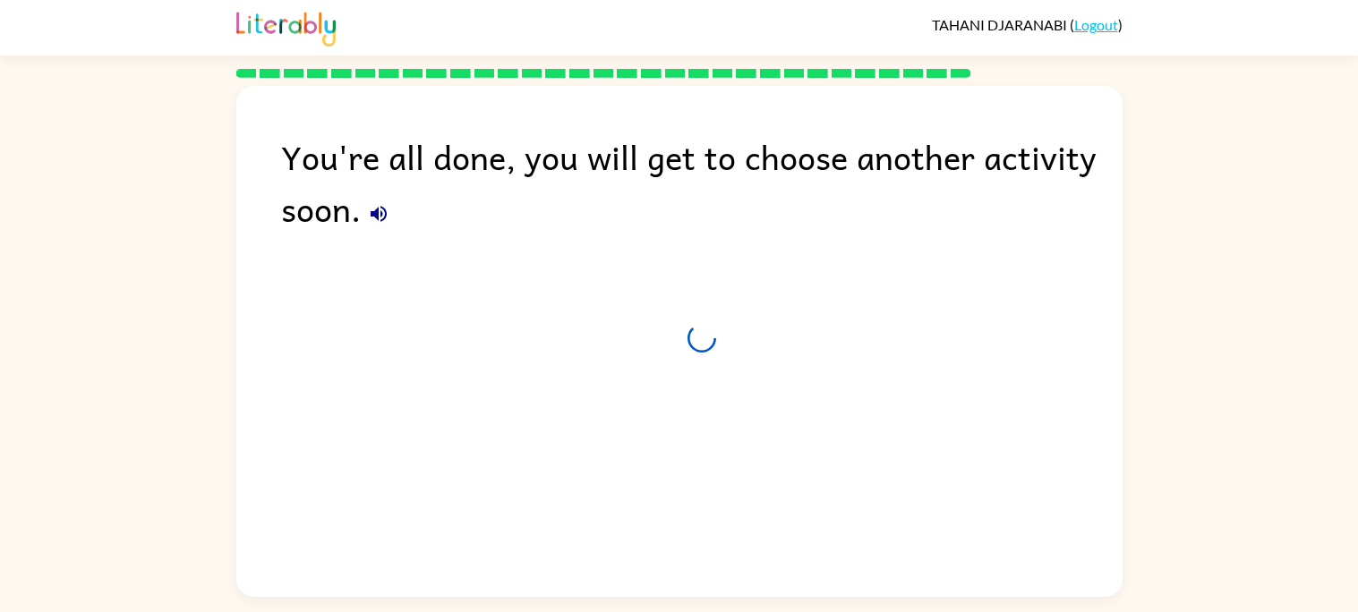
scroll to position [0, 0]
